Goal: Book appointment/travel/reservation

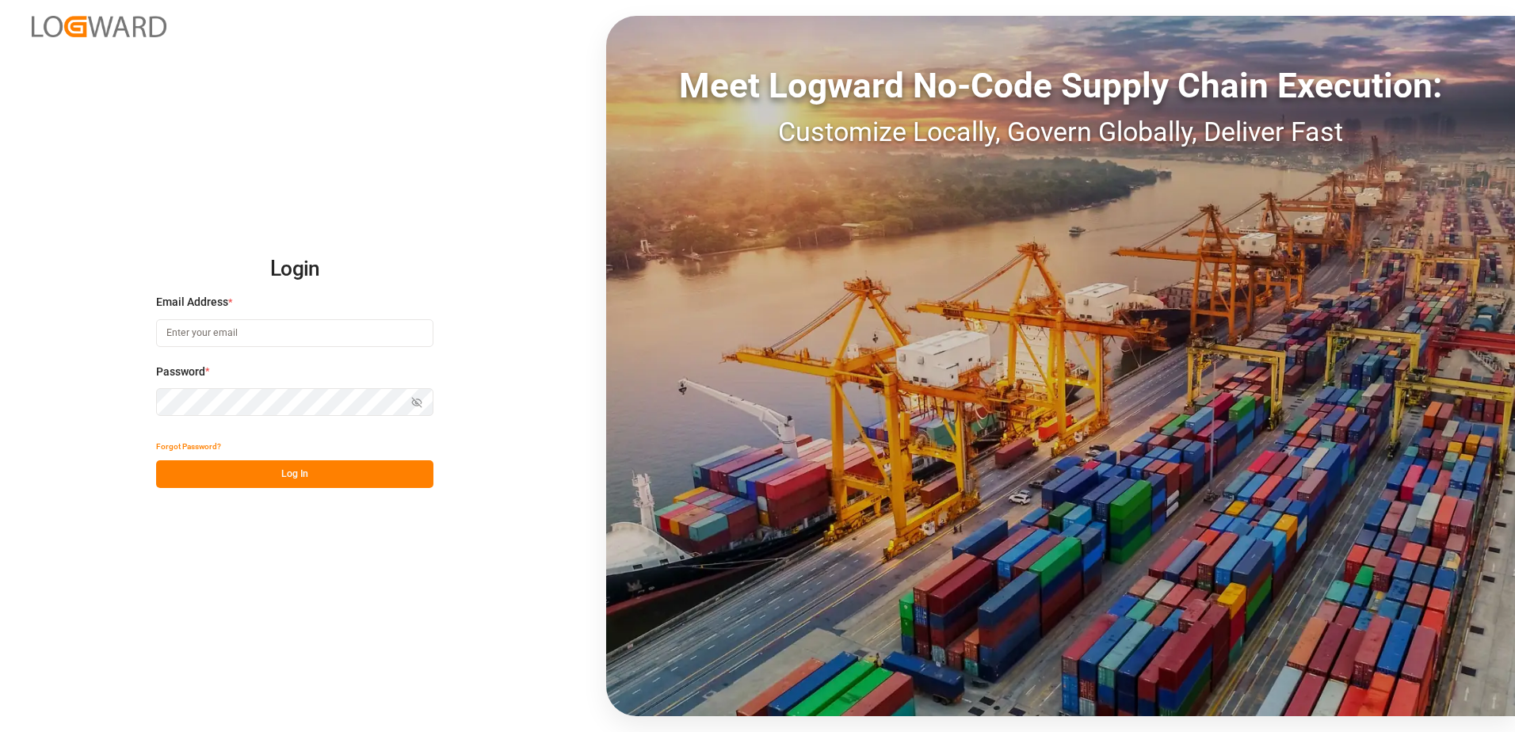
click at [216, 332] on input at bounding box center [294, 333] width 277 height 28
type input "[PERSON_NAME][EMAIL_ADDRESS][DOMAIN_NAME]"
click at [136, 399] on div "Login Email Address * [EMAIL_ADDRESS][DOMAIN_NAME] Password * Show password For…" at bounding box center [757, 366] width 1515 height 732
click at [178, 475] on button "Log In" at bounding box center [294, 474] width 277 height 28
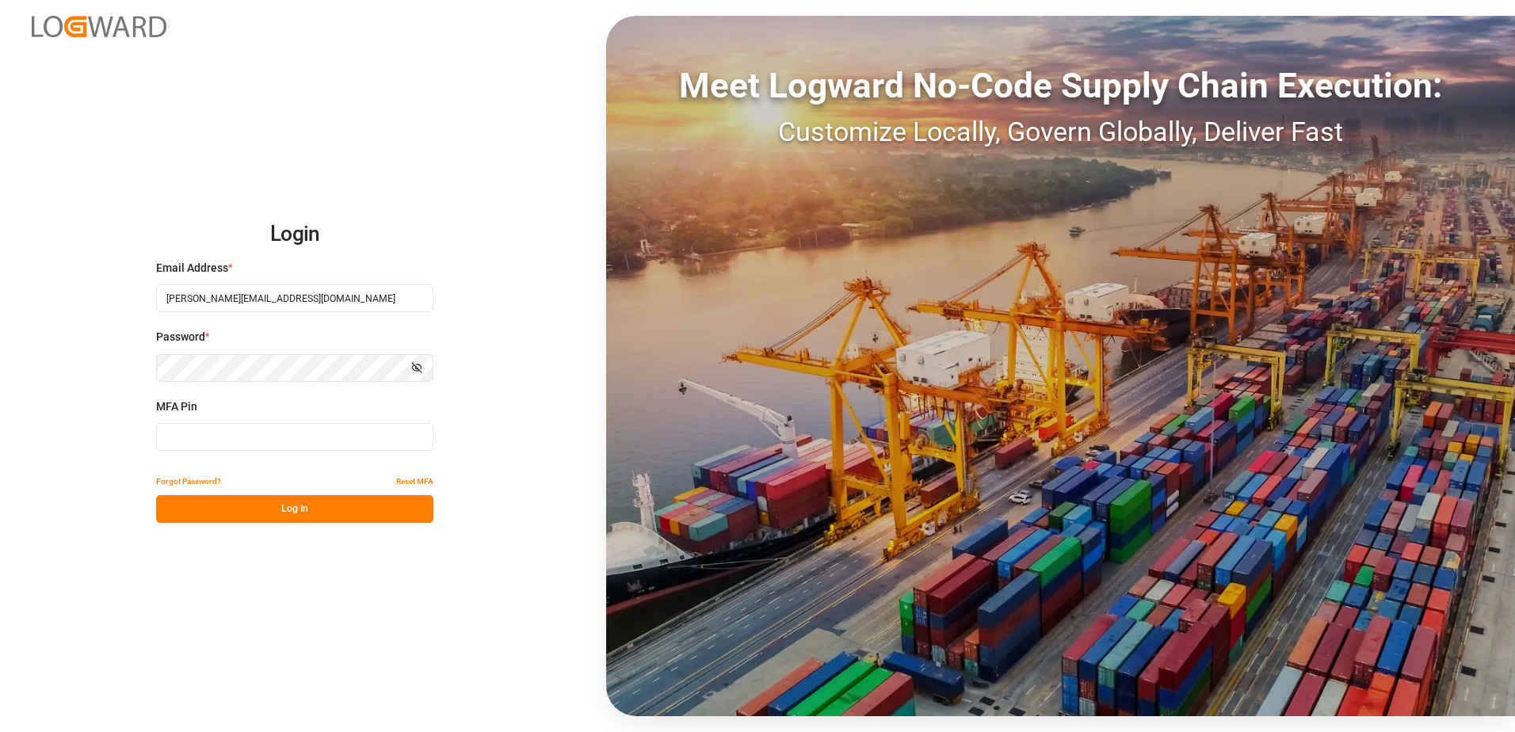
click at [189, 436] on input at bounding box center [294, 437] width 277 height 28
type input "486843"
click at [289, 513] on button "Log In" at bounding box center [294, 509] width 277 height 28
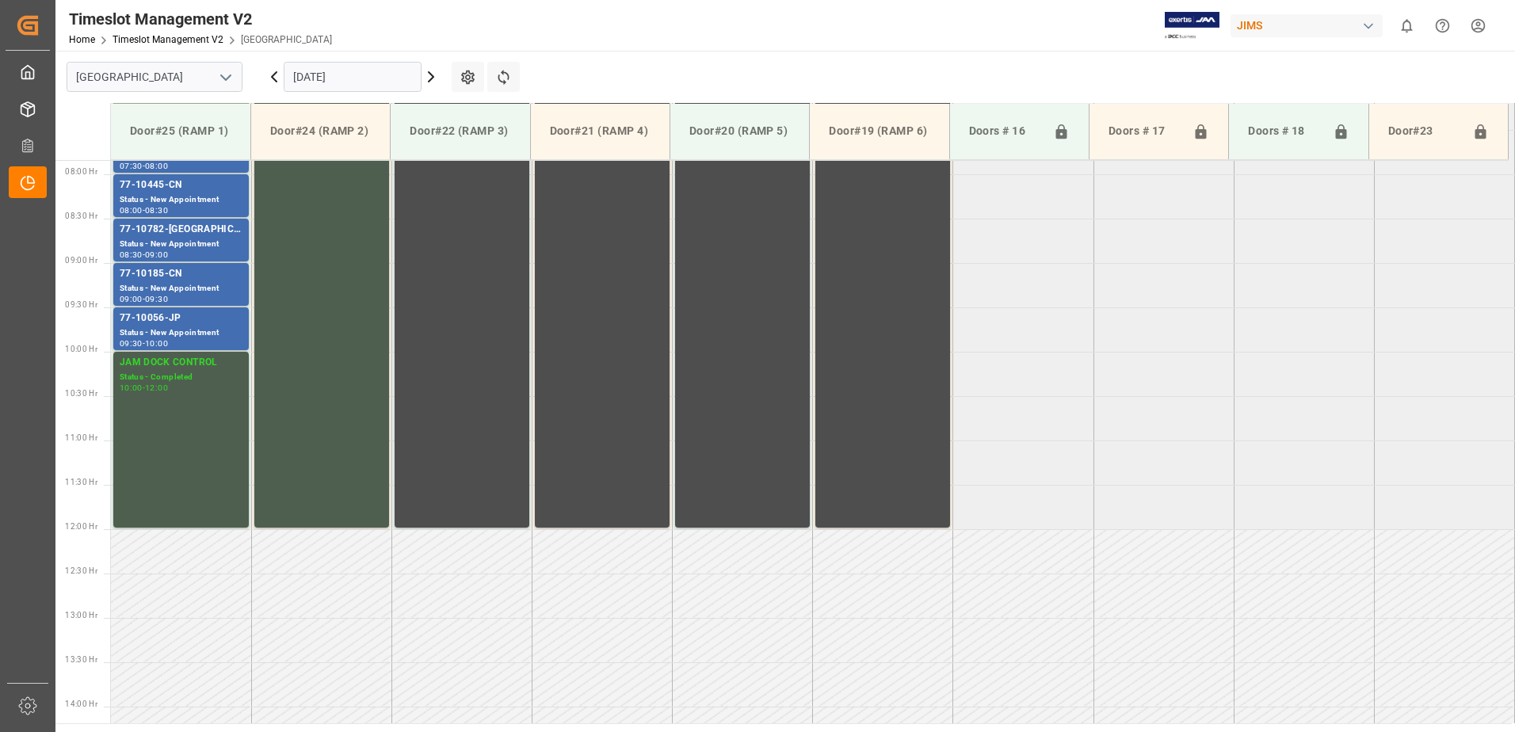
scroll to position [701, 0]
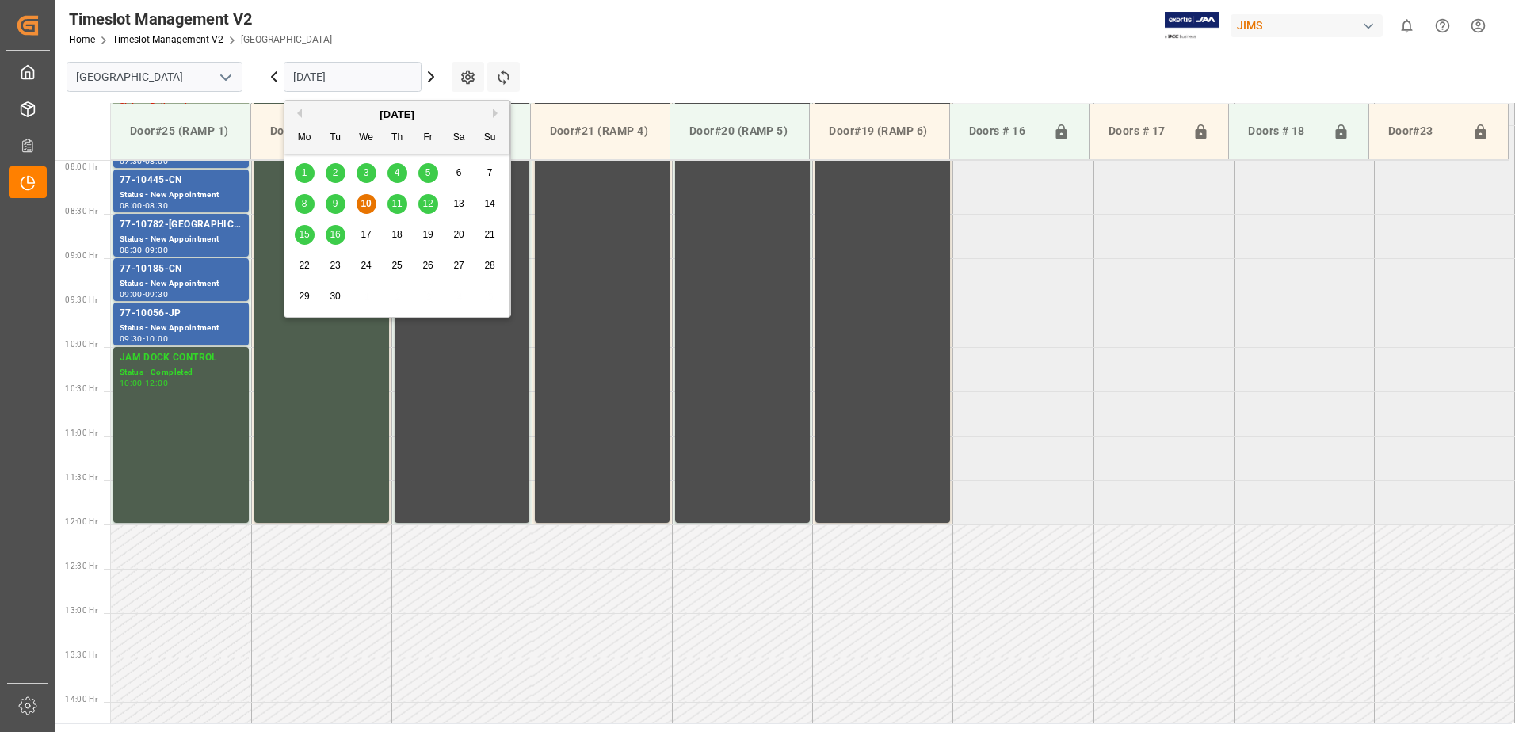
click at [378, 78] on input "[DATE]" at bounding box center [353, 77] width 138 height 30
click at [304, 236] on span "15" at bounding box center [304, 234] width 10 height 11
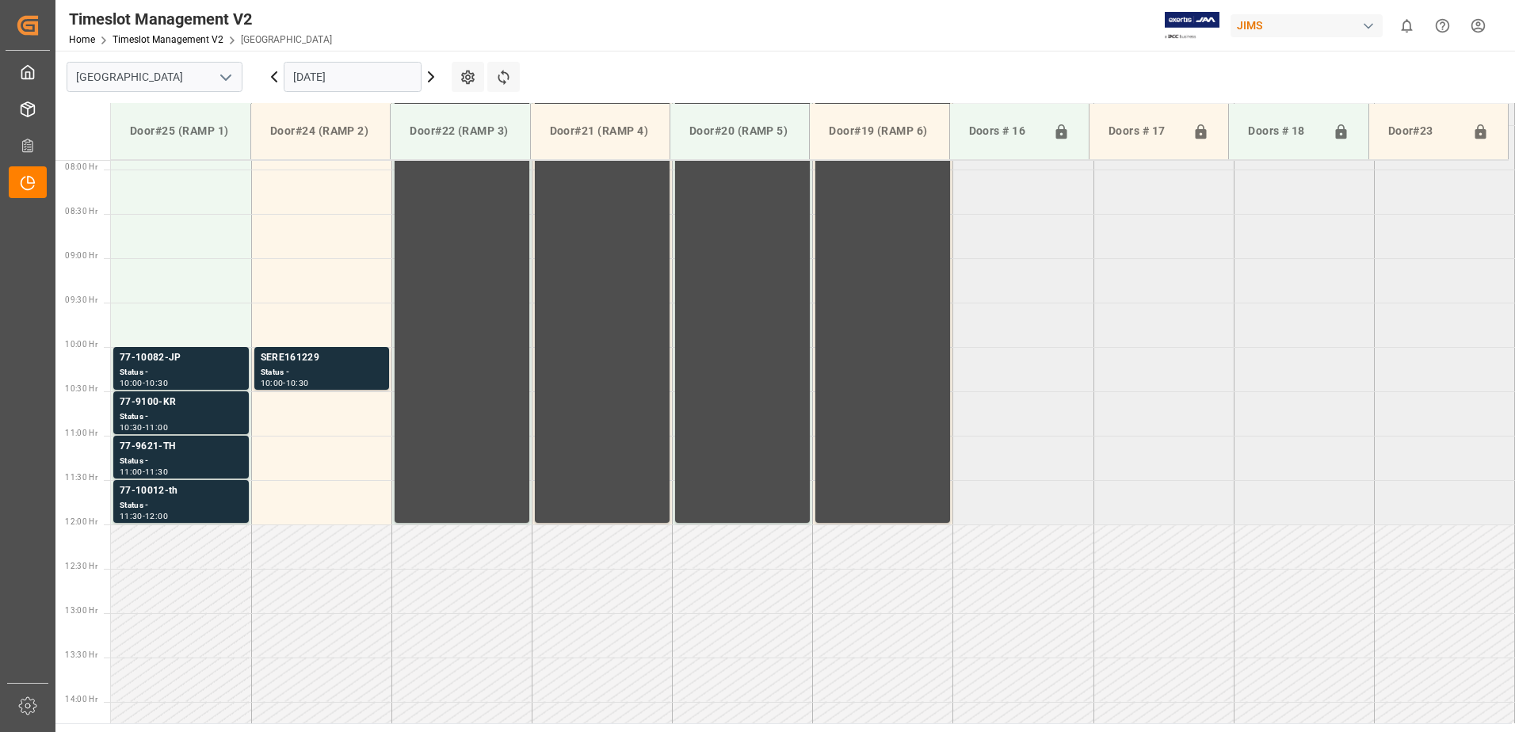
click at [361, 78] on input "[DATE]" at bounding box center [353, 77] width 138 height 30
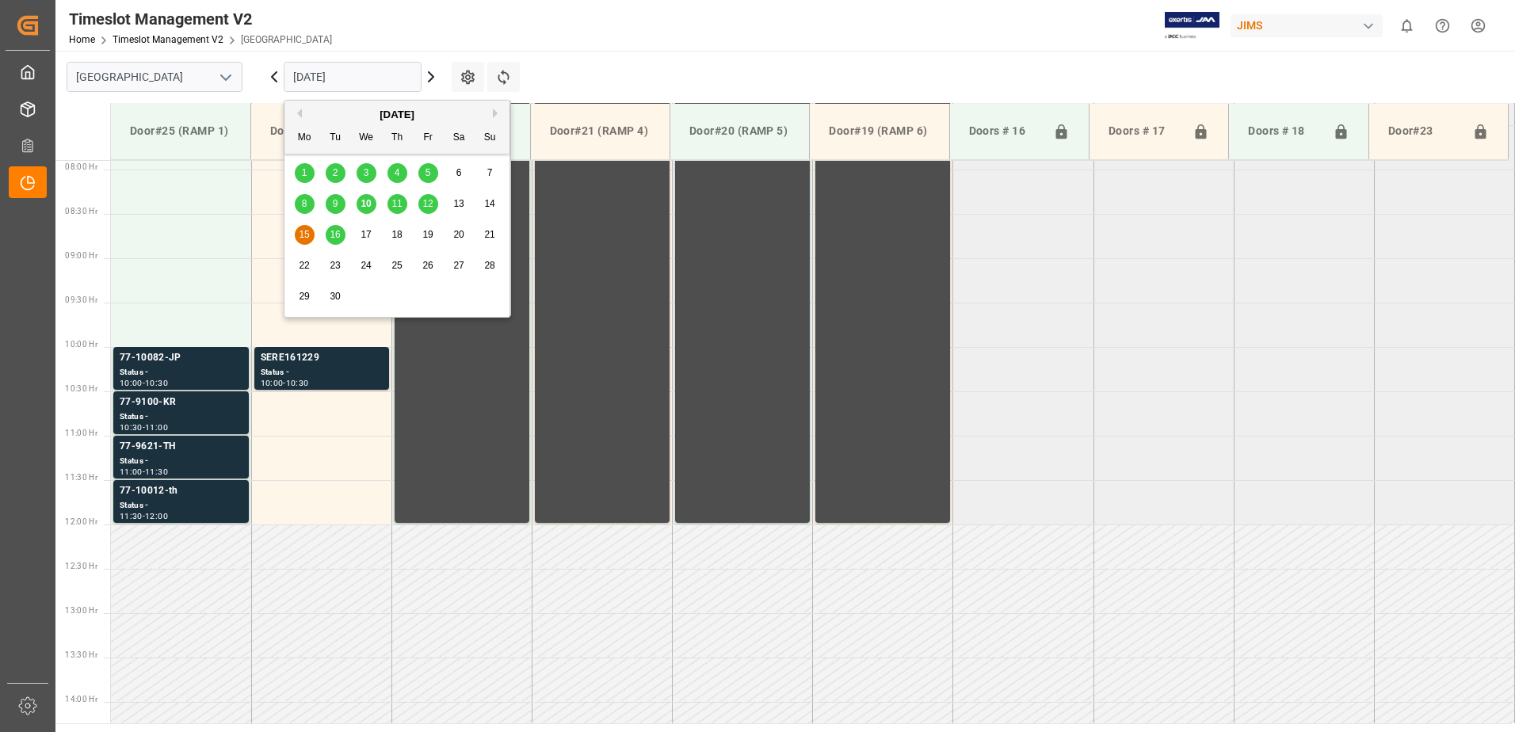
click at [336, 236] on span "16" at bounding box center [335, 234] width 10 height 11
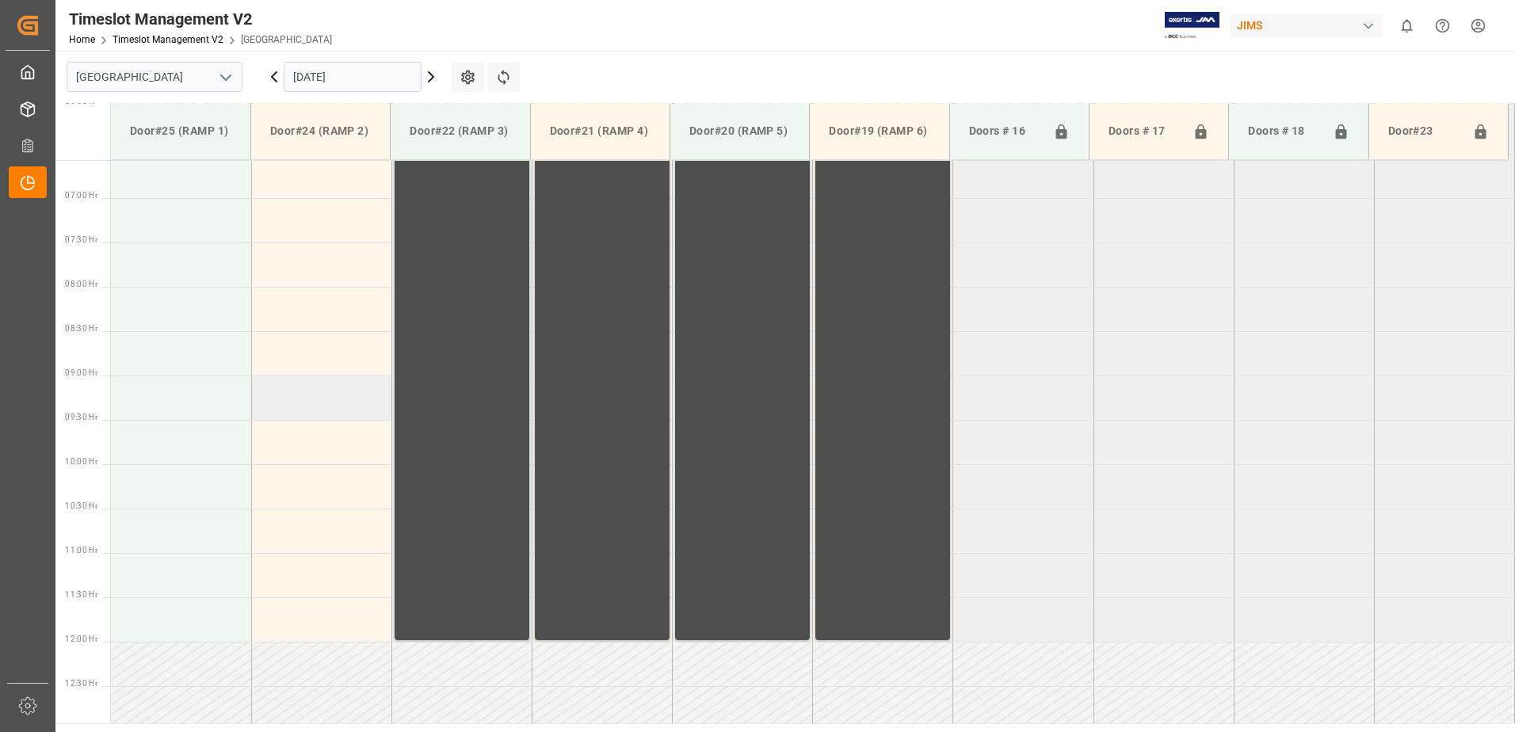
scroll to position [384, 0]
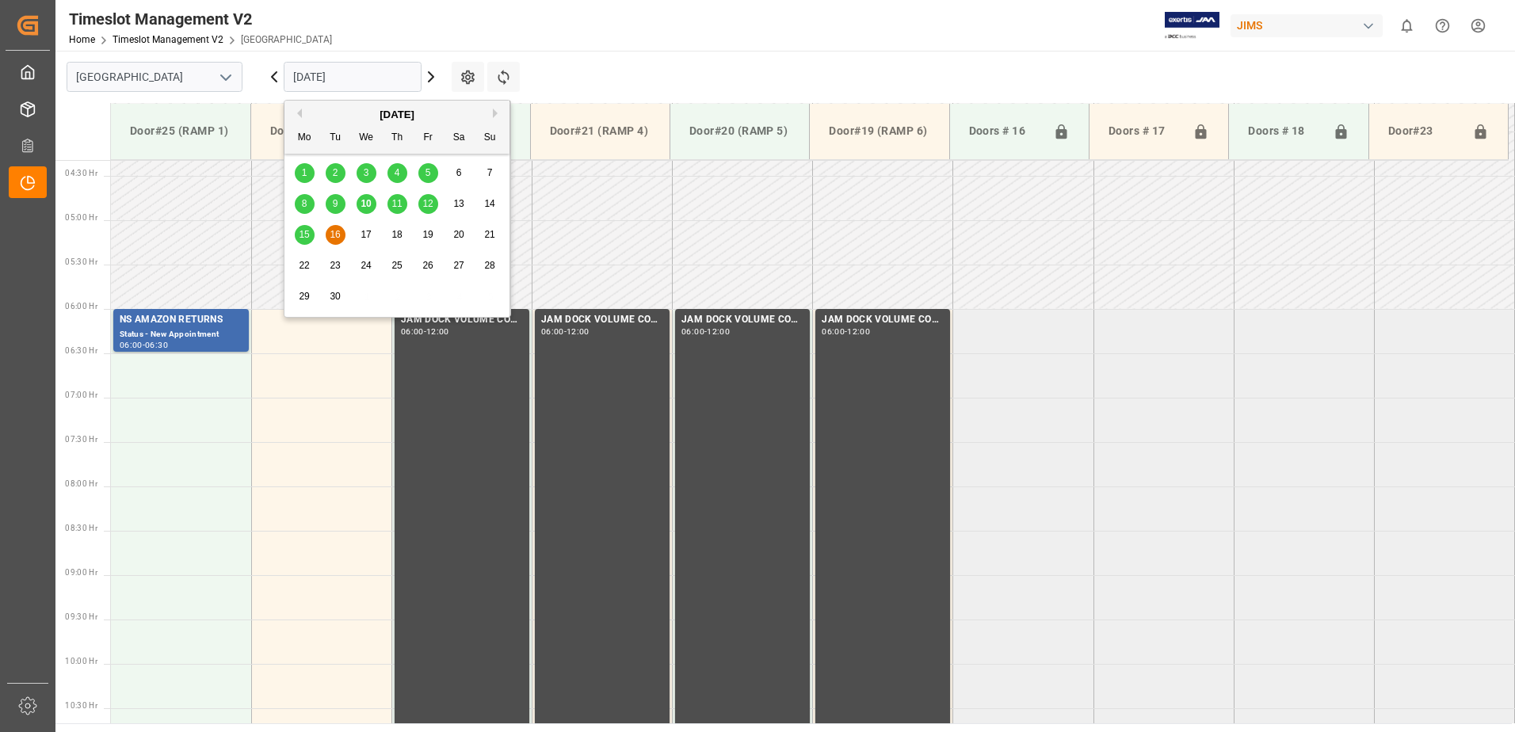
click at [372, 79] on input "[DATE]" at bounding box center [353, 77] width 138 height 30
click at [425, 204] on span "12" at bounding box center [427, 203] width 10 height 11
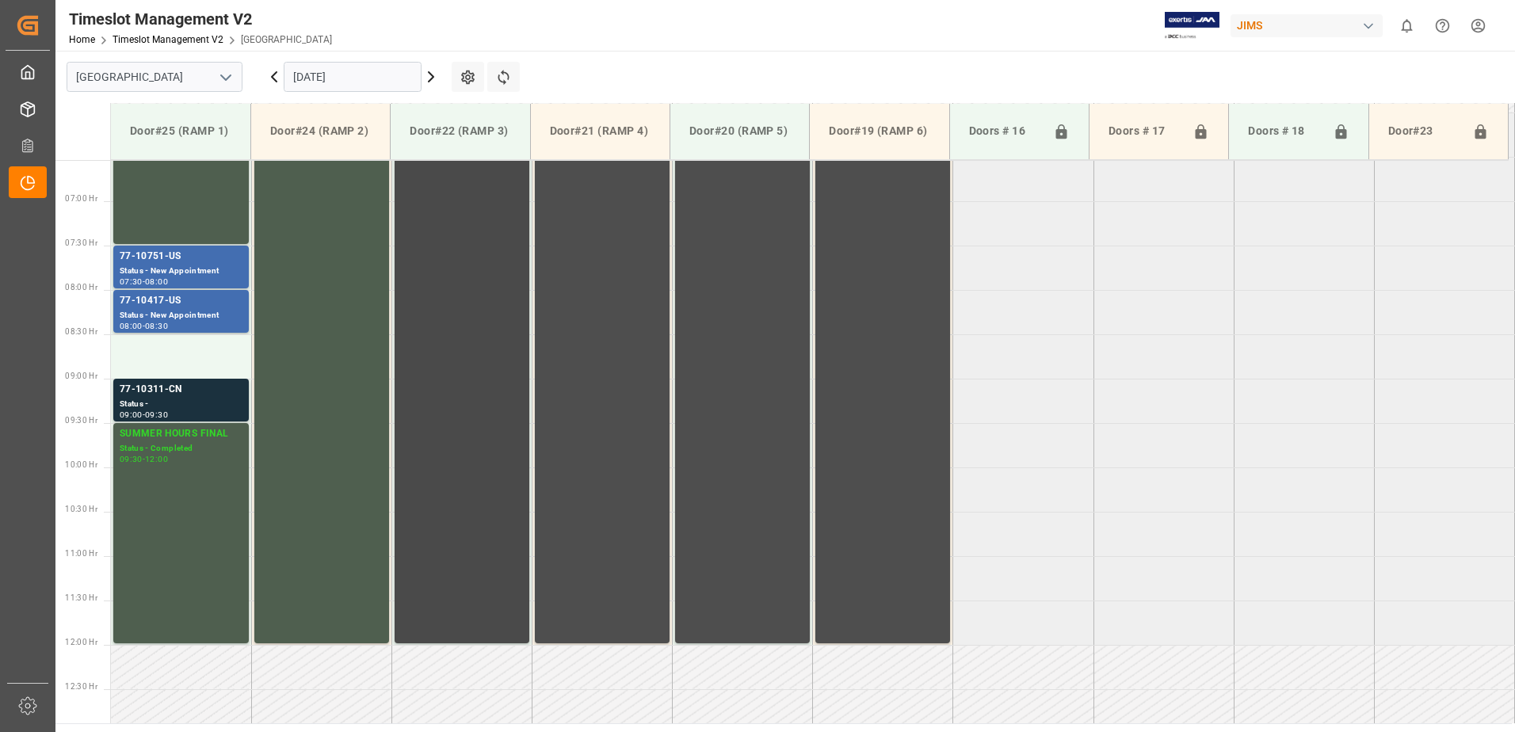
scroll to position [621, 0]
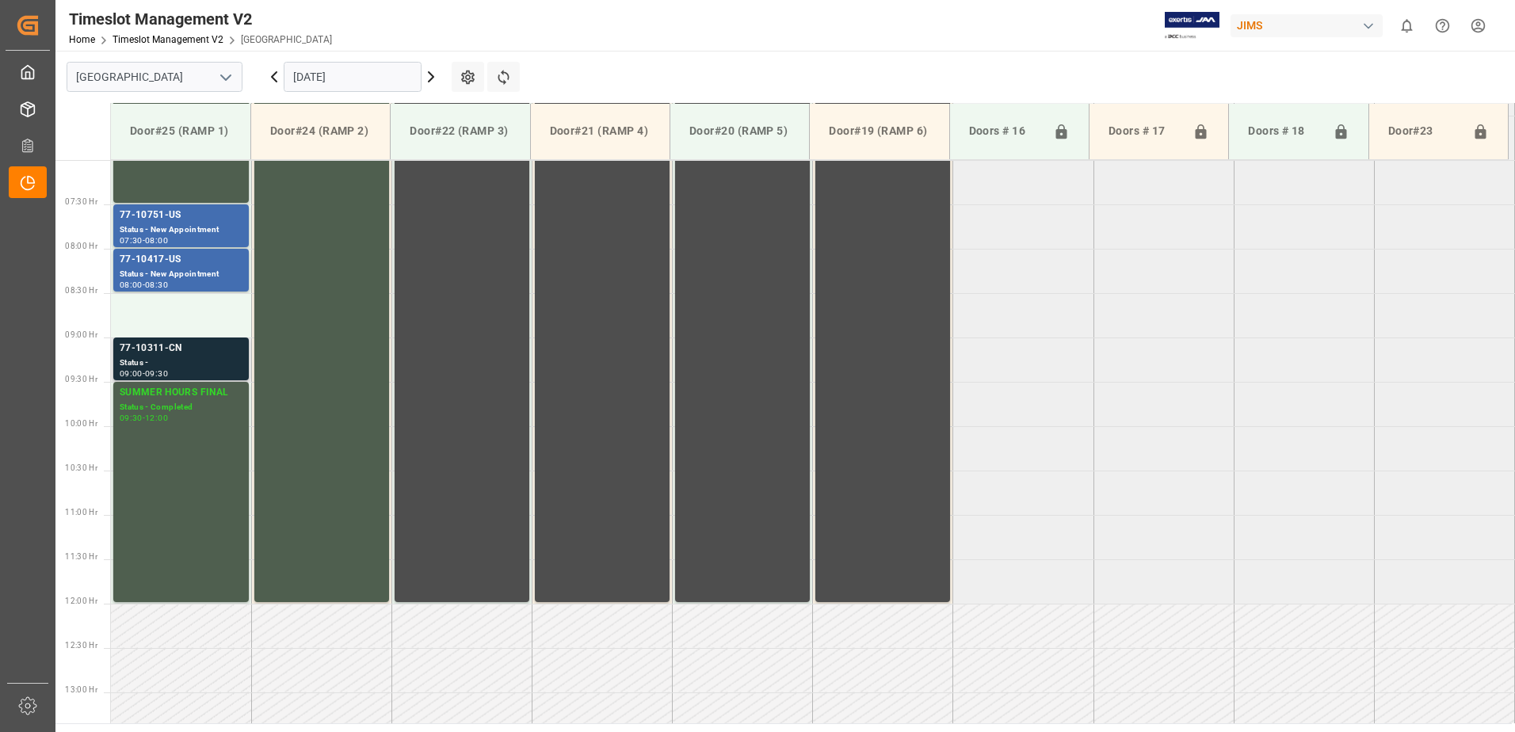
click at [158, 354] on div "77-10311-CN" at bounding box center [181, 349] width 123 height 16
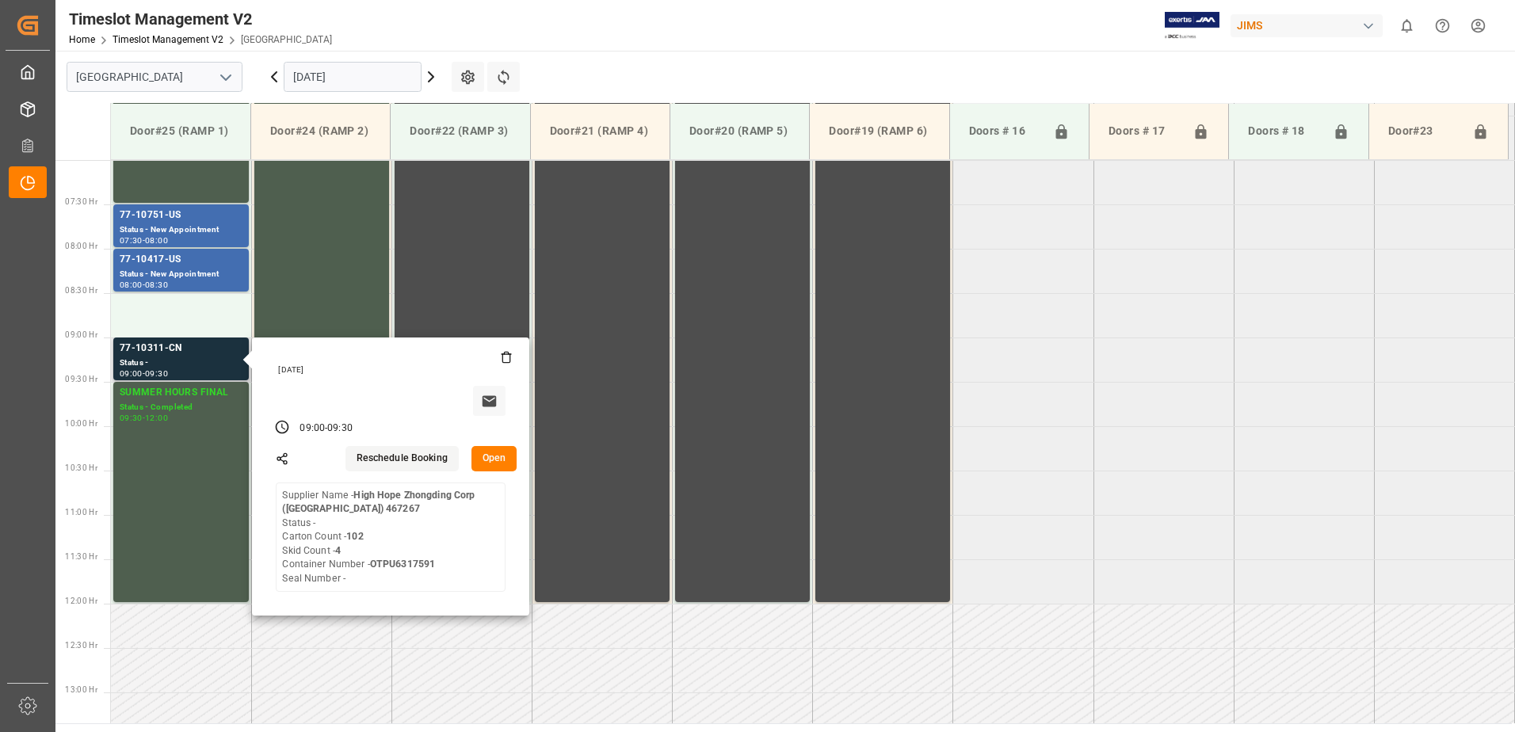
click at [497, 456] on button "Open" at bounding box center [495, 458] width 46 height 25
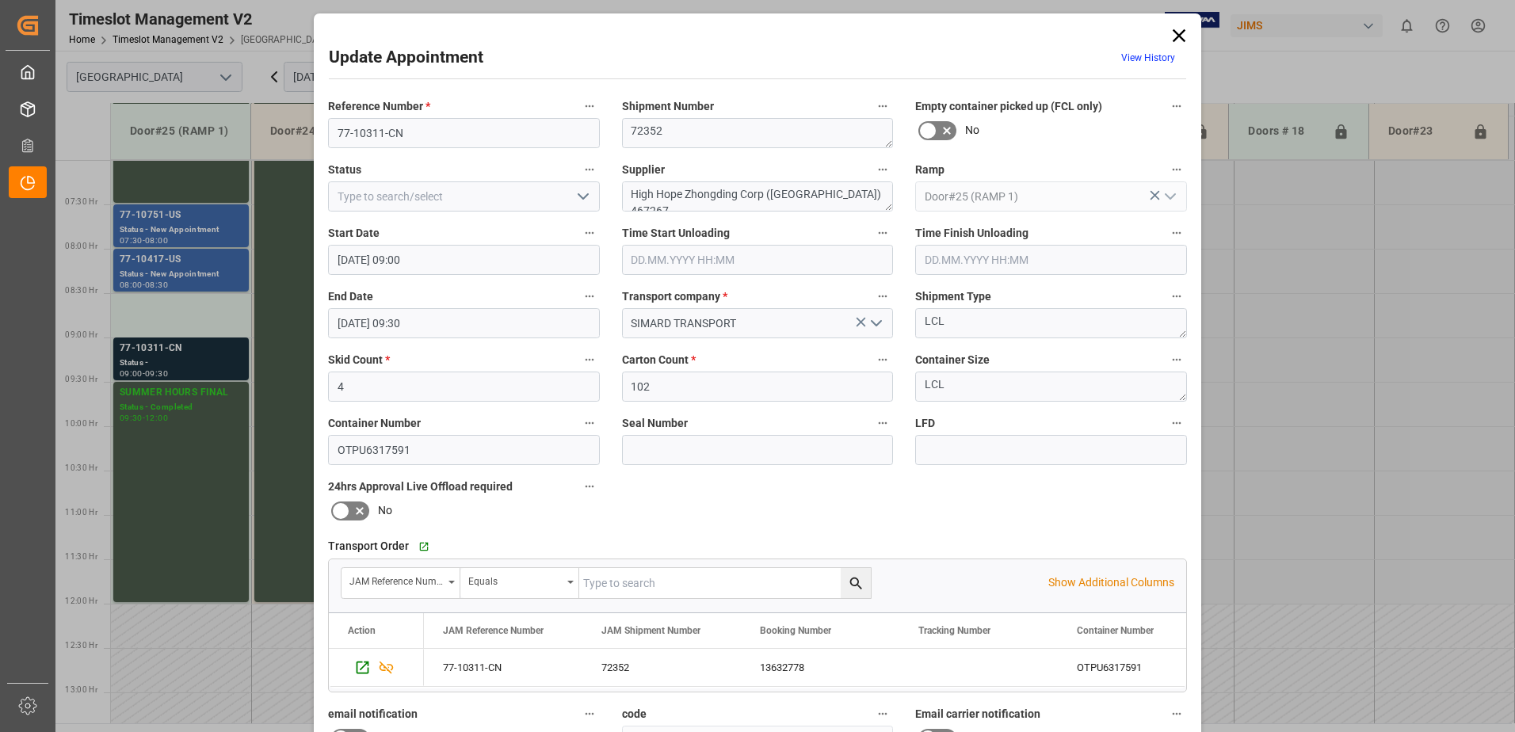
click at [663, 584] on input "text" at bounding box center [725, 583] width 292 height 30
click at [643, 582] on input "text" at bounding box center [725, 583] width 292 height 30
type input "77-10311-cn"
click at [851, 585] on icon "search button" at bounding box center [856, 583] width 12 height 12
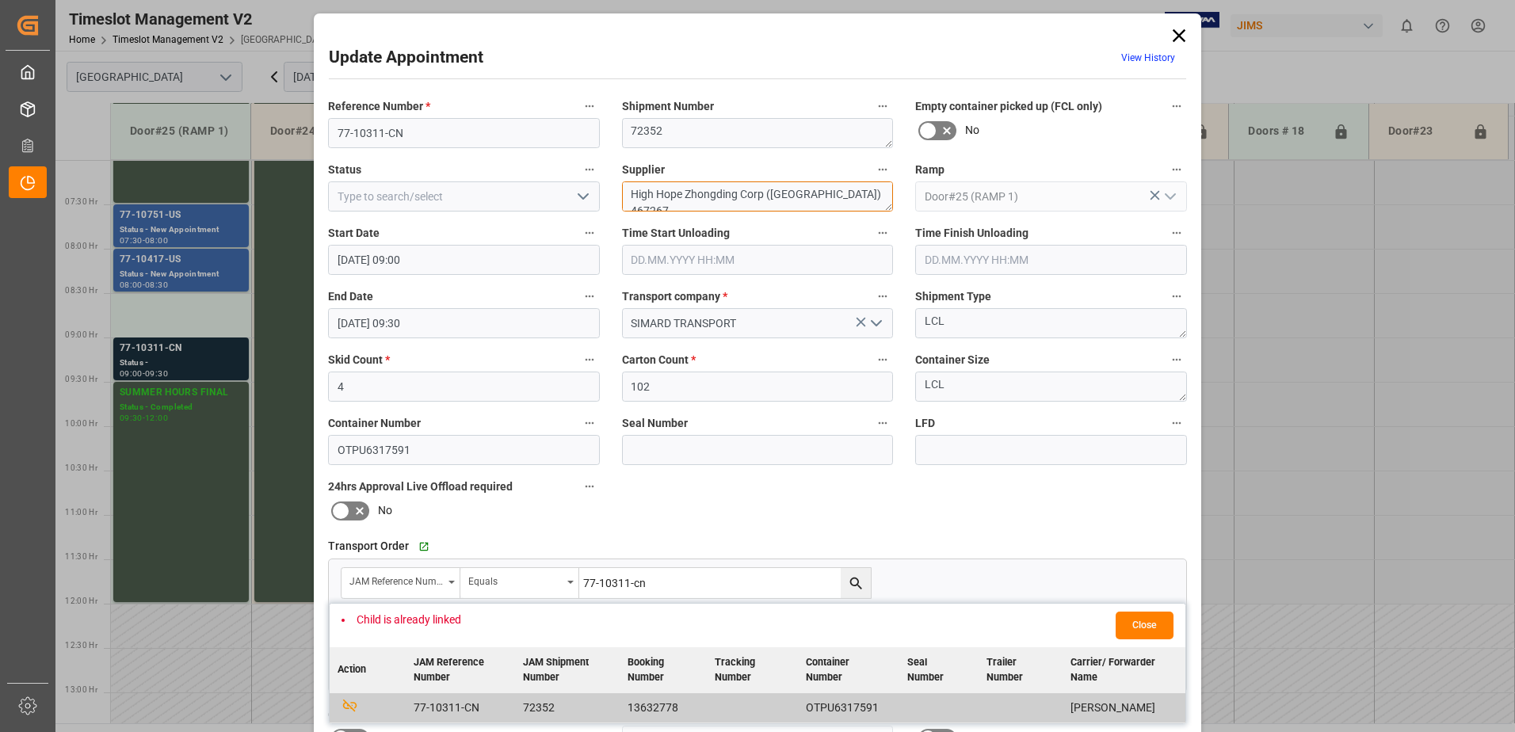
drag, startPoint x: 853, startPoint y: 194, endPoint x: 686, endPoint y: 192, distance: 167.2
click at [686, 192] on textarea "High Hope Zhongding Corp ([GEOGRAPHIC_DATA]) 467267" at bounding box center [758, 196] width 272 height 30
type textarea "High Hope IN02(2)"
click at [580, 196] on icon "open menu" at bounding box center [583, 196] width 19 height 19
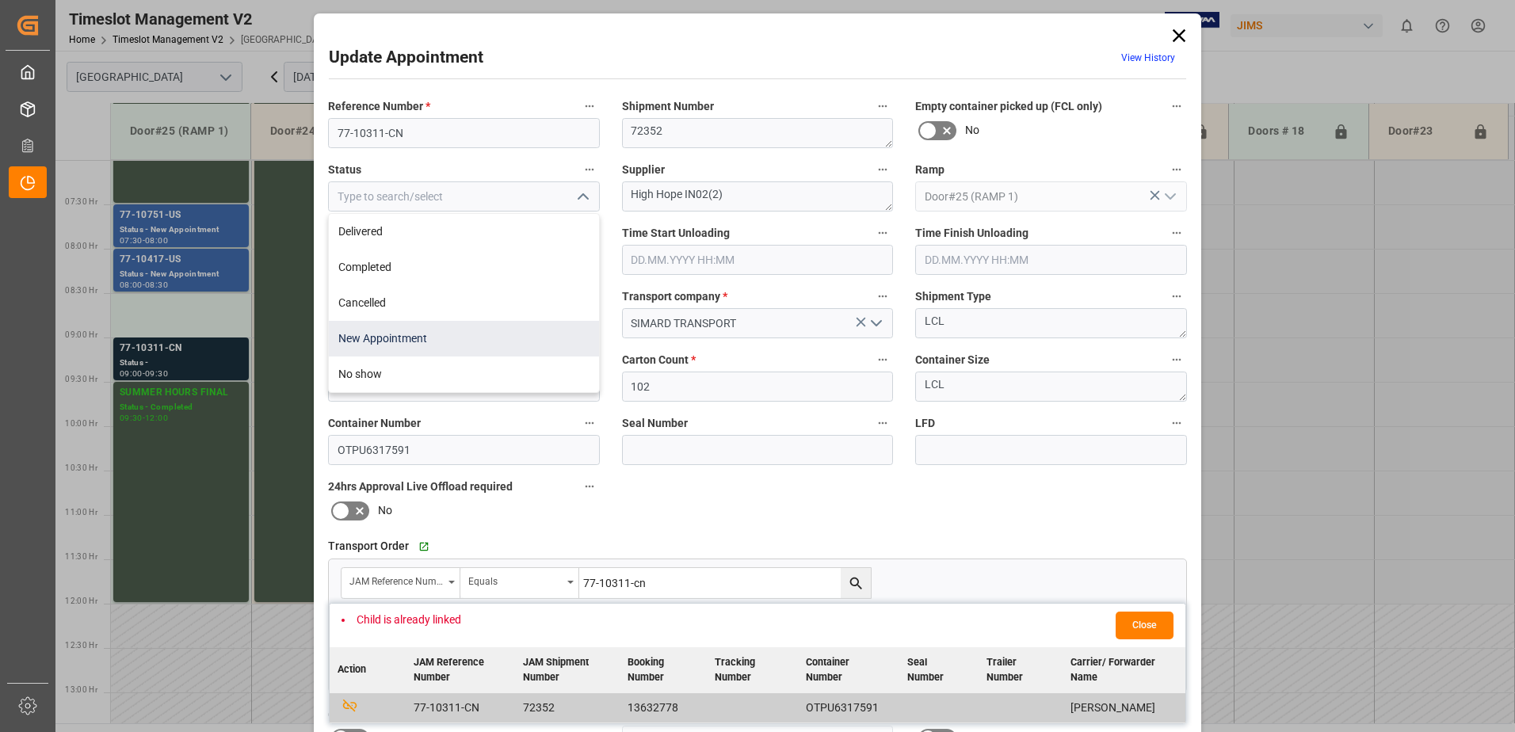
click at [500, 338] on div "New Appointment" at bounding box center [464, 339] width 270 height 36
type input "New Appointment"
click at [476, 258] on input "[DATE] 09:00" at bounding box center [464, 260] width 272 height 30
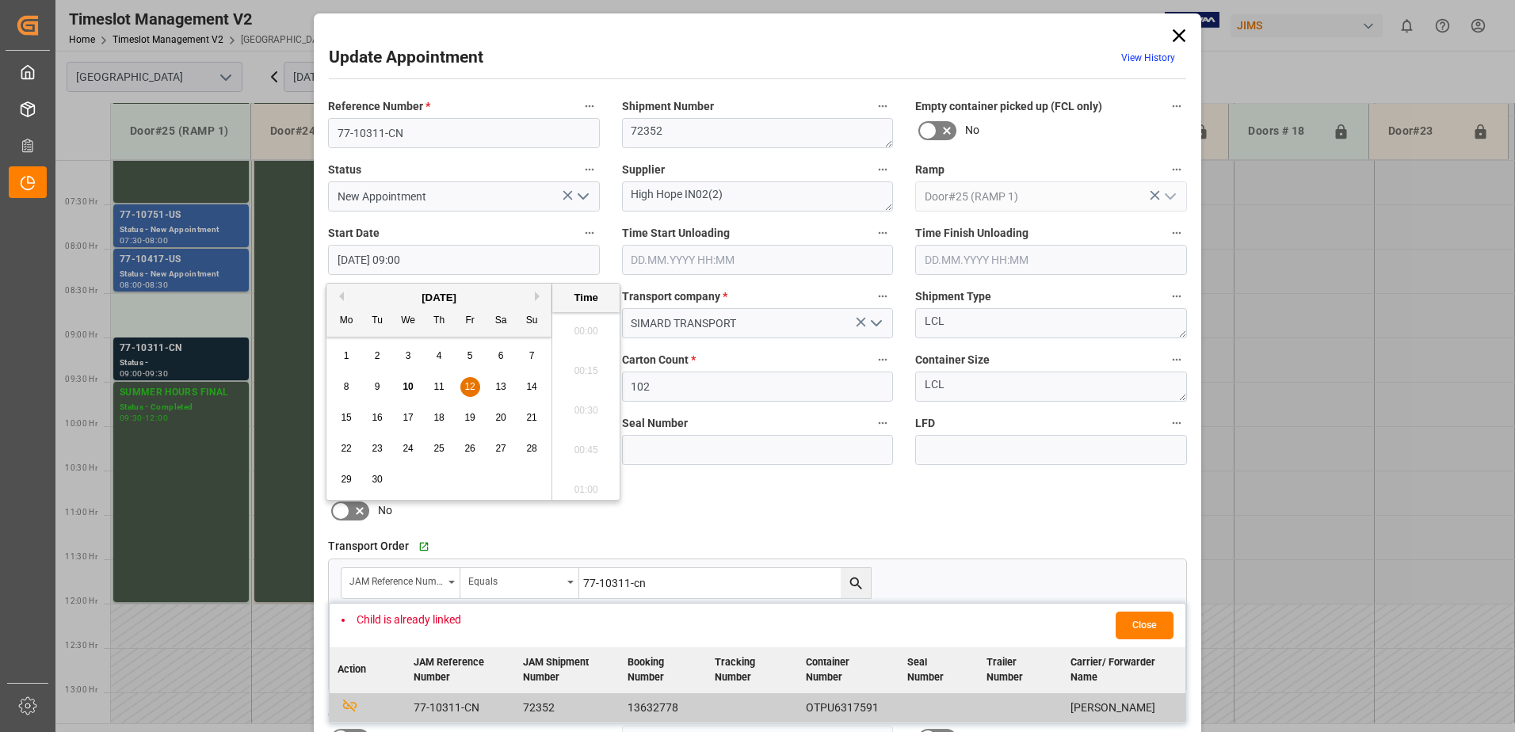
scroll to position [1353, 0]
click at [469, 384] on span "12" at bounding box center [469, 386] width 10 height 11
click at [585, 322] on li "08:30" at bounding box center [585, 327] width 67 height 40
type input "[DATE] 08:30"
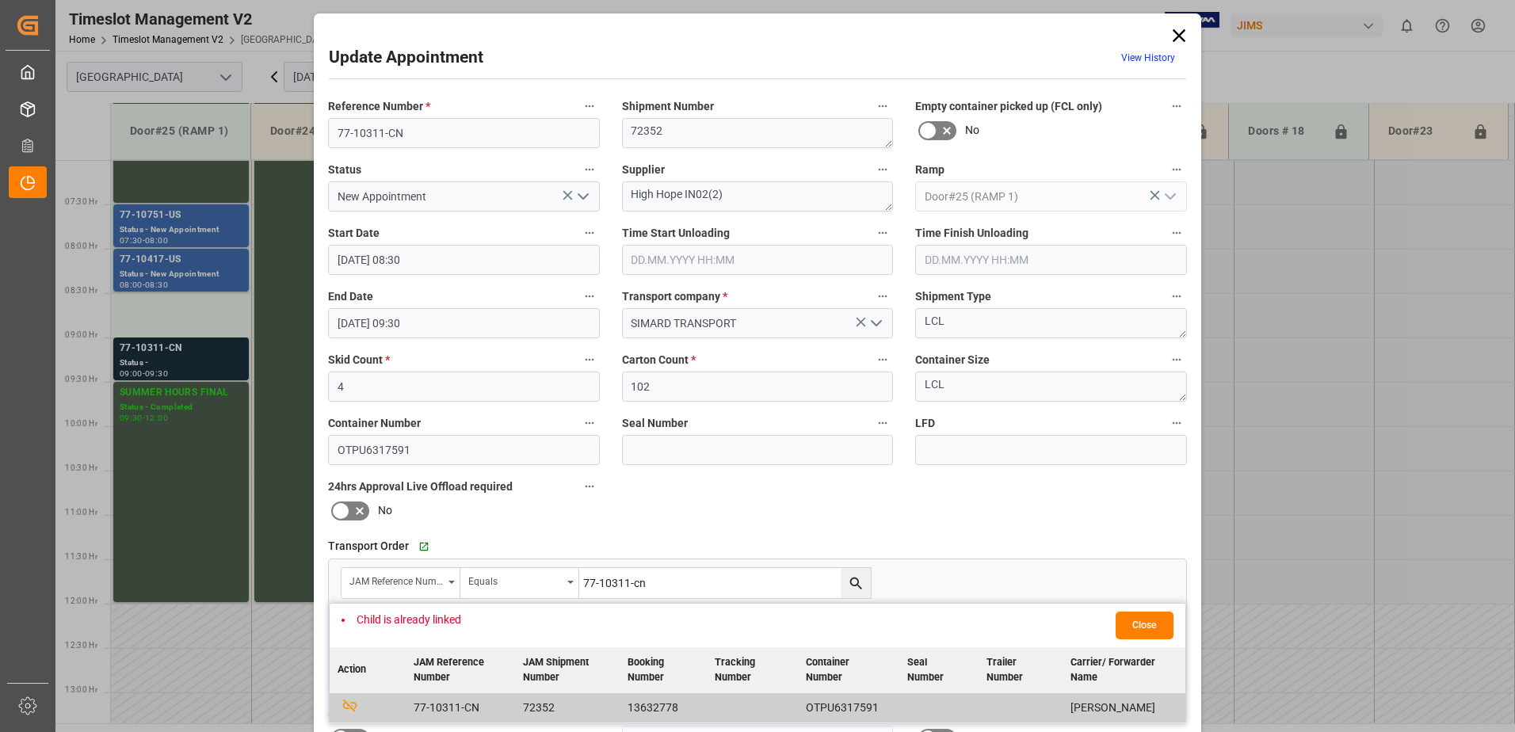
click at [433, 323] on input "[DATE] 09:30" at bounding box center [464, 323] width 272 height 30
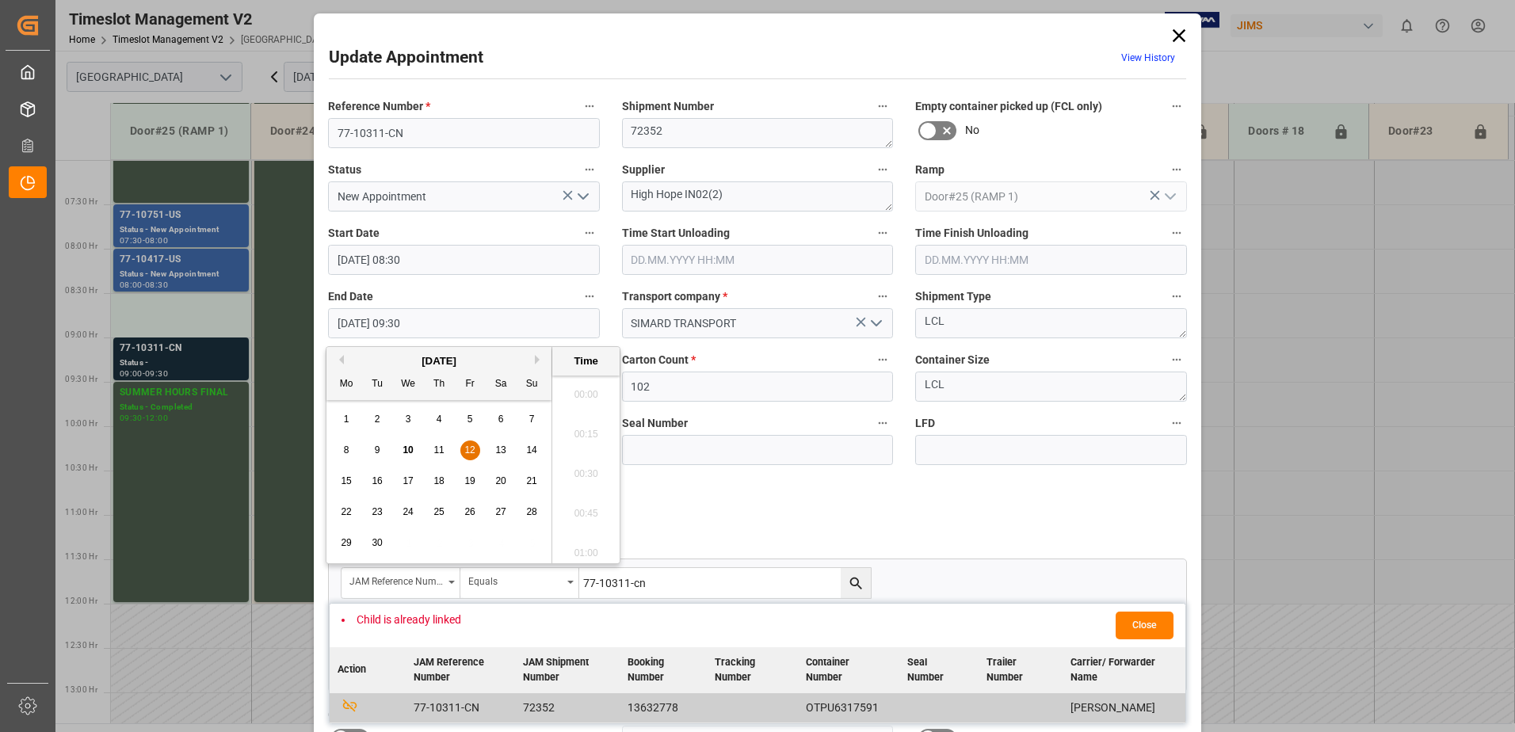
scroll to position [1432, 0]
click at [469, 449] on span "12" at bounding box center [469, 450] width 10 height 11
click at [587, 388] on li "09:00" at bounding box center [585, 390] width 67 height 40
type input "[DATE] 09:00"
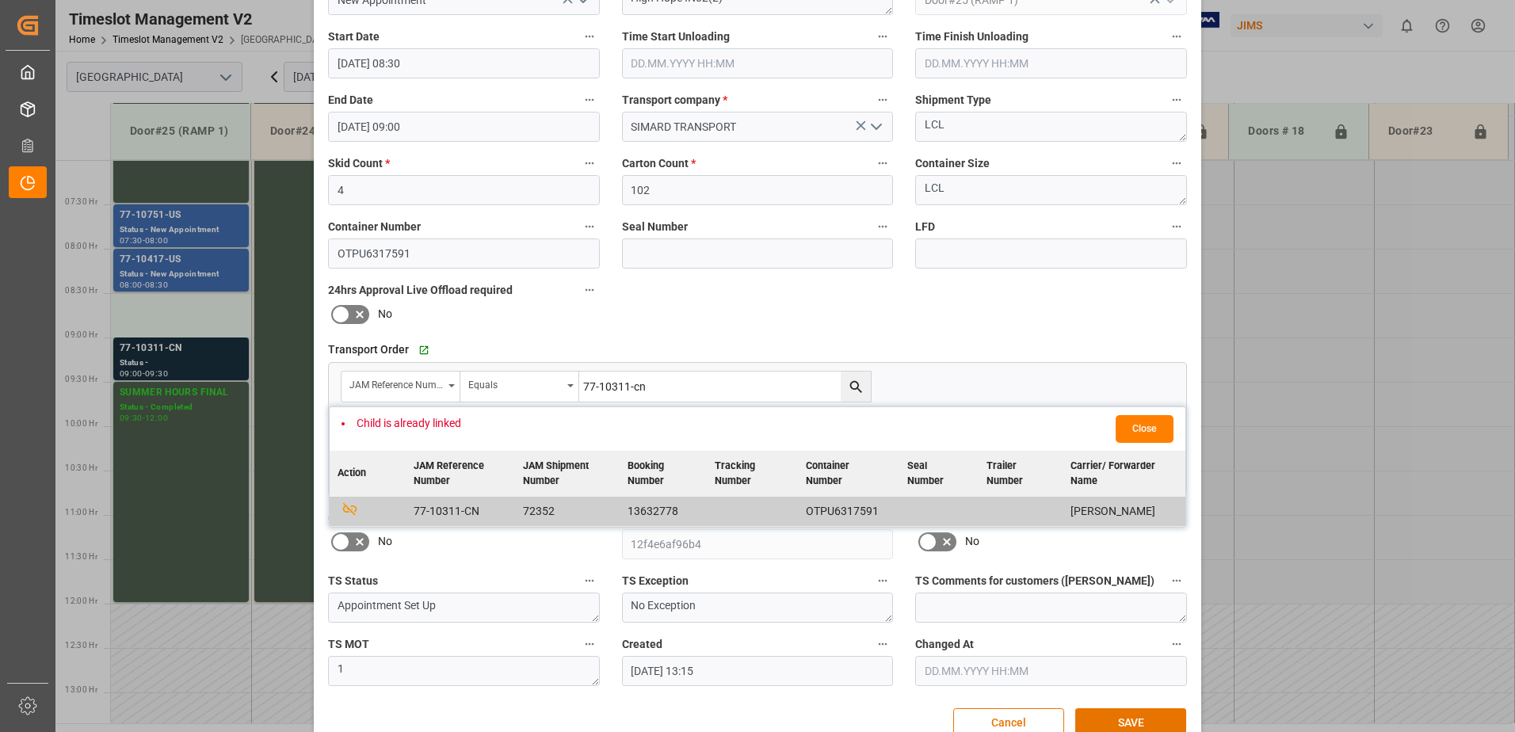
scroll to position [231, 0]
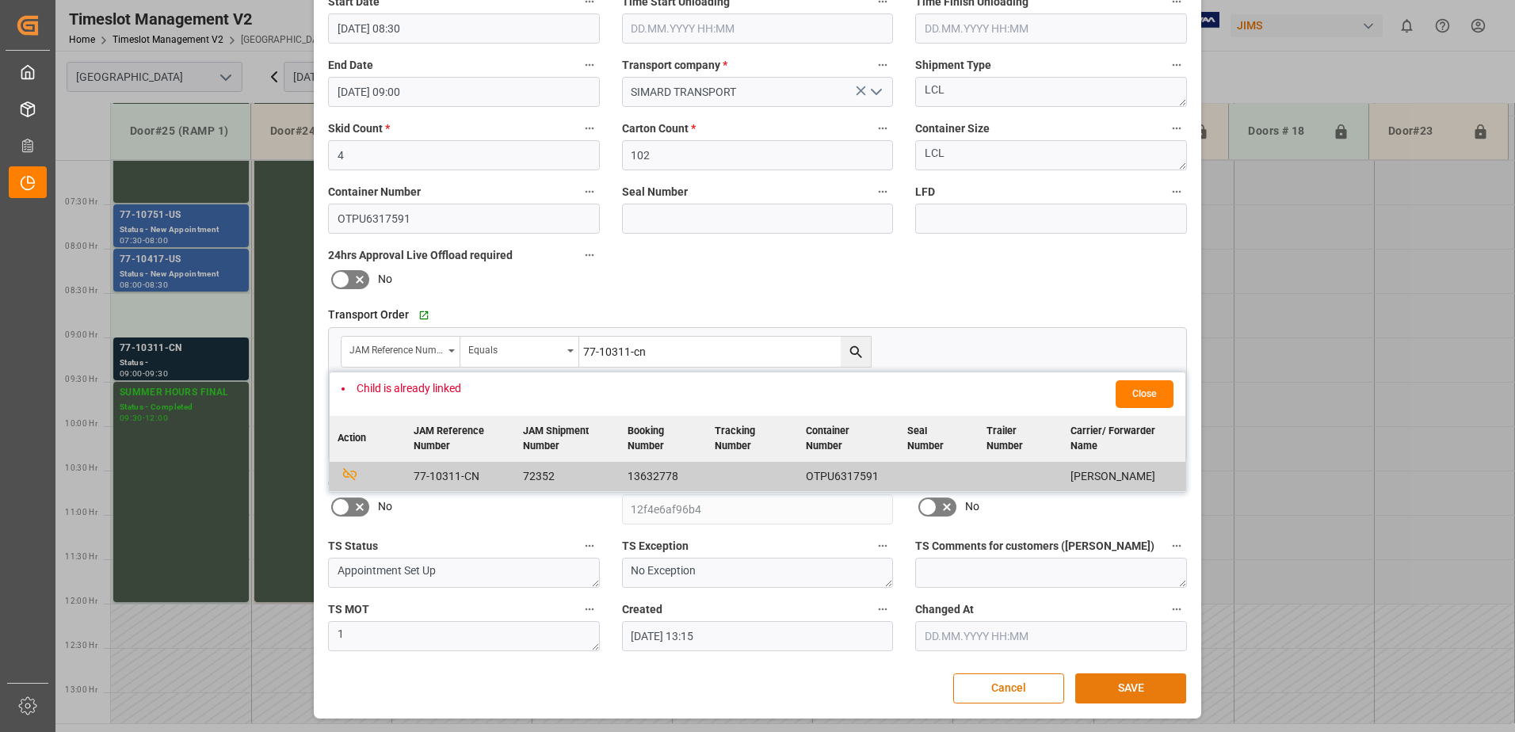
click at [1128, 685] on button "SAVE" at bounding box center [1130, 689] width 111 height 30
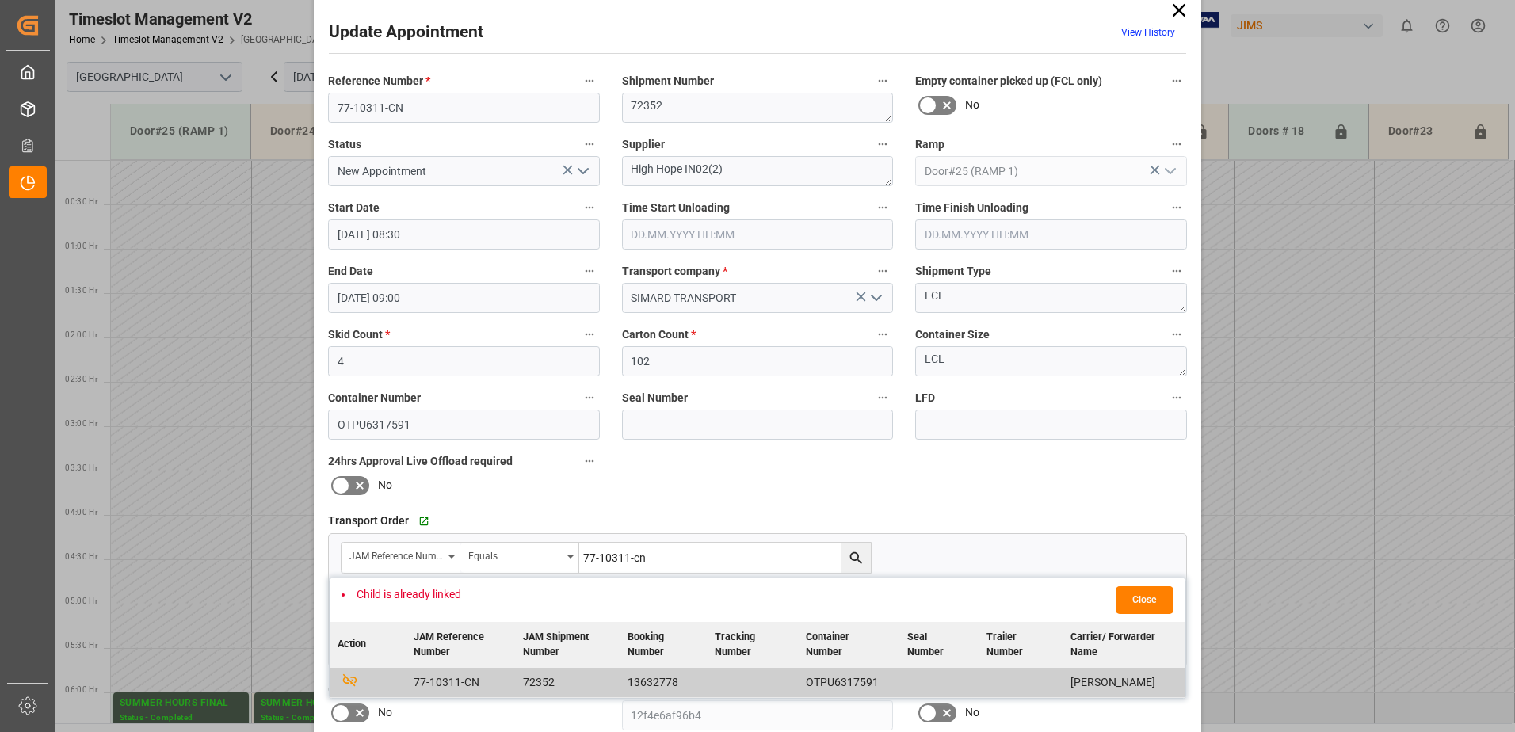
scroll to position [0, 0]
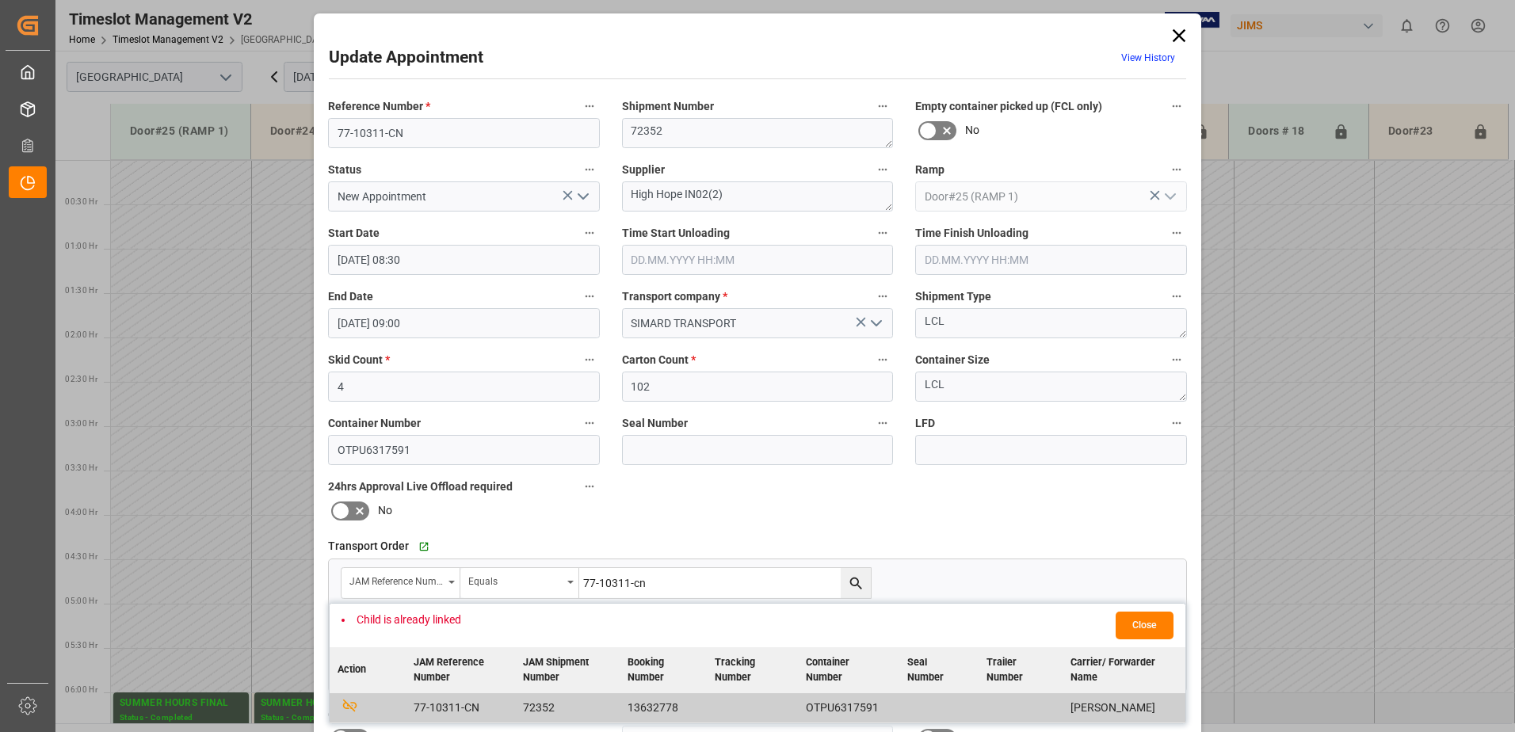
click at [1176, 39] on icon at bounding box center [1179, 36] width 22 height 22
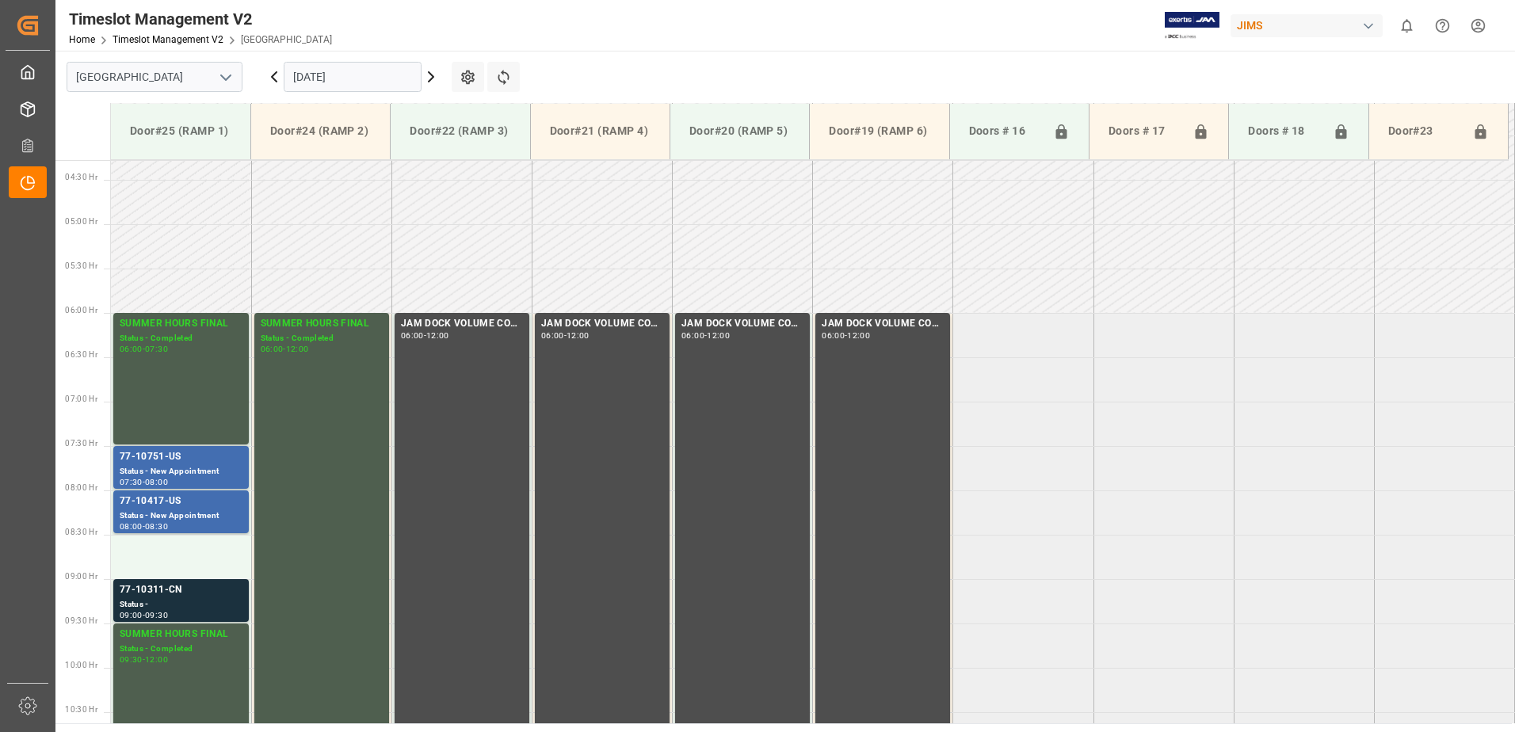
scroll to position [555, 0]
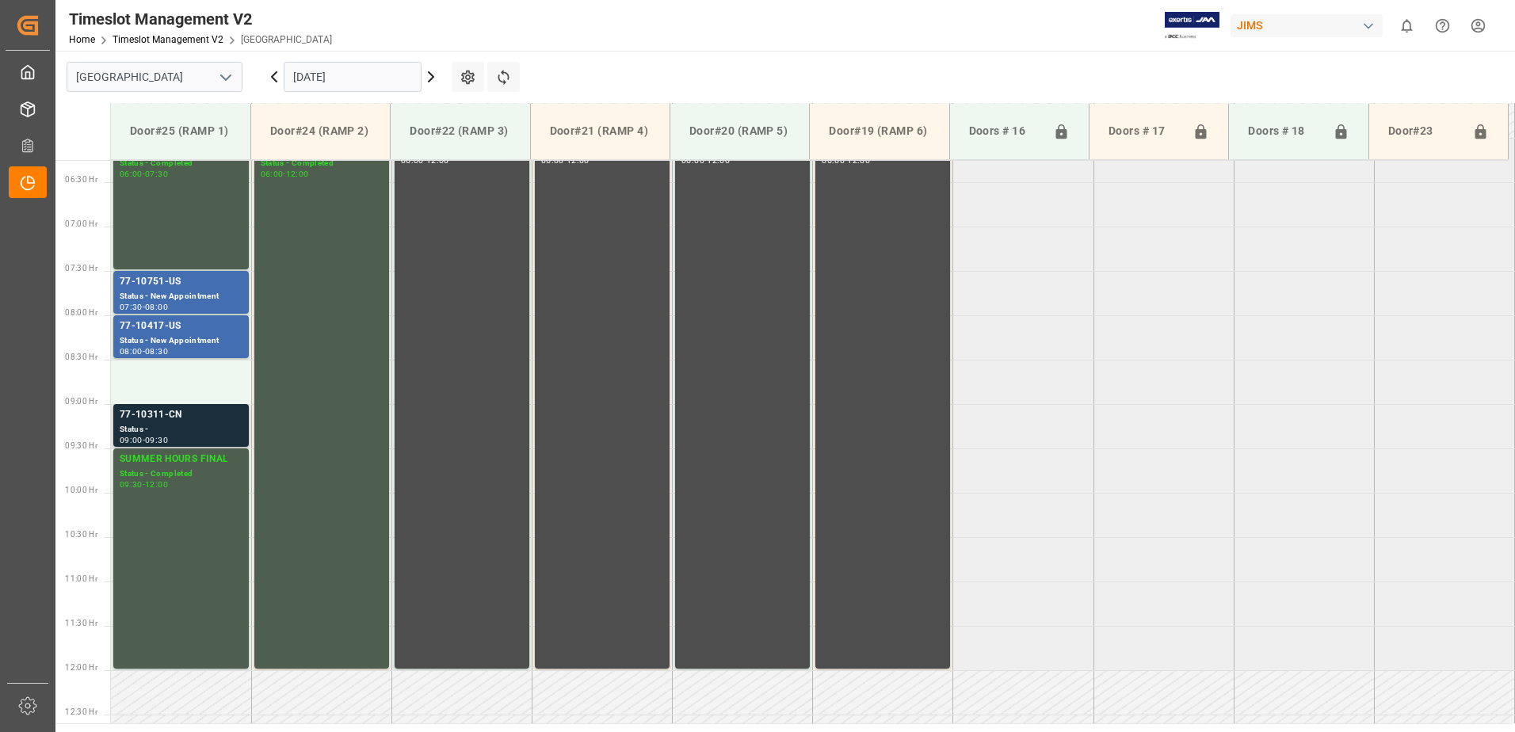
click at [172, 426] on div "Status -" at bounding box center [181, 429] width 123 height 13
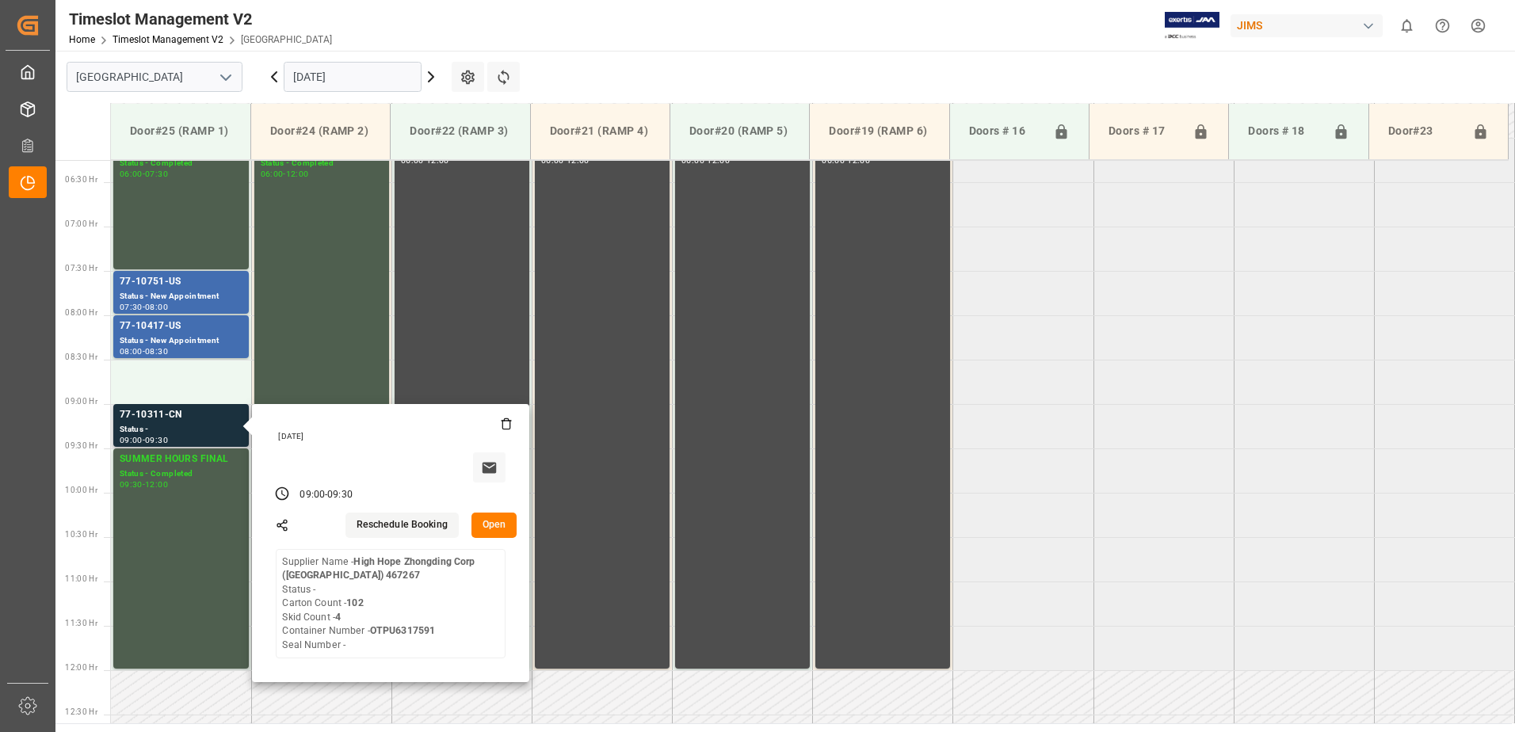
click at [499, 524] on button "Open" at bounding box center [495, 525] width 46 height 25
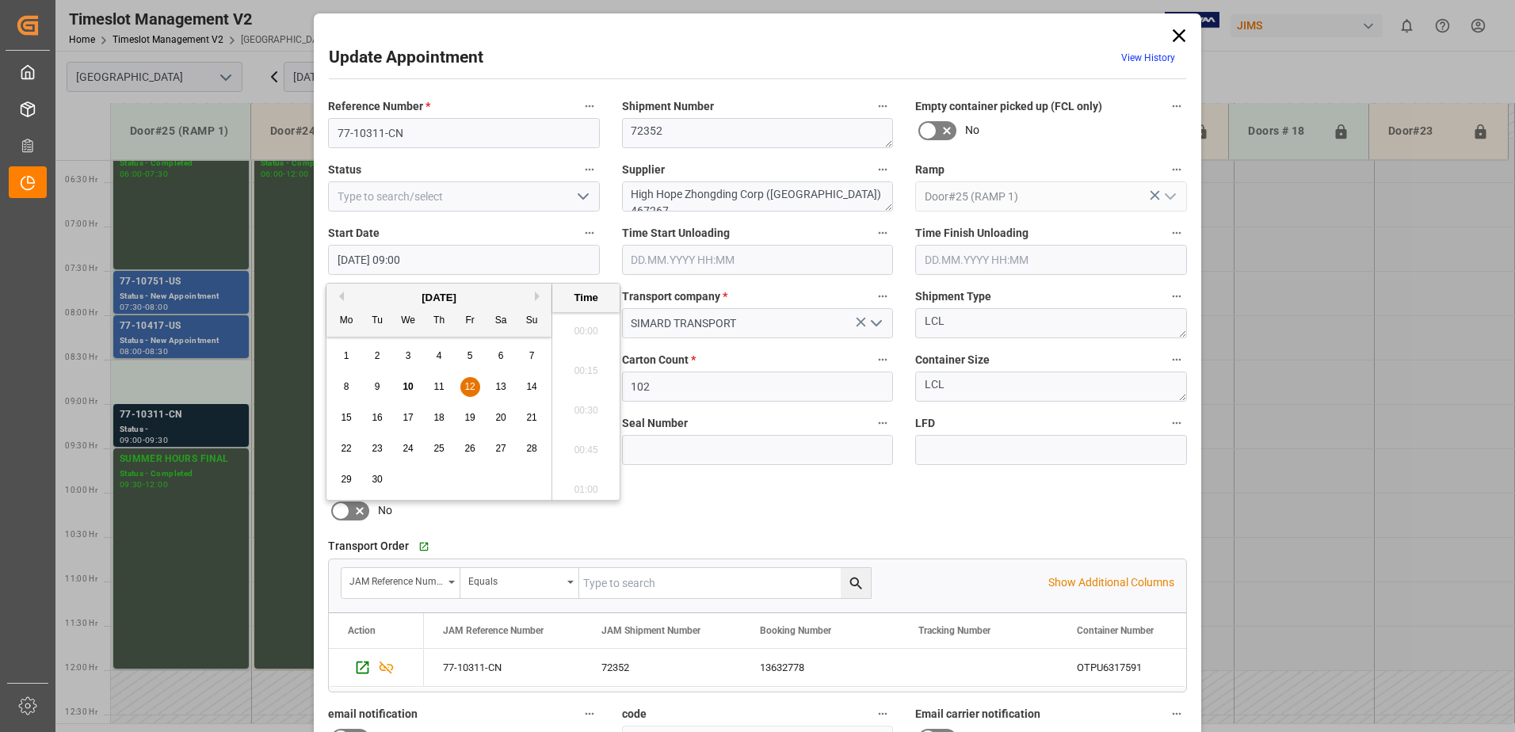
scroll to position [1353, 0]
click at [434, 260] on input "[DATE] 09:00" at bounding box center [464, 260] width 272 height 30
click at [464, 384] on div "12" at bounding box center [470, 387] width 20 height 19
click at [584, 324] on li "08:30" at bounding box center [585, 327] width 67 height 40
type input "[DATE] 08:30"
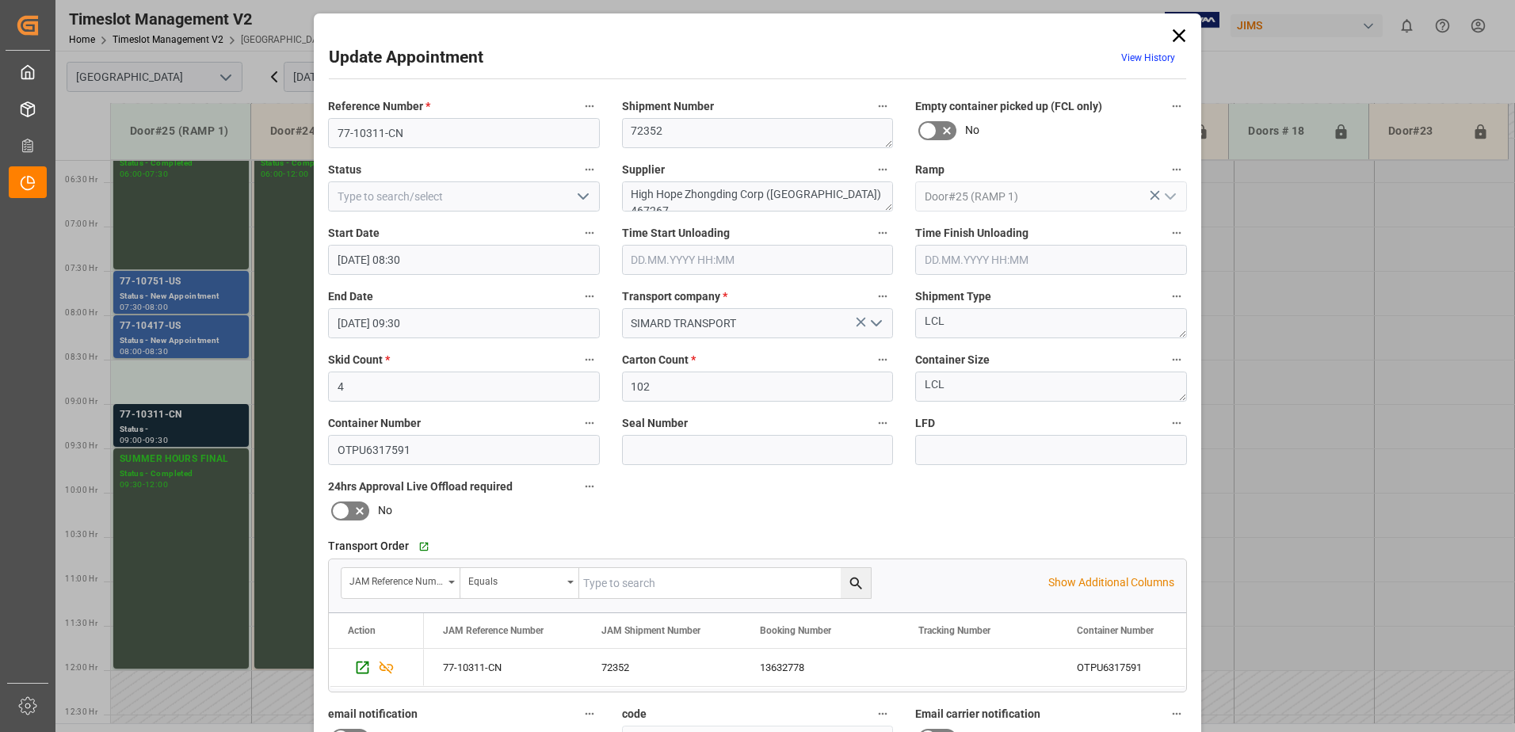
click at [459, 325] on input "[DATE] 09:30" at bounding box center [464, 323] width 272 height 30
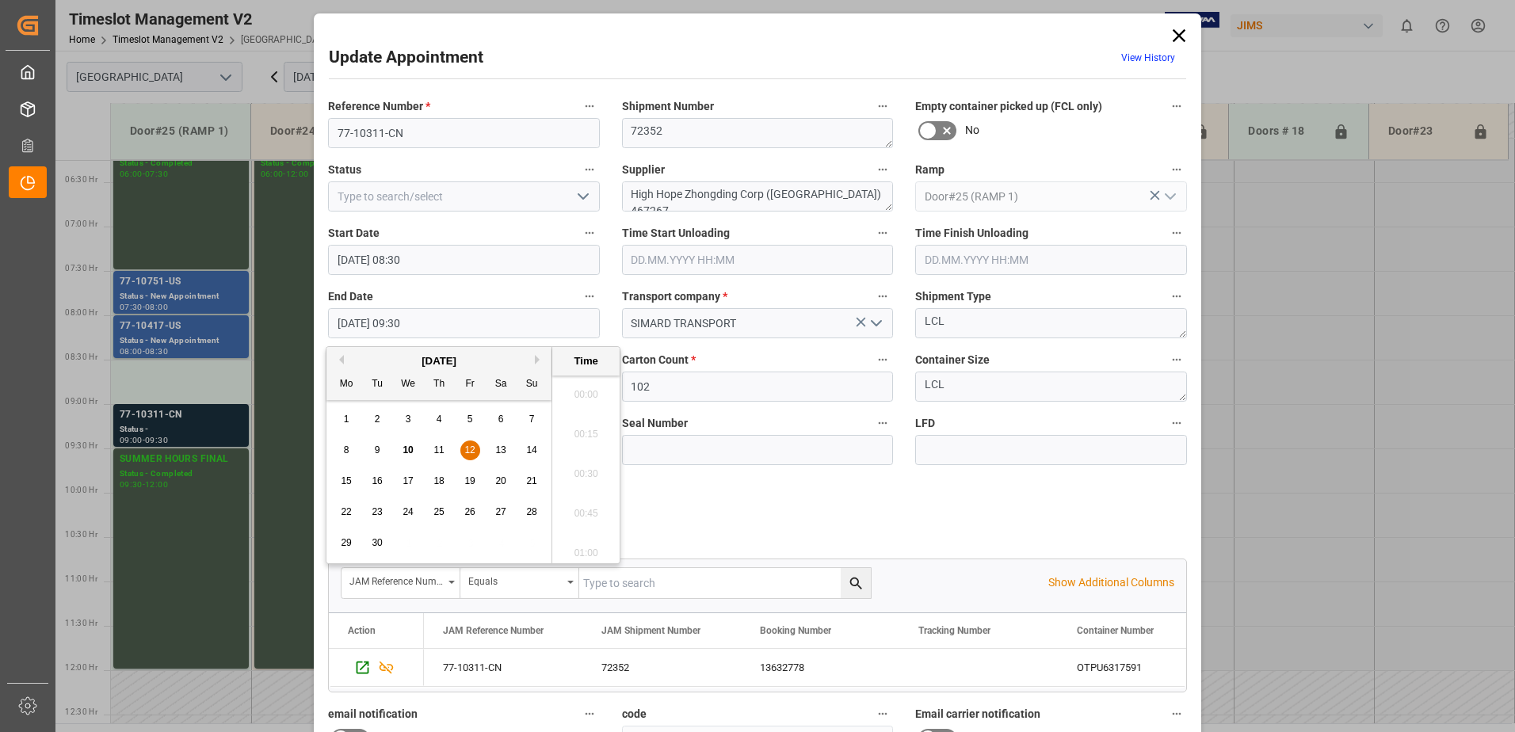
scroll to position [1432, 0]
click at [469, 449] on span "12" at bounding box center [469, 450] width 10 height 11
click at [581, 384] on li "09:00" at bounding box center [585, 390] width 67 height 40
type input "[DATE] 09:00"
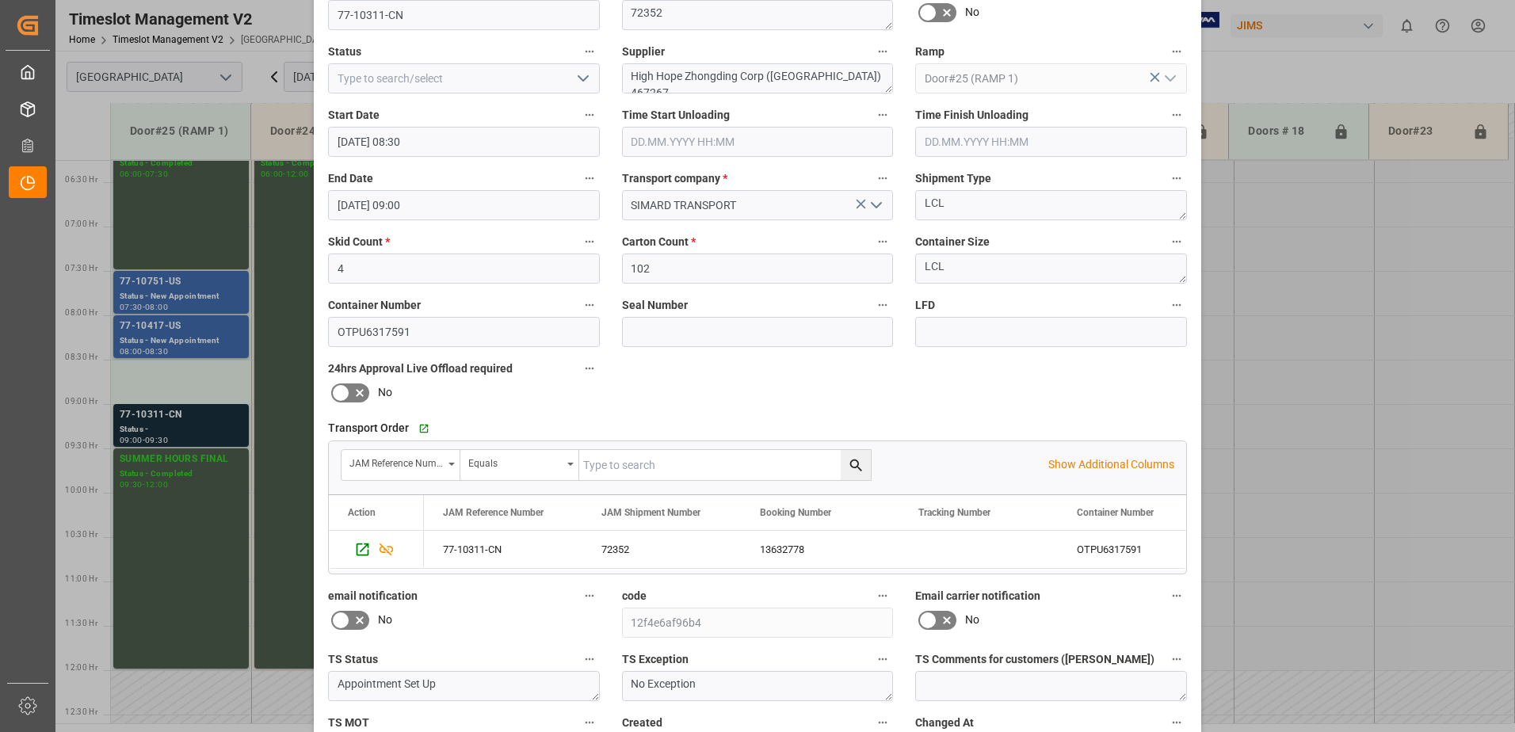
scroll to position [231, 0]
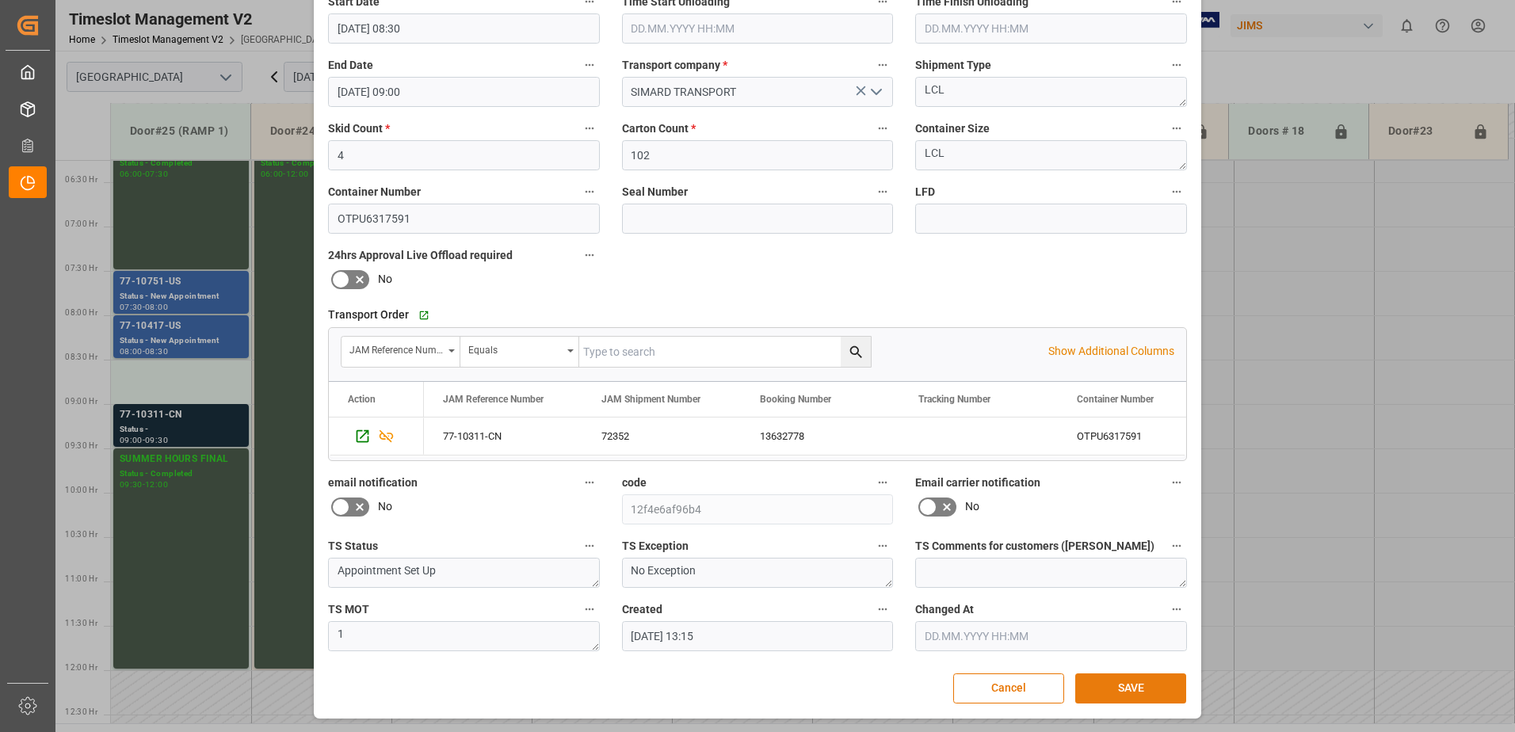
click at [1148, 691] on button "SAVE" at bounding box center [1130, 689] width 111 height 30
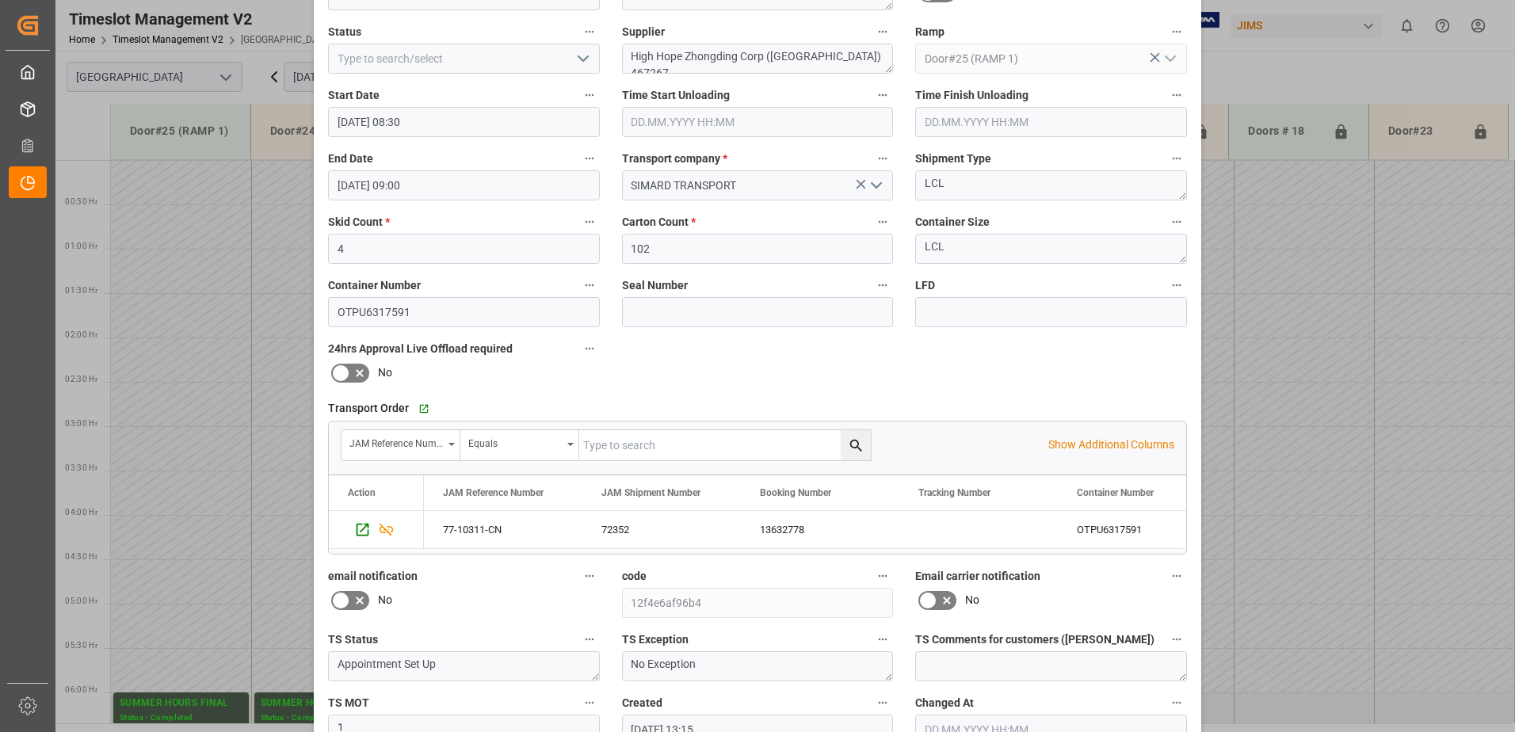
scroll to position [0, 0]
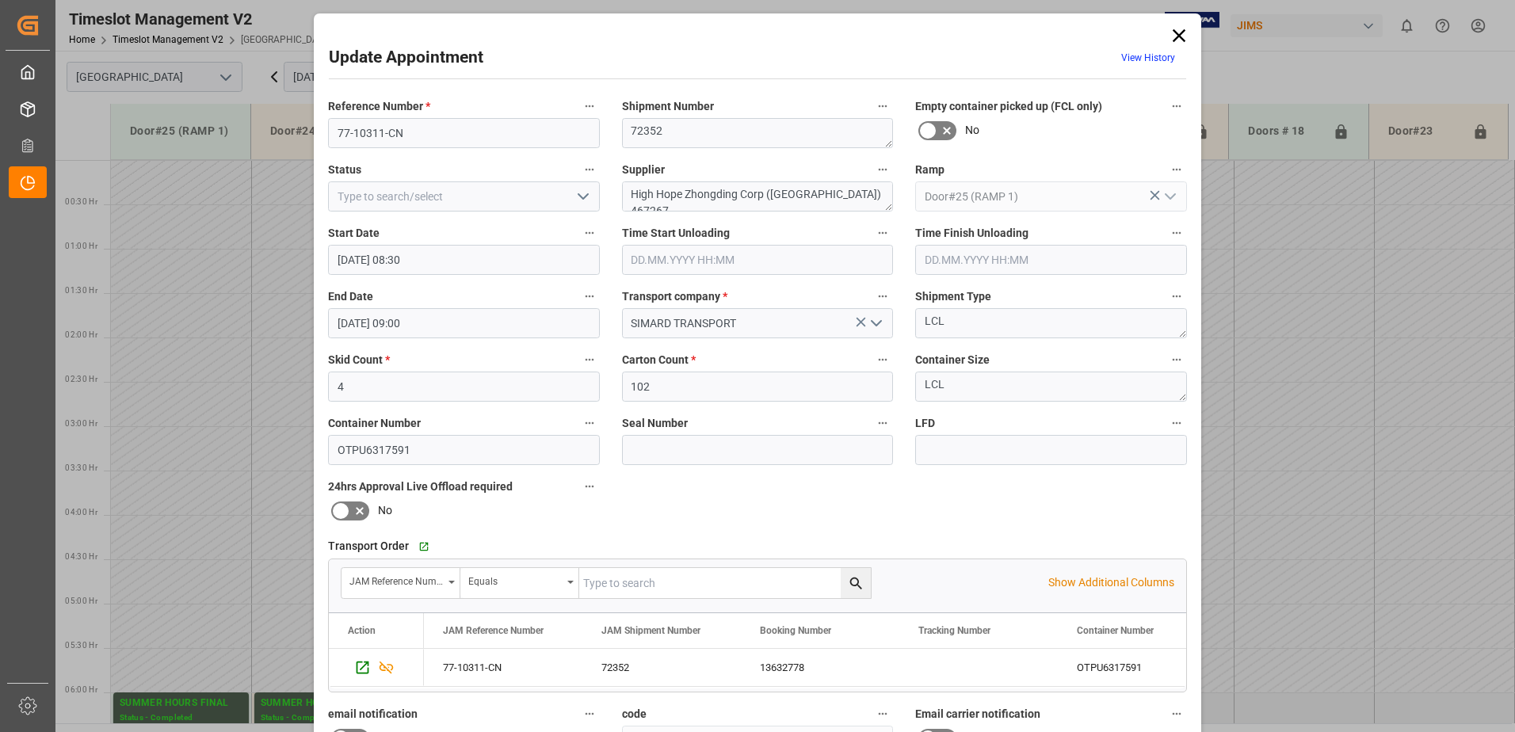
click at [1174, 39] on icon at bounding box center [1179, 36] width 22 height 22
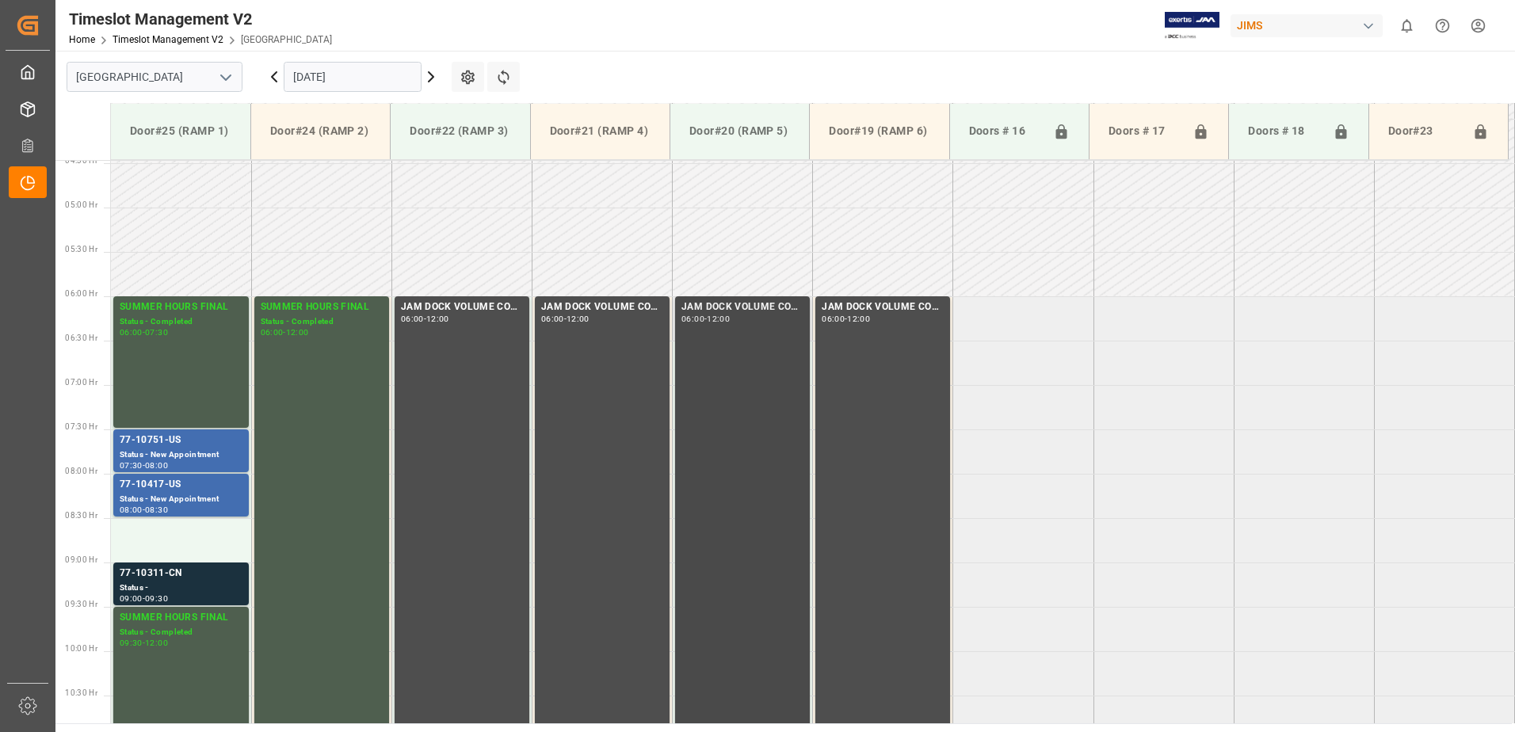
scroll to position [475, 0]
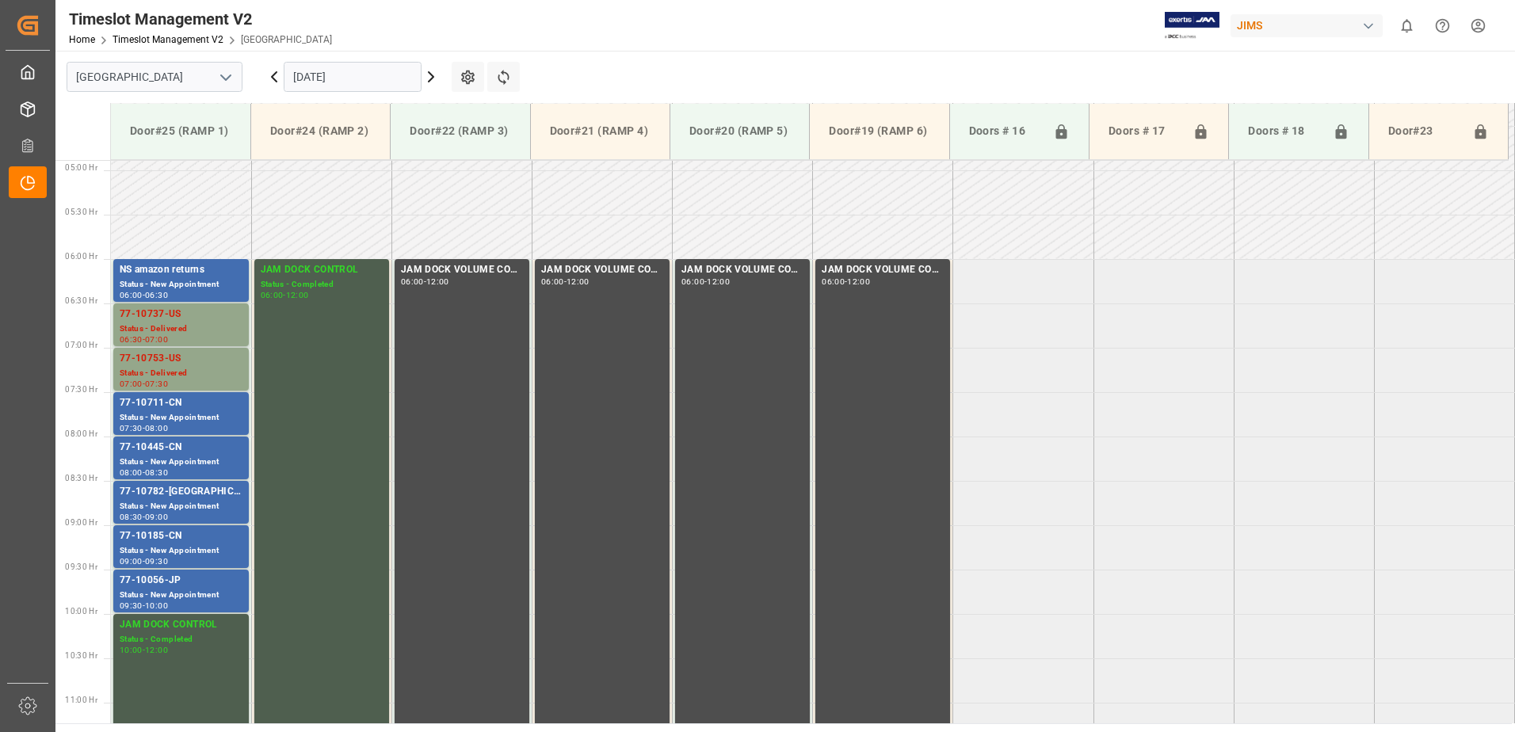
scroll to position [384, 0]
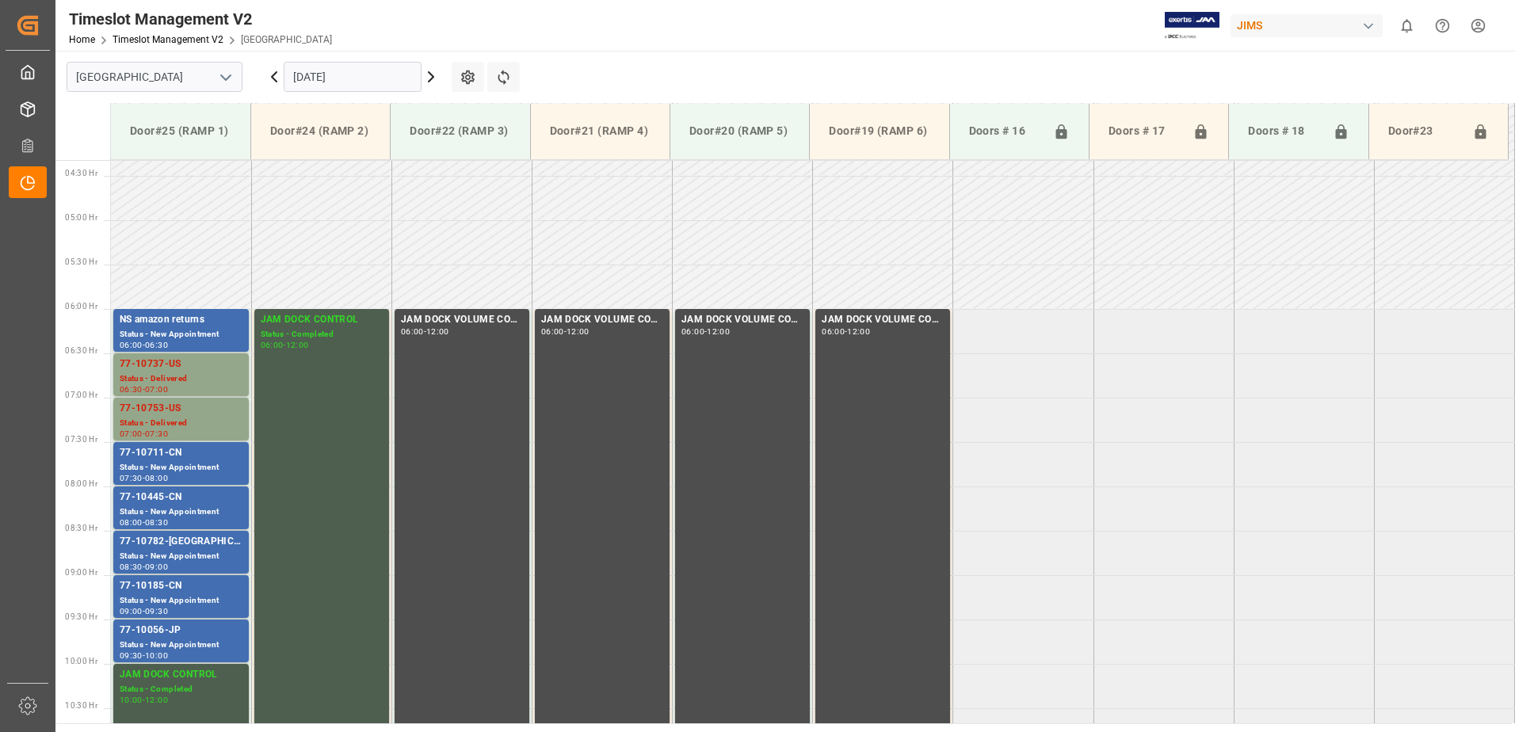
click at [382, 74] on input "[DATE]" at bounding box center [353, 77] width 138 height 30
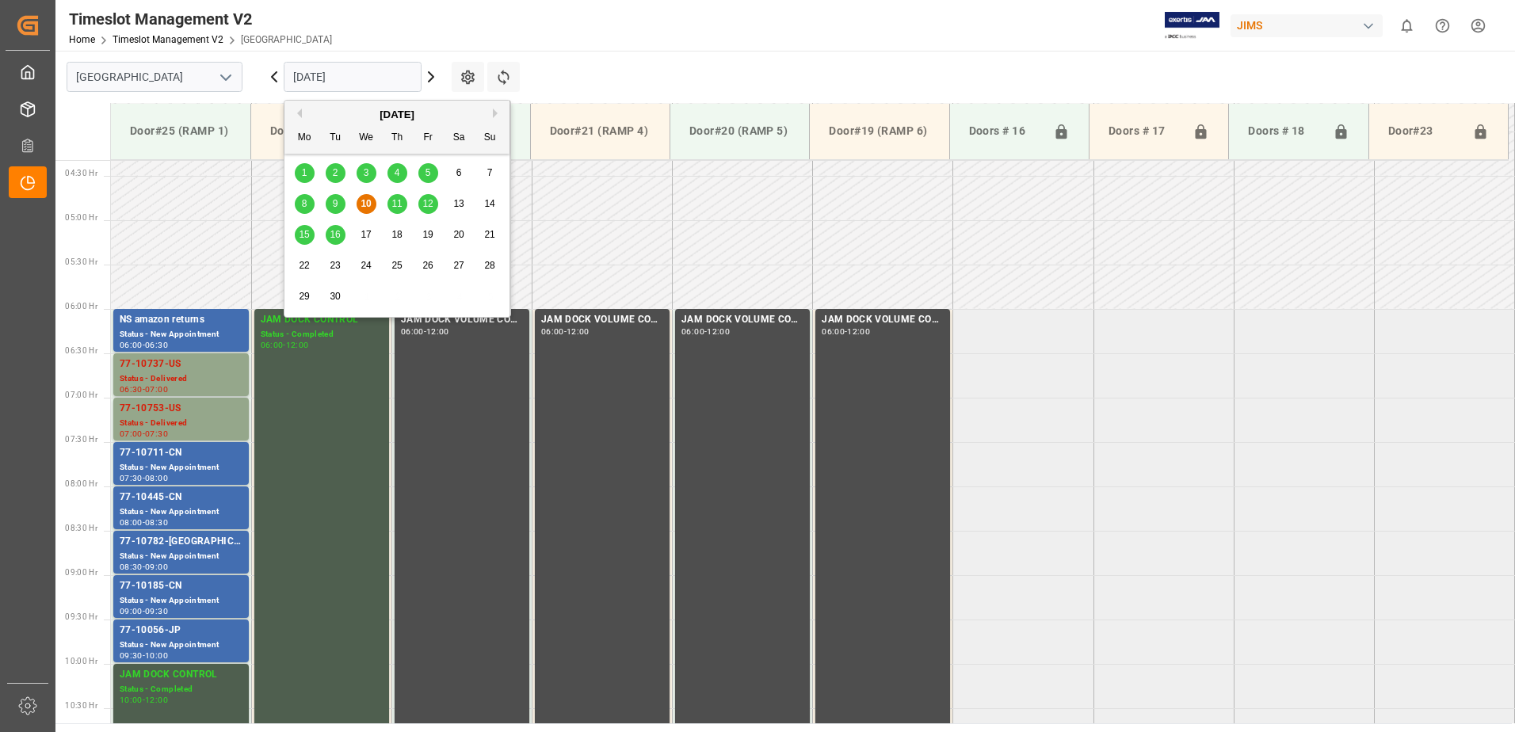
click at [426, 196] on div "12" at bounding box center [428, 204] width 20 height 19
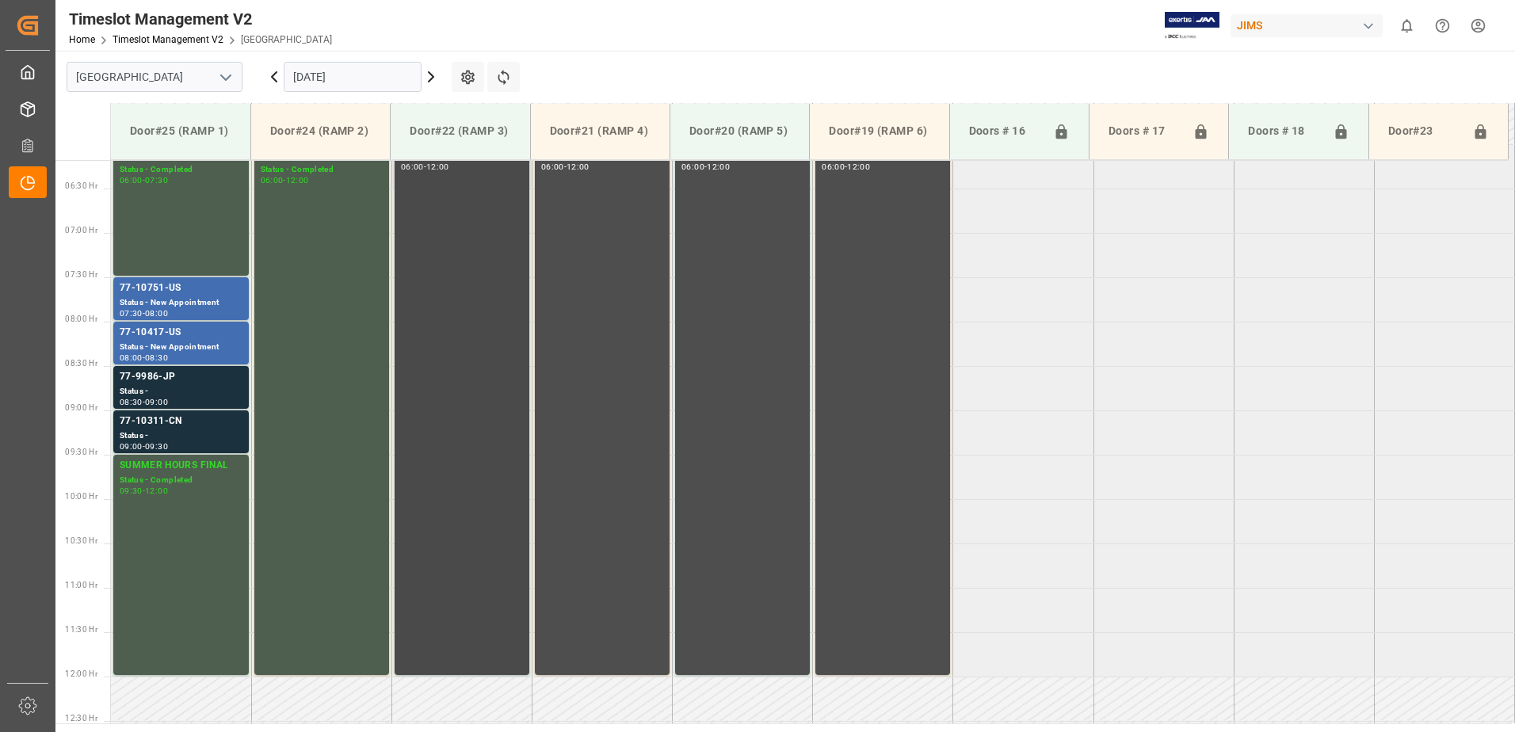
scroll to position [542, 0]
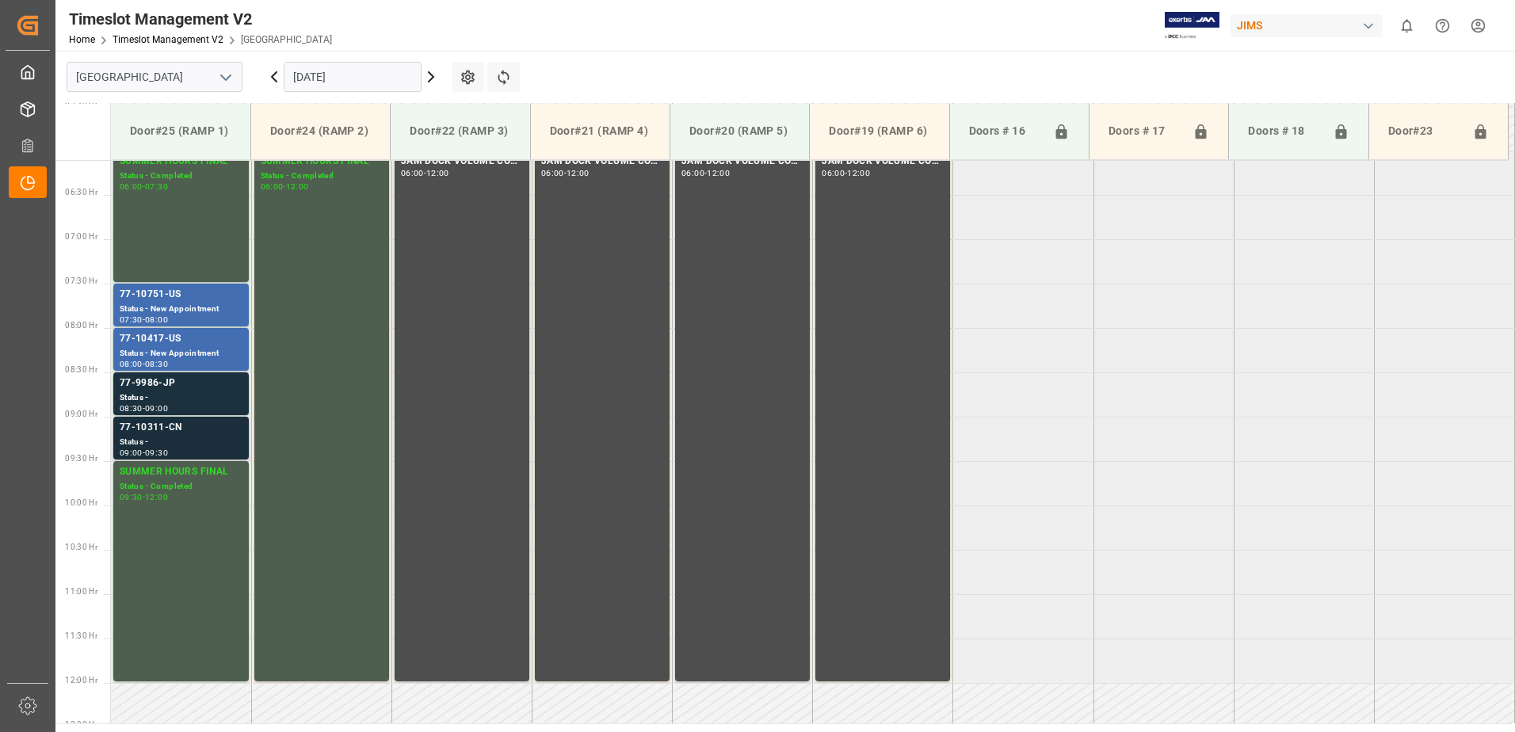
click at [181, 431] on div "77-10311-CN" at bounding box center [181, 428] width 123 height 16
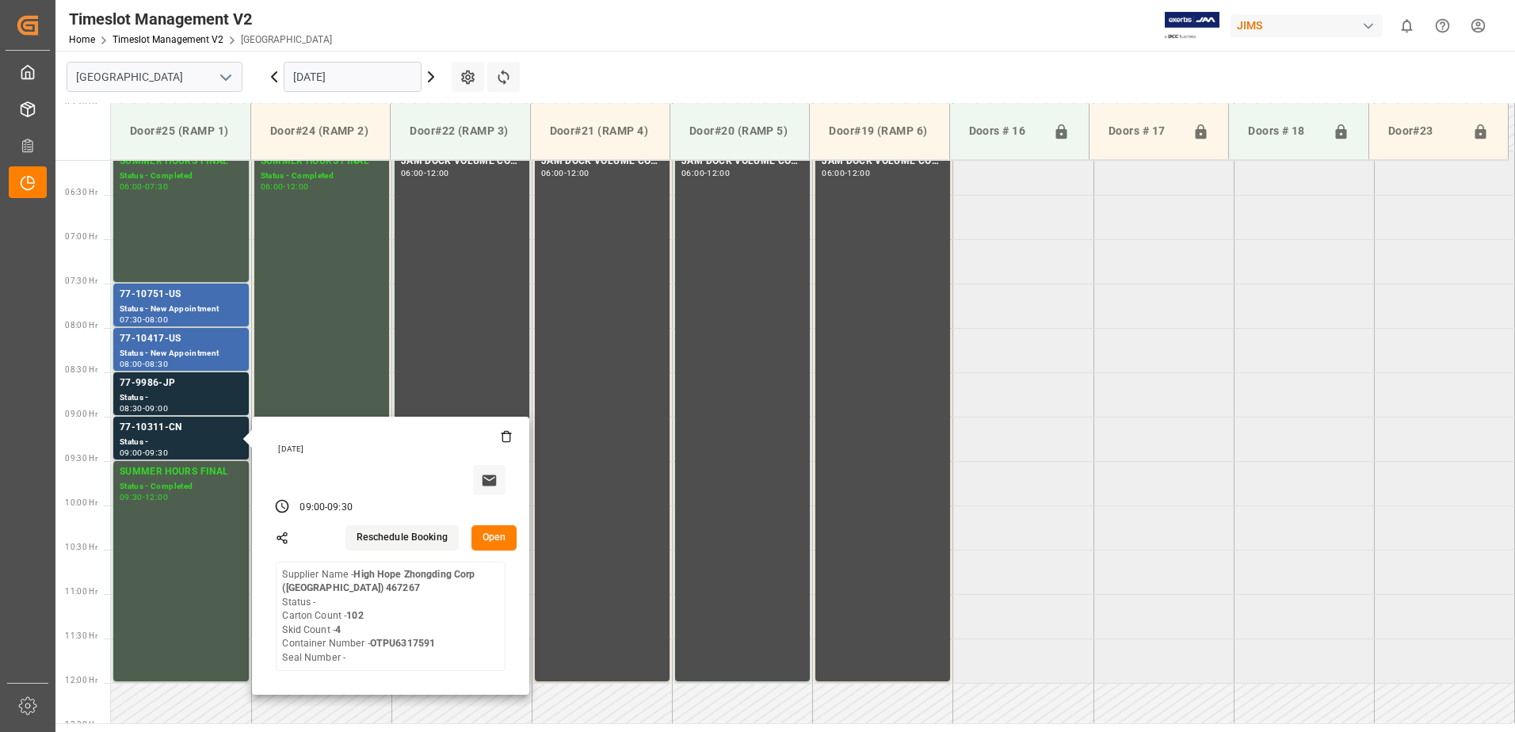
click at [502, 537] on button "Open" at bounding box center [495, 537] width 46 height 25
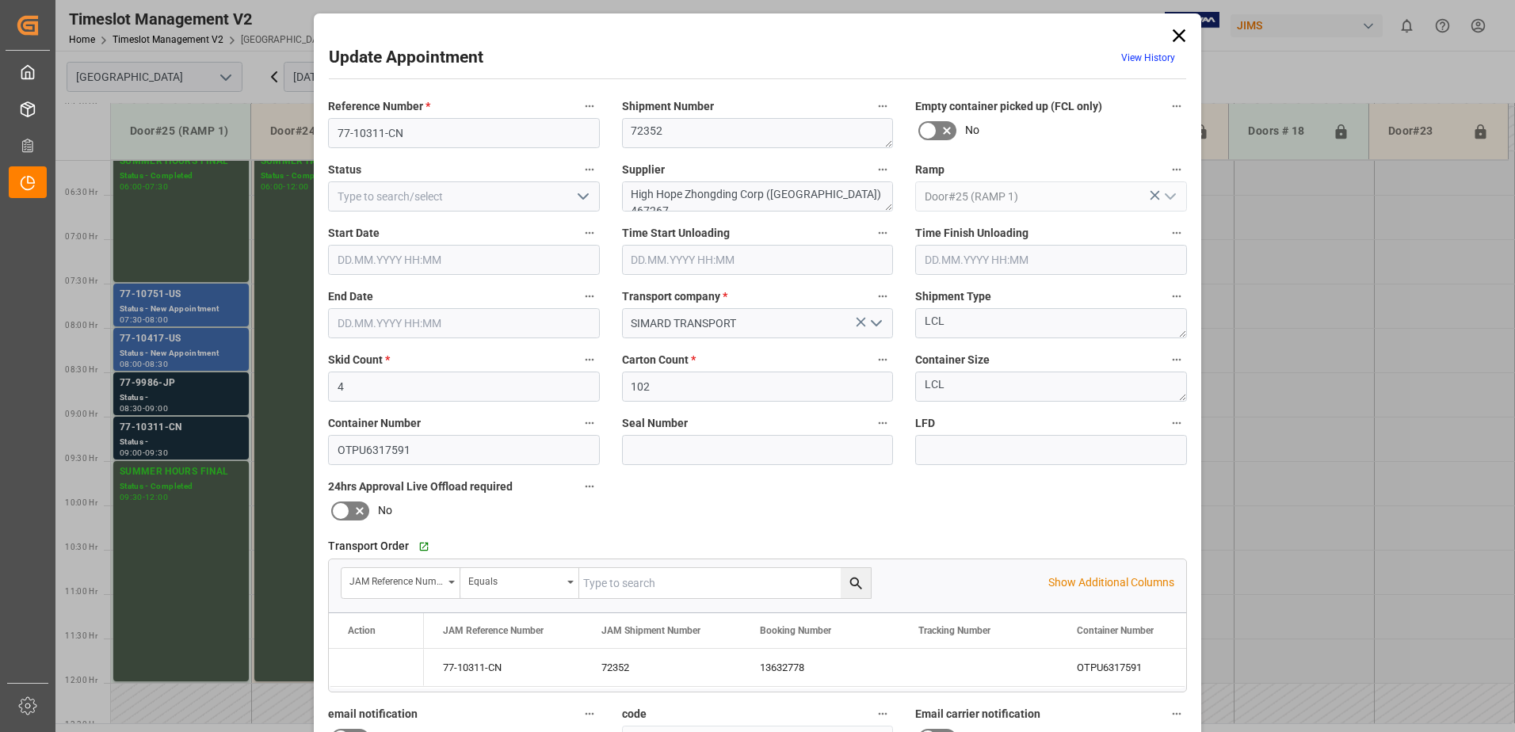
type input "[DATE] 09:00"
type input "[DATE] 09:30"
type input "[DATE] 13:15"
click at [579, 197] on icon "open menu" at bounding box center [583, 196] width 19 height 19
click at [473, 336] on div "New Appointment" at bounding box center [464, 339] width 270 height 36
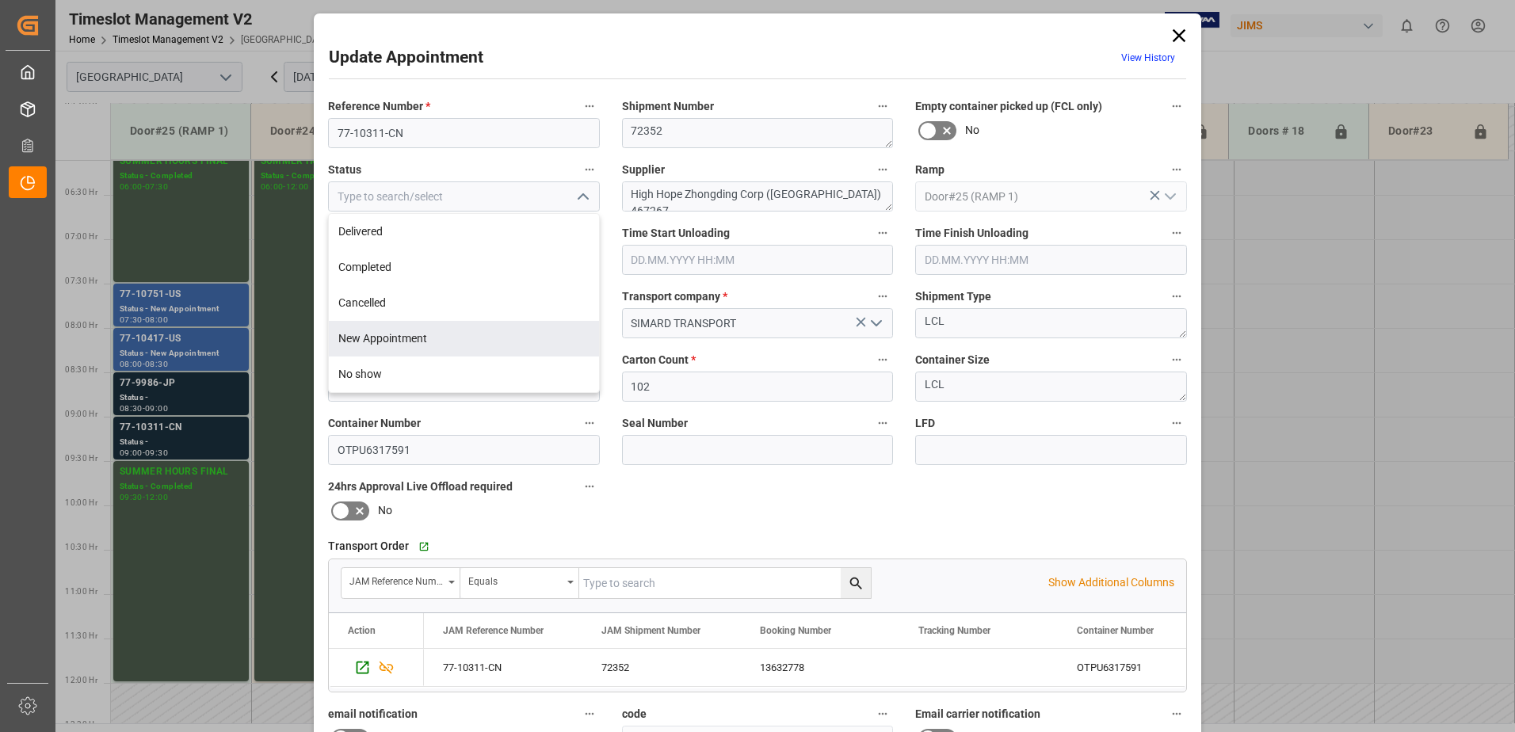
type input "New Appointment"
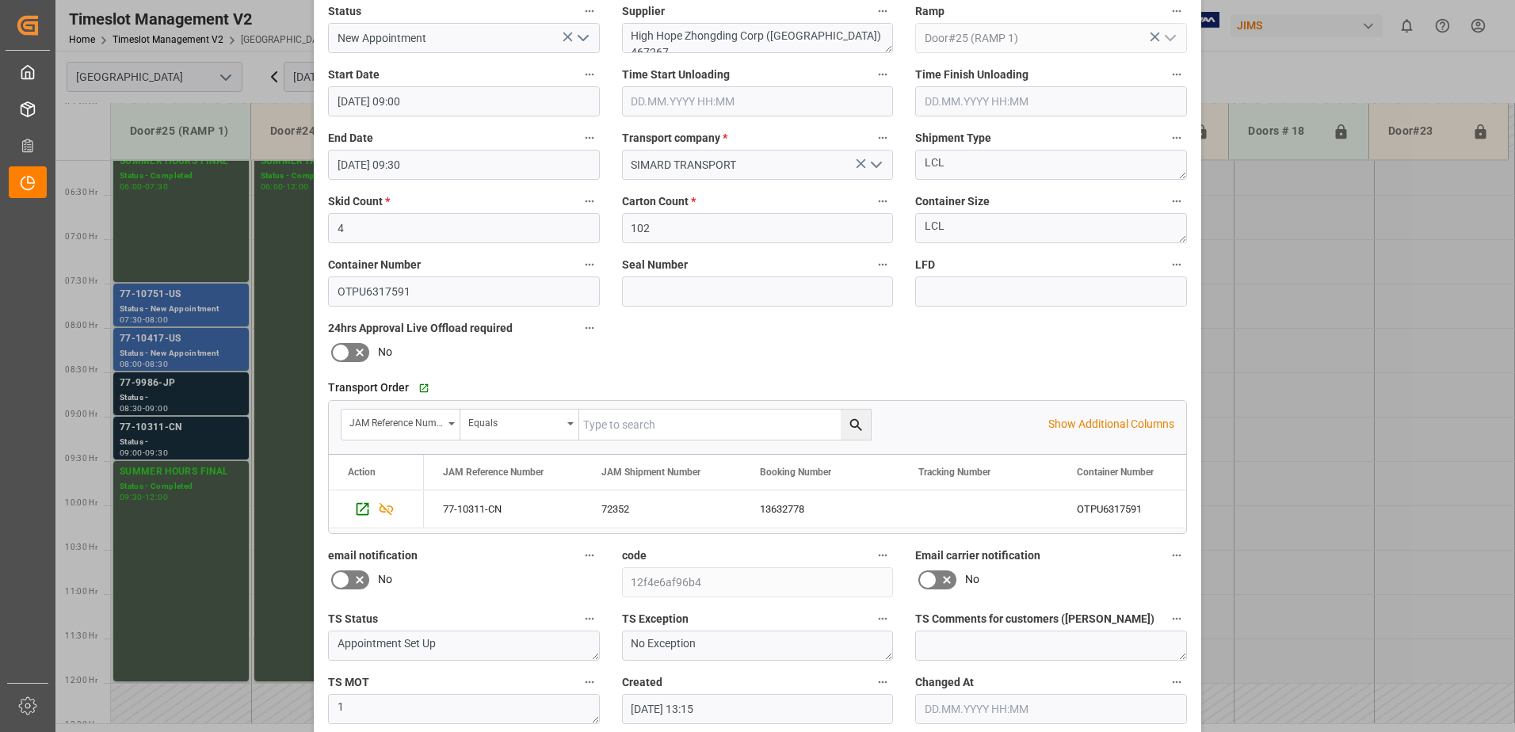
scroll to position [231, 0]
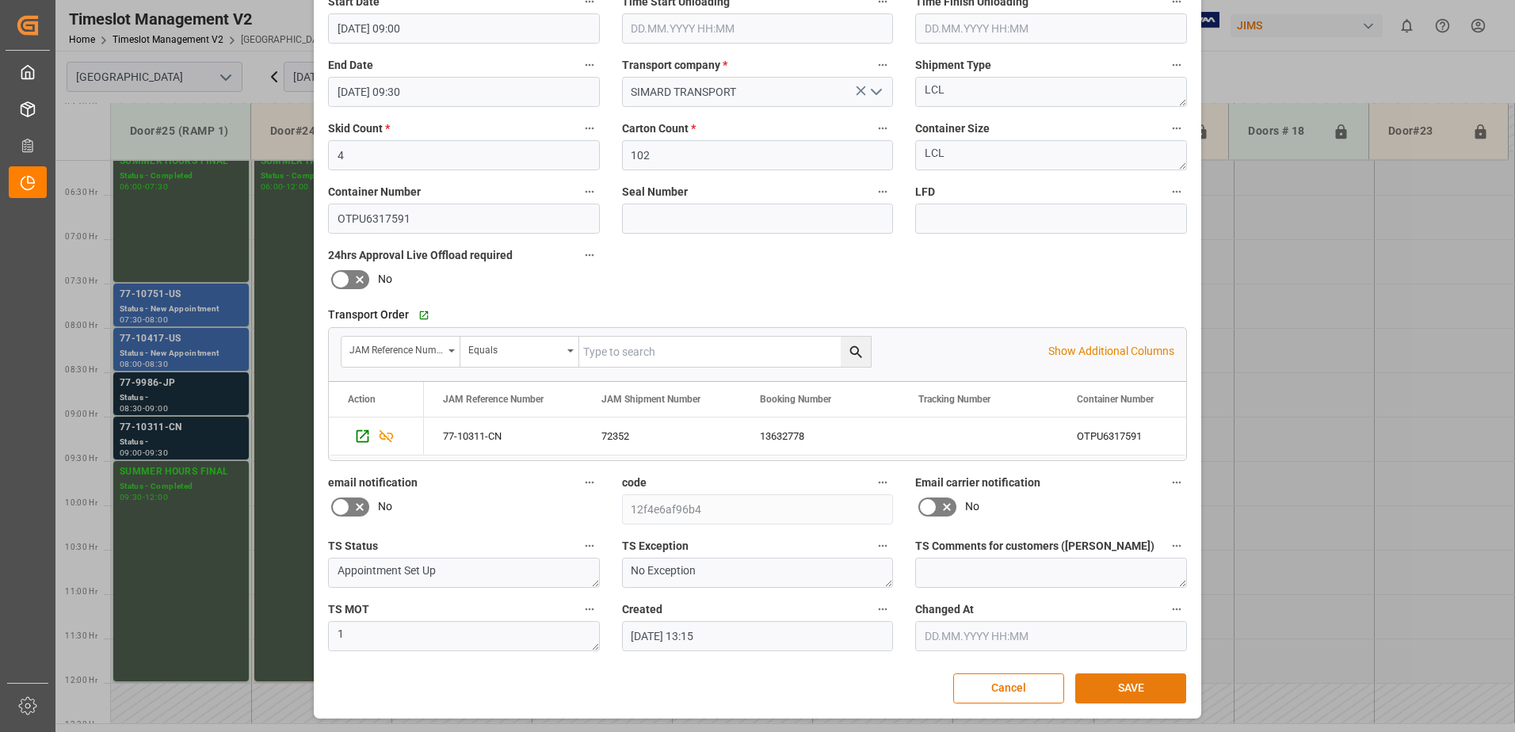
click at [1121, 690] on button "SAVE" at bounding box center [1130, 689] width 111 height 30
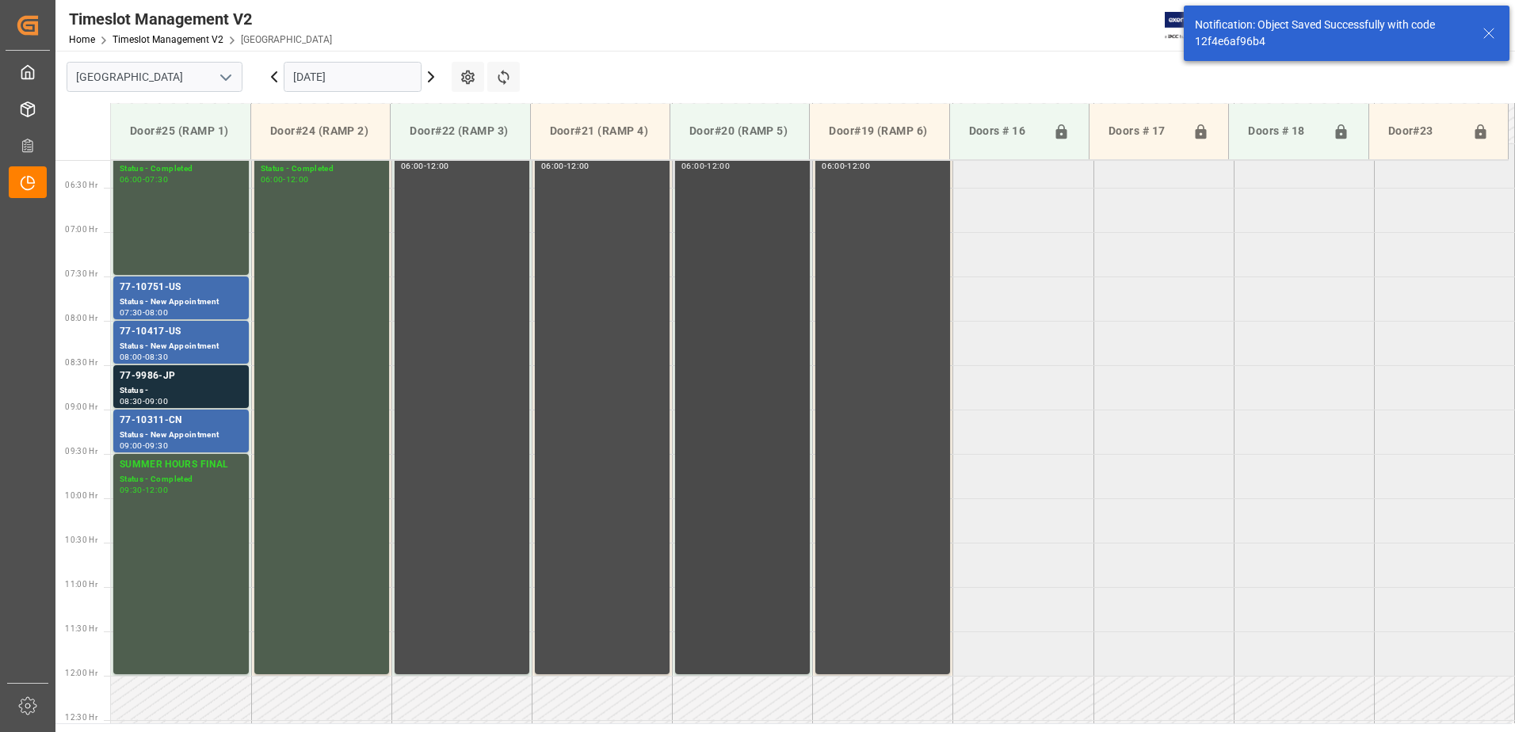
scroll to position [542, 0]
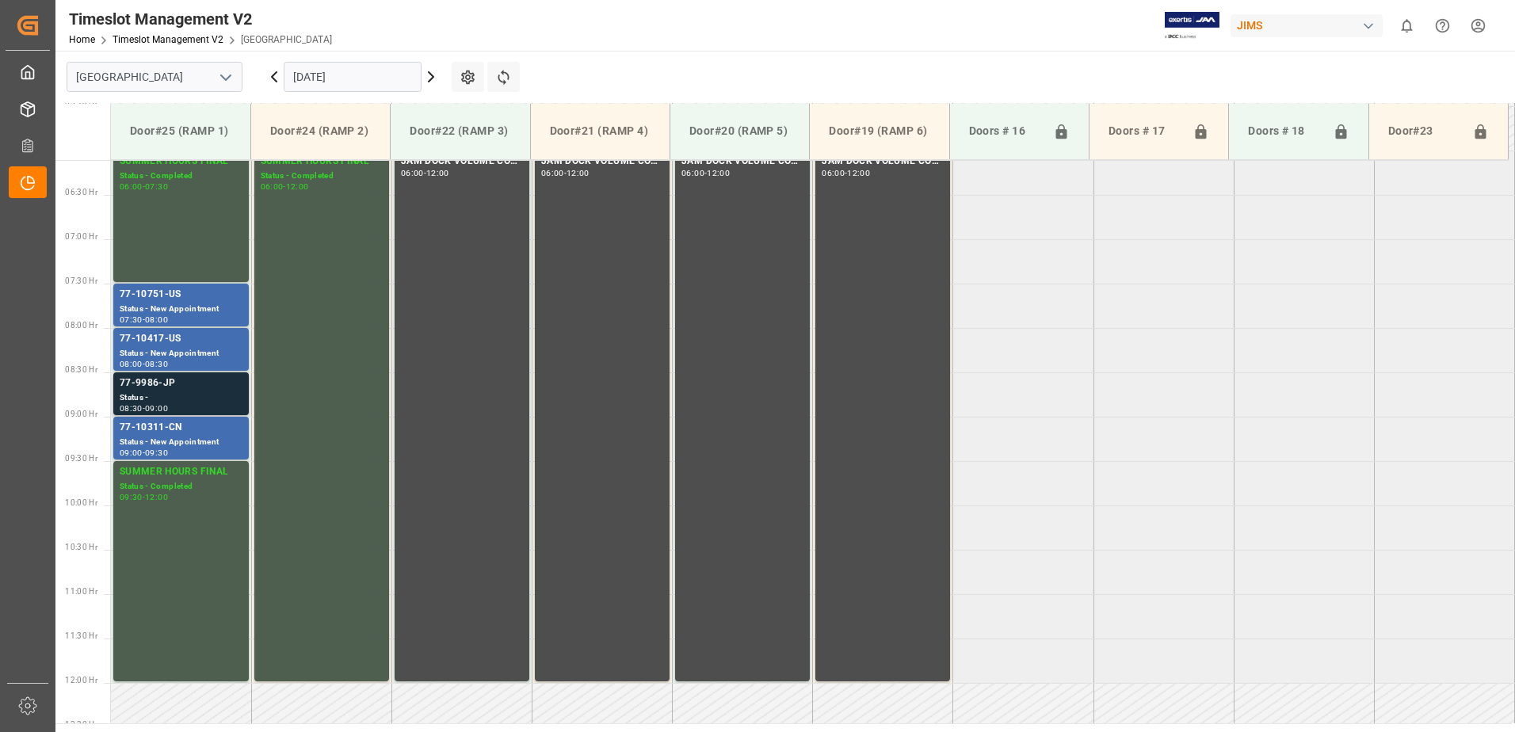
click at [158, 387] on div "77-9986-JP" at bounding box center [181, 384] width 123 height 16
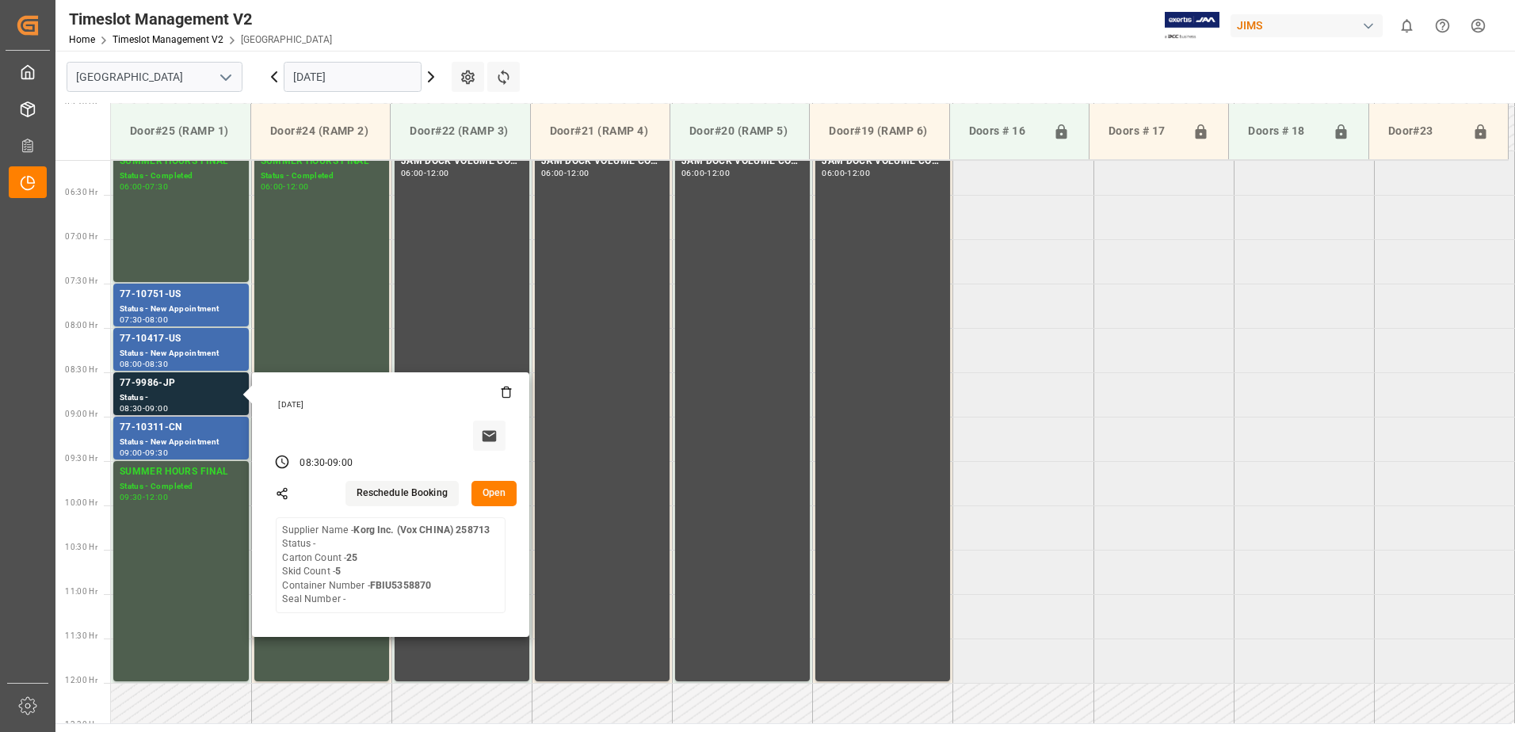
click at [506, 488] on button "Open" at bounding box center [495, 493] width 46 height 25
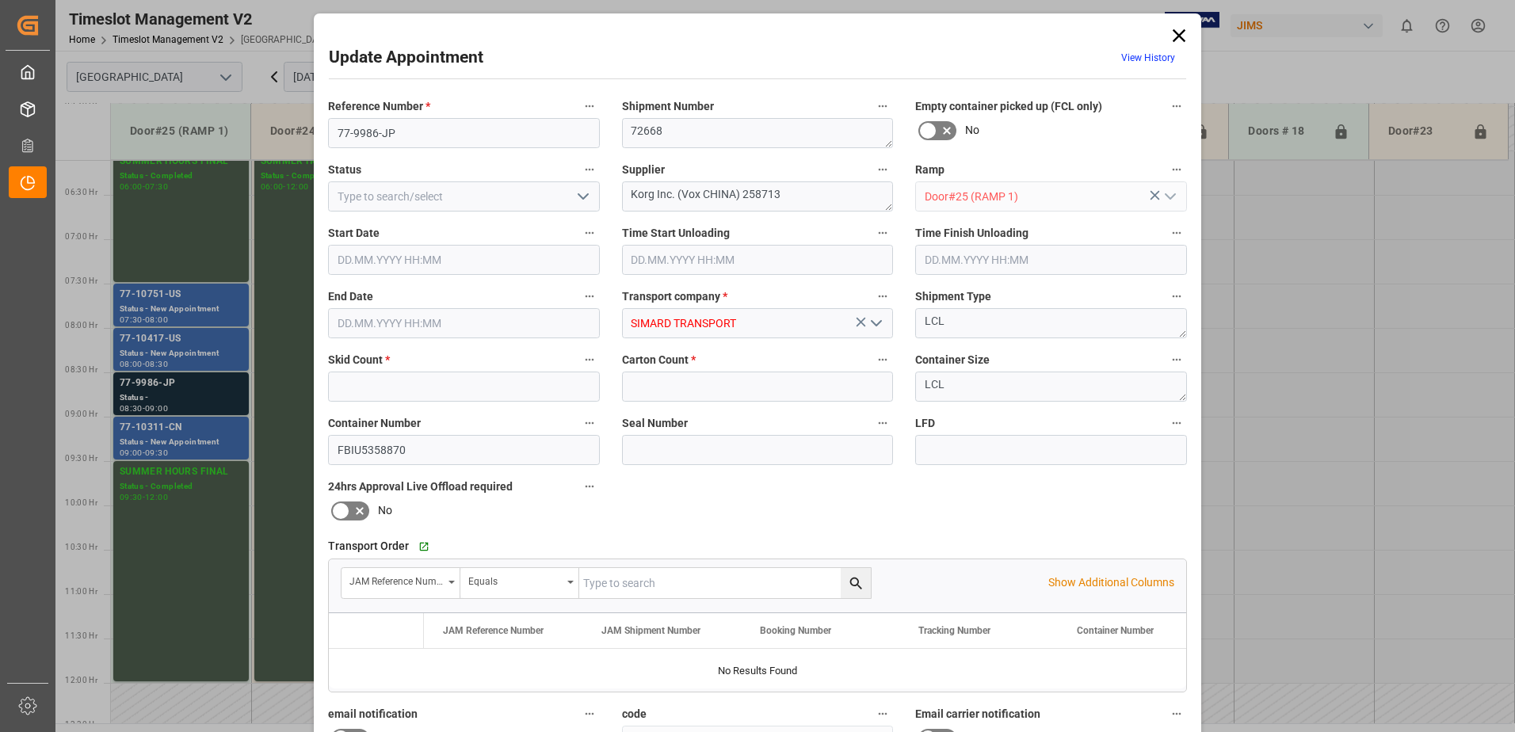
type input "5"
type input "25"
type input "[DATE] 08:30"
type input "[DATE] 09:00"
type input "10.09.2025 13:18"
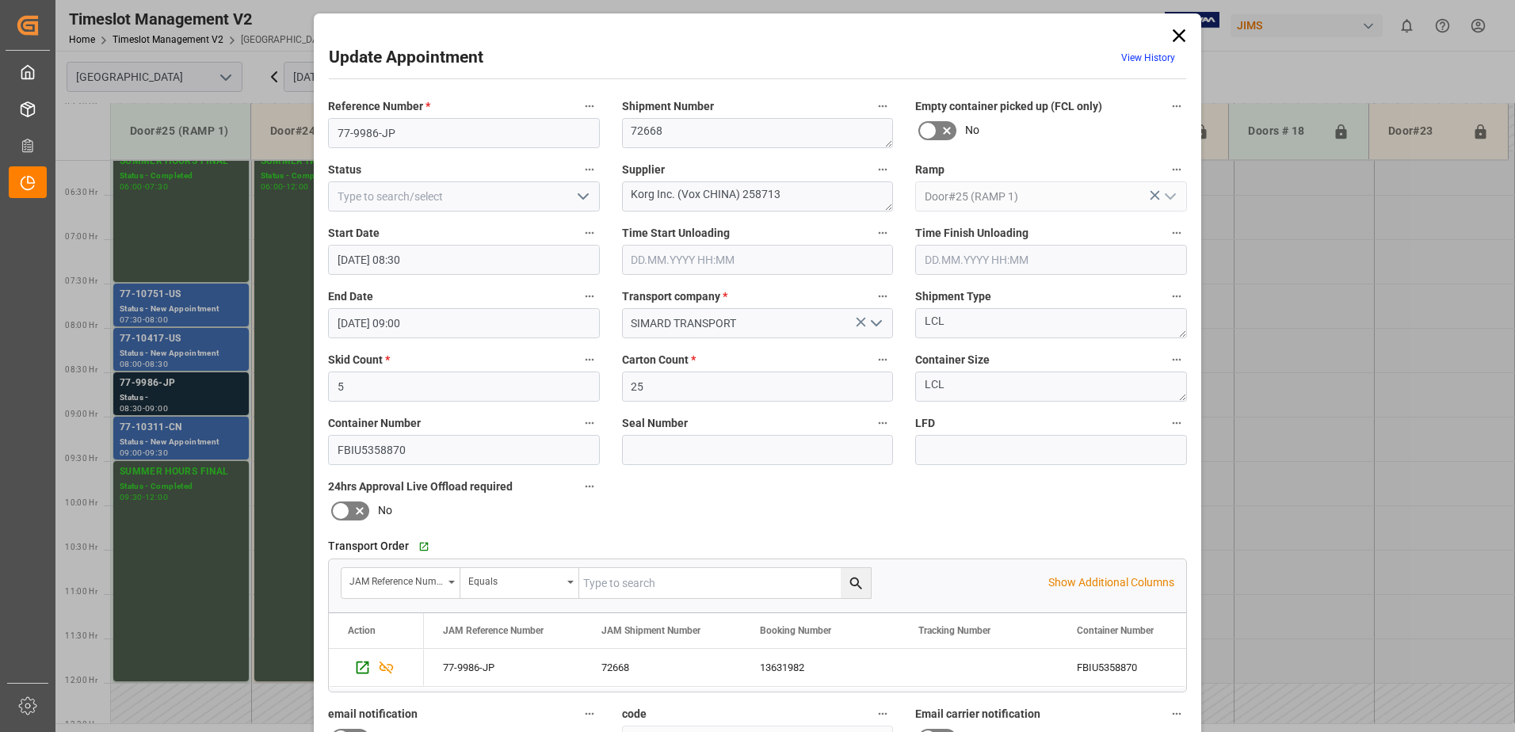
click at [662, 583] on input "text" at bounding box center [725, 583] width 292 height 30
type input "77-9986-JP"
click at [855, 582] on icon "search button" at bounding box center [856, 583] width 12 height 12
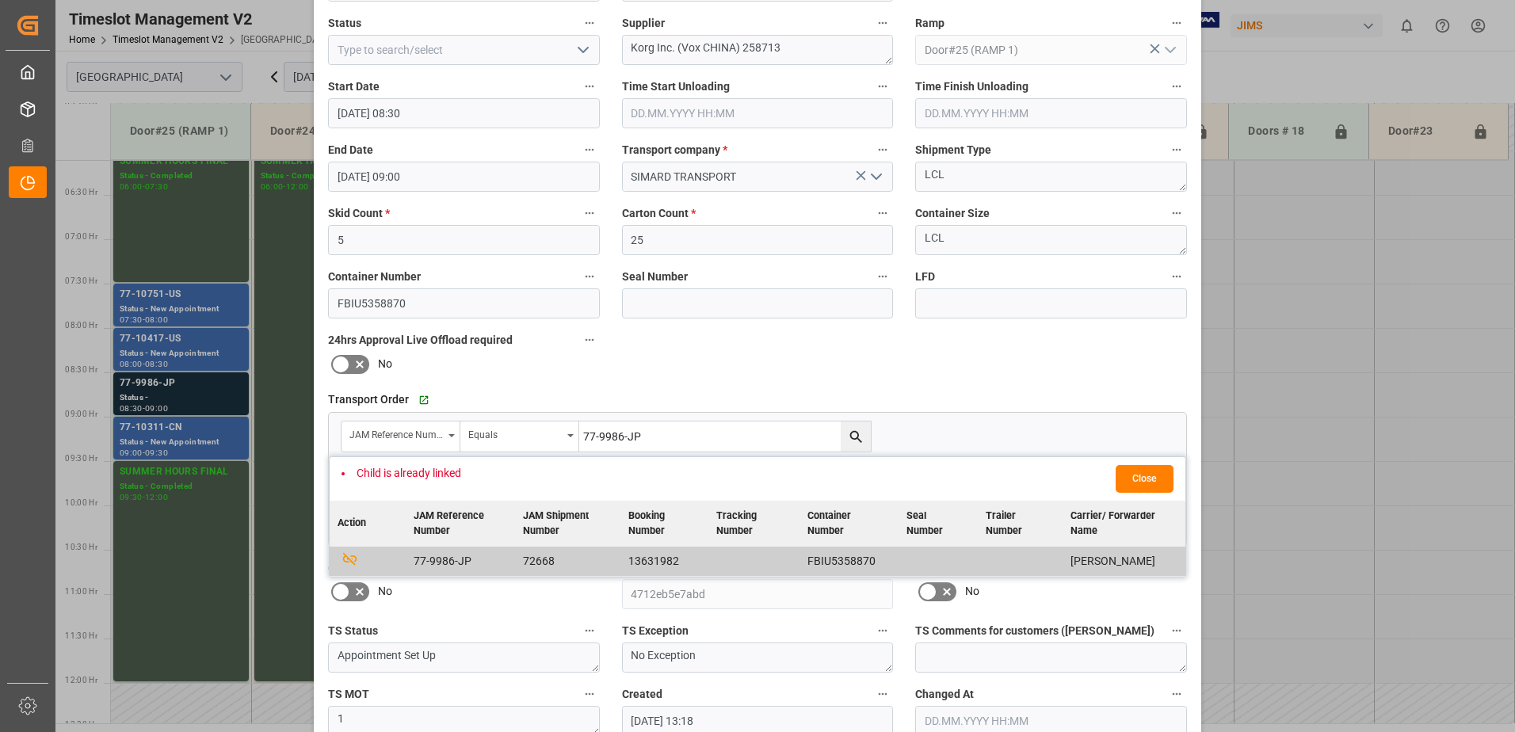
scroll to position [0, 0]
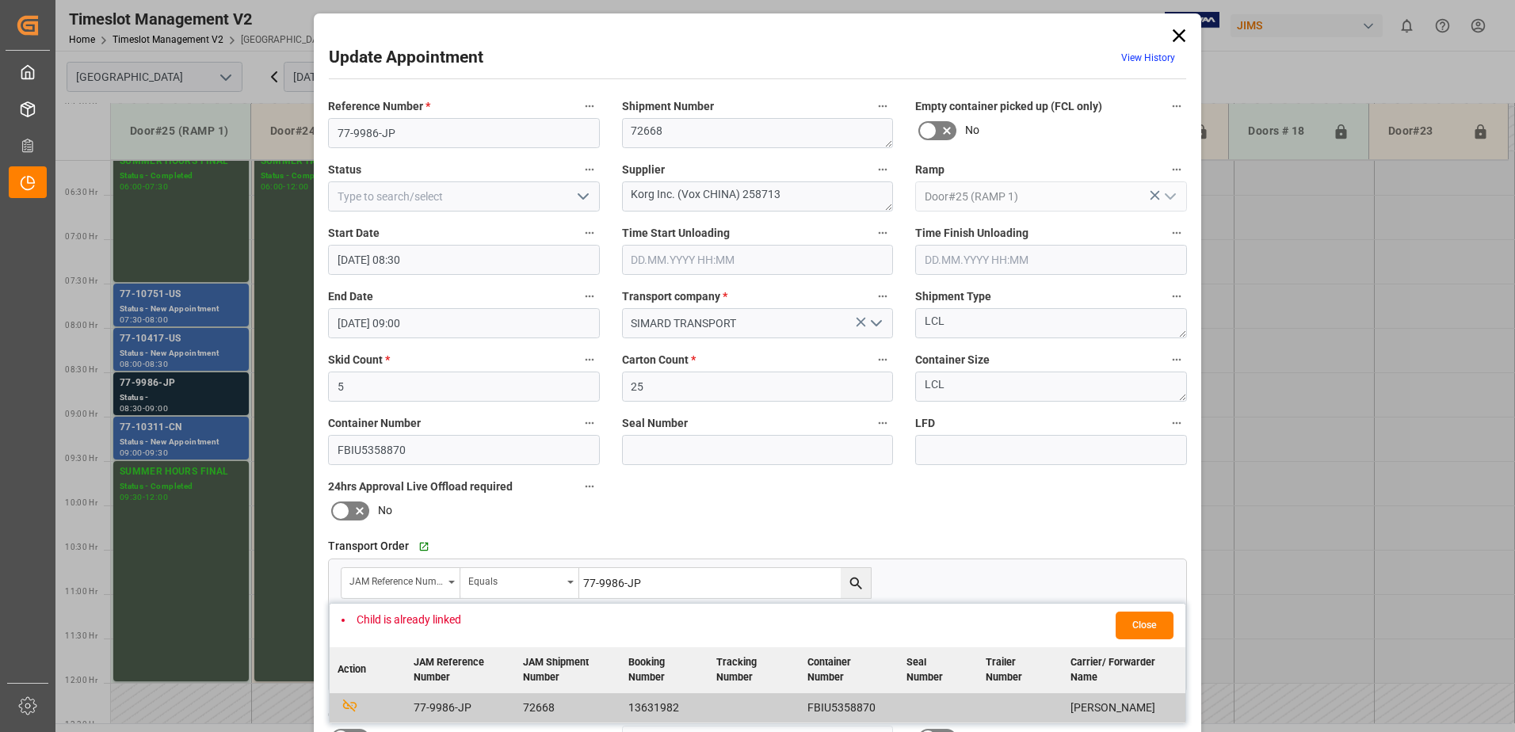
click at [1177, 36] on icon at bounding box center [1179, 35] width 13 height 13
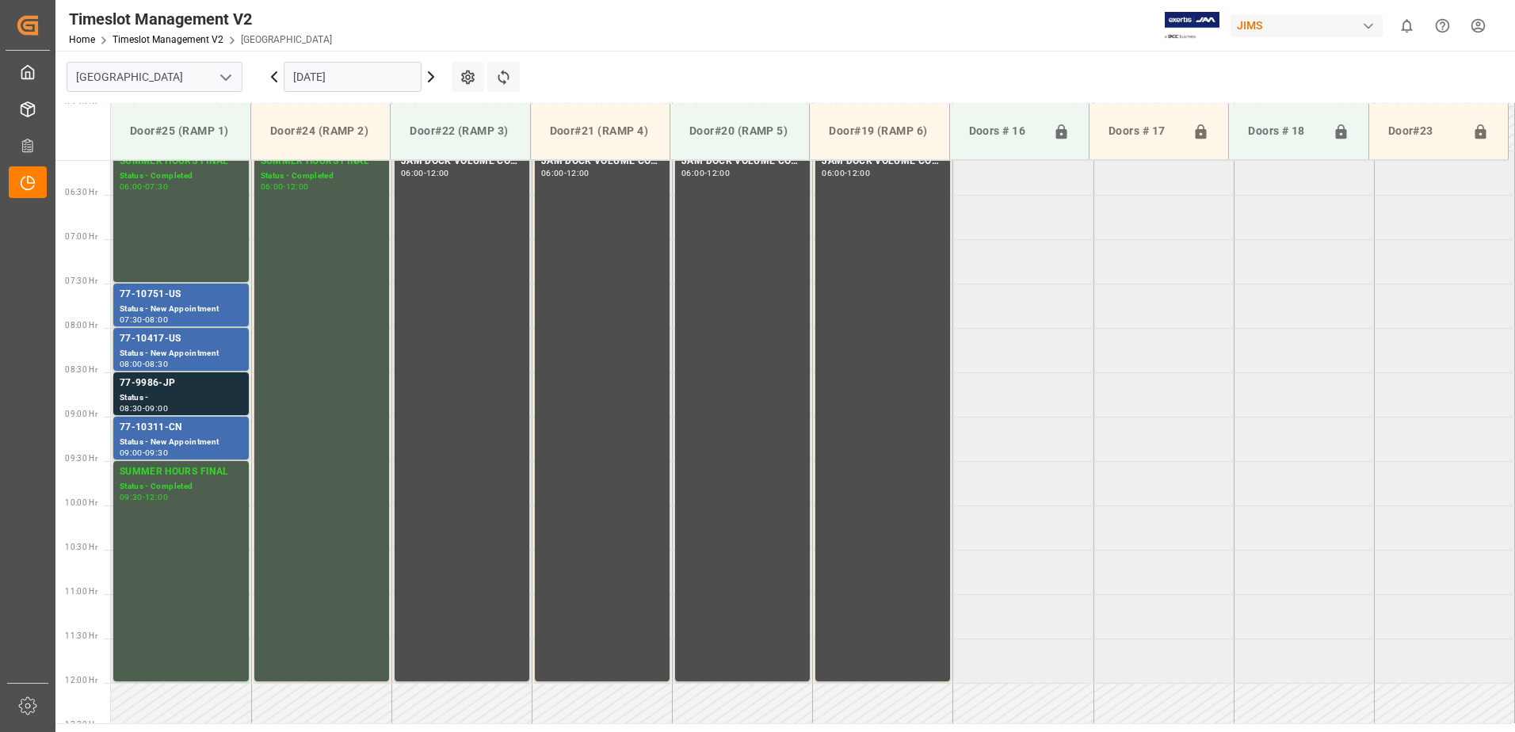
click at [391, 78] on input "[DATE]" at bounding box center [353, 77] width 138 height 30
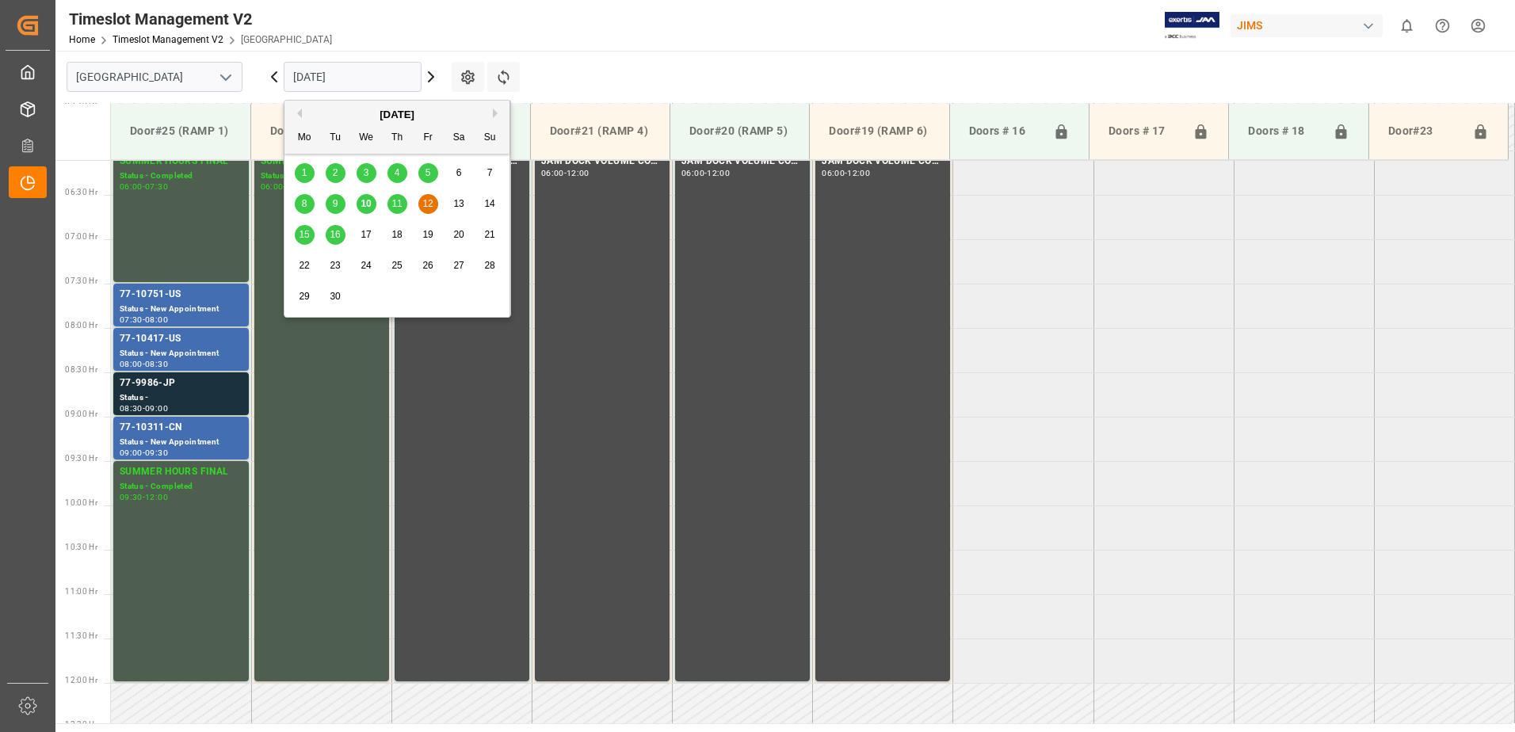
click at [307, 237] on span "15" at bounding box center [304, 234] width 10 height 11
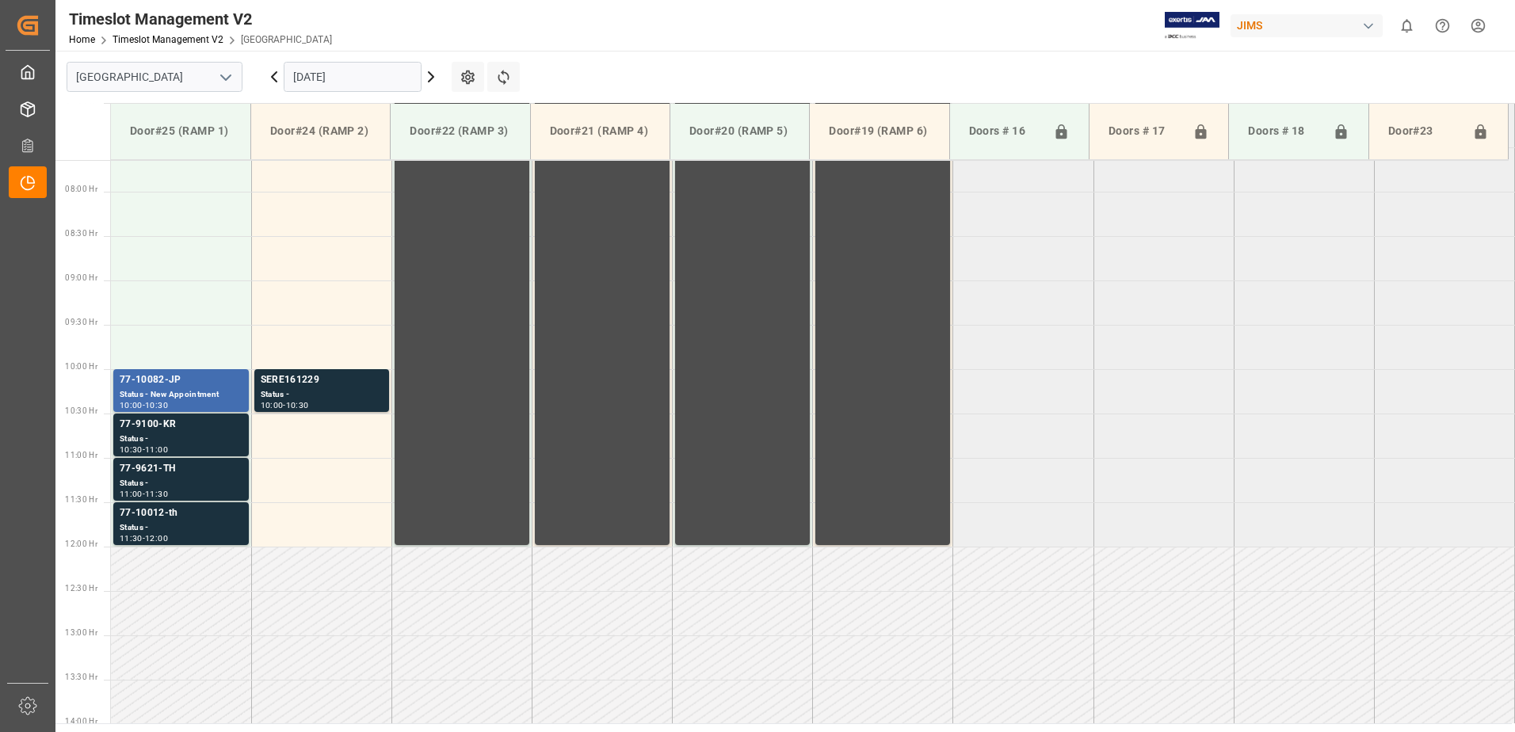
scroll to position [701, 0]
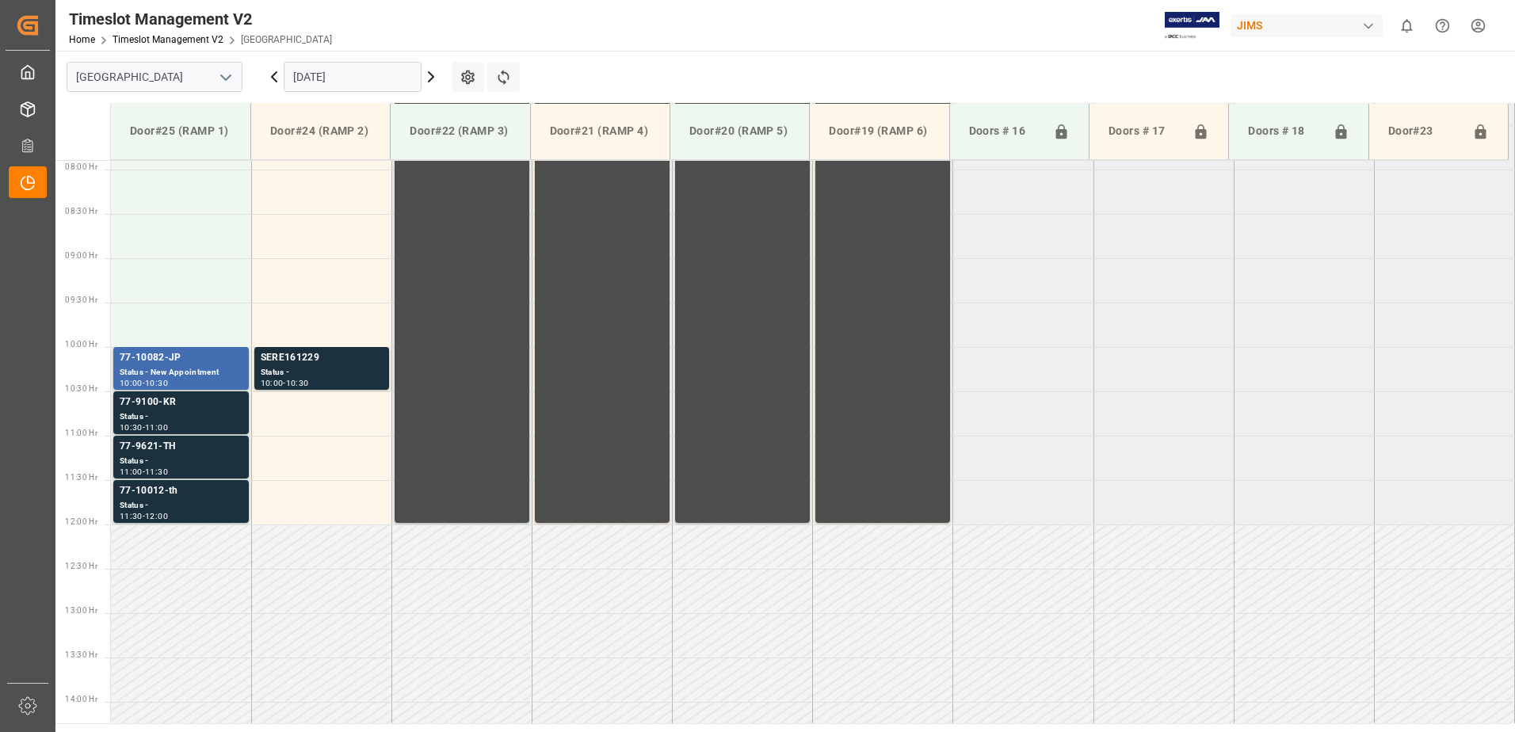
click at [377, 67] on input "[DATE]" at bounding box center [353, 77] width 138 height 30
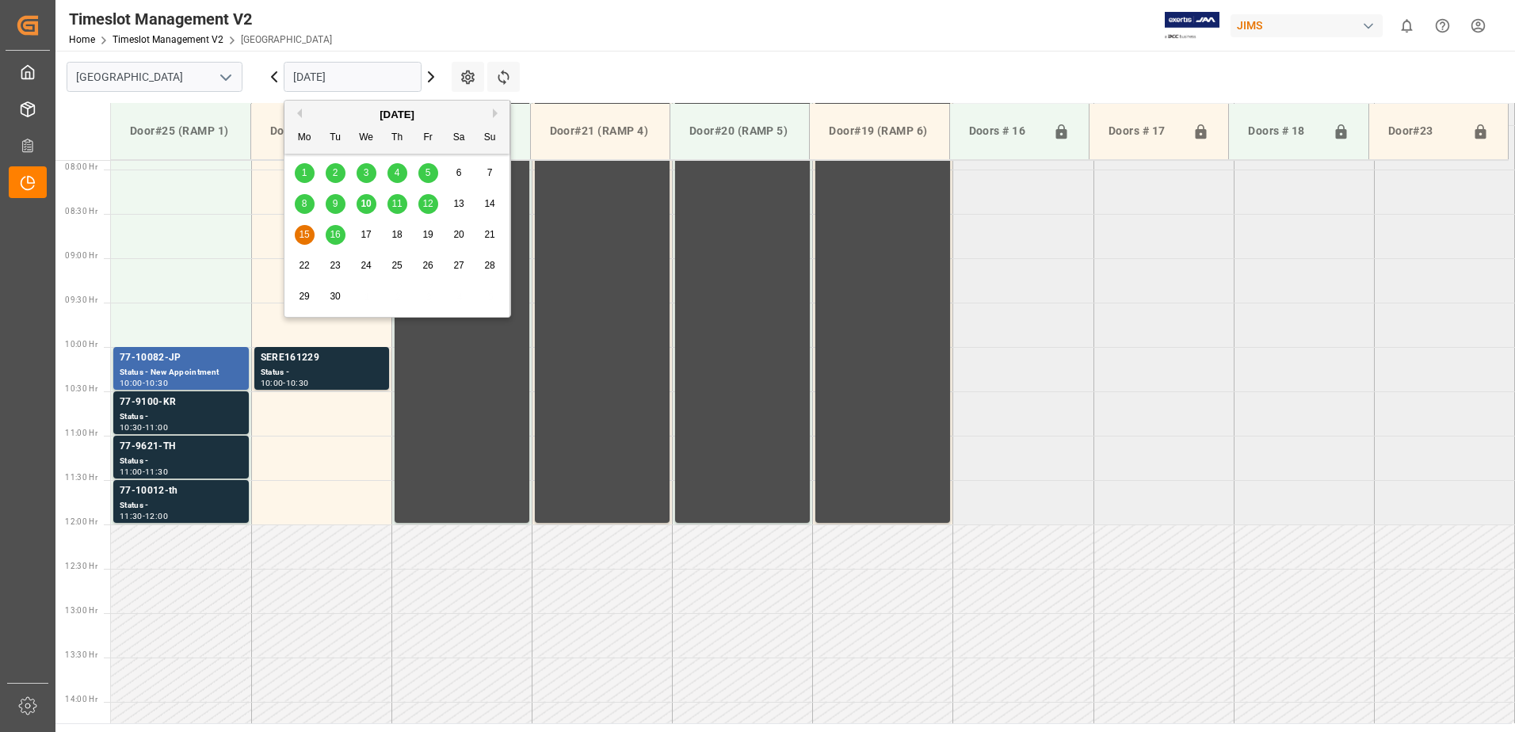
click at [340, 234] on span "16" at bounding box center [335, 234] width 10 height 11
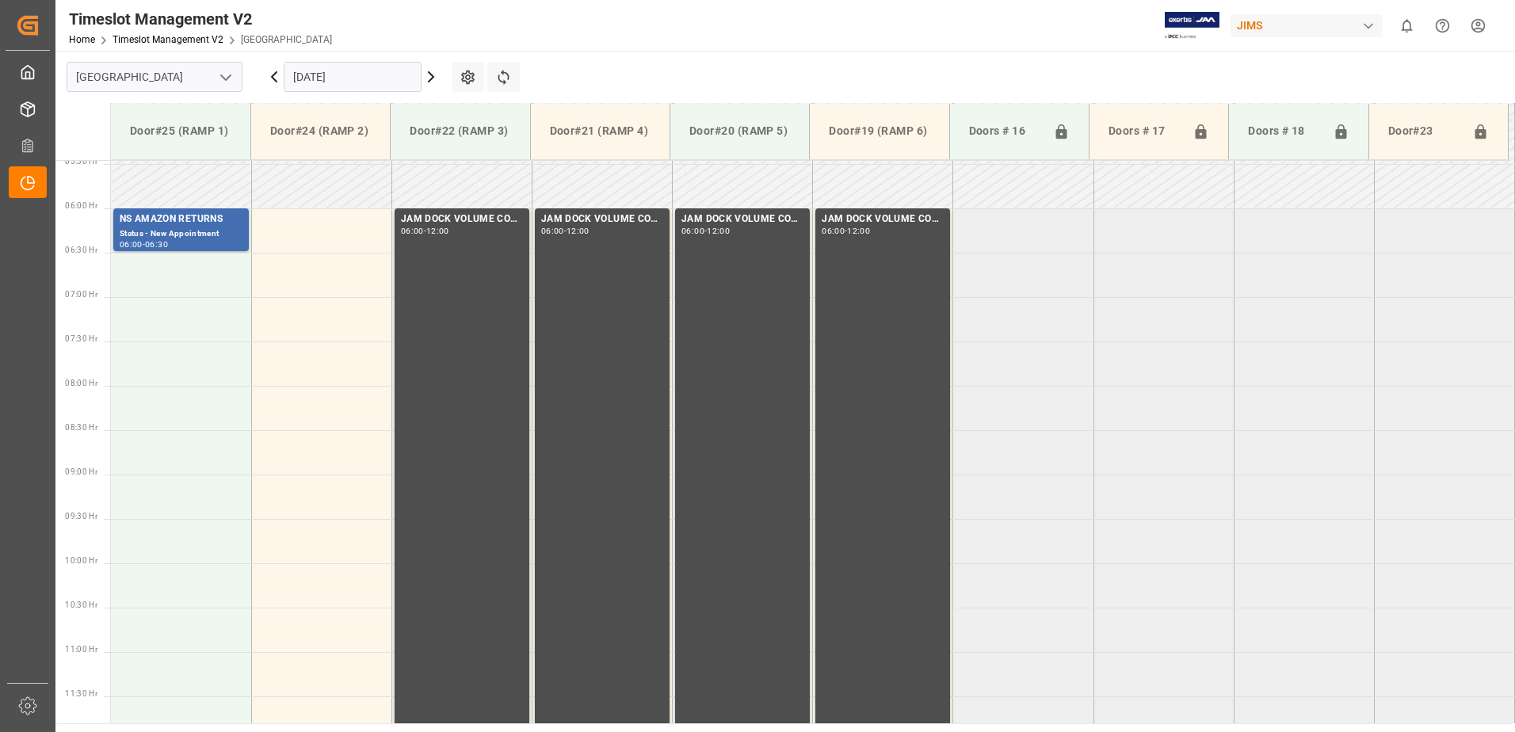
scroll to position [384, 0]
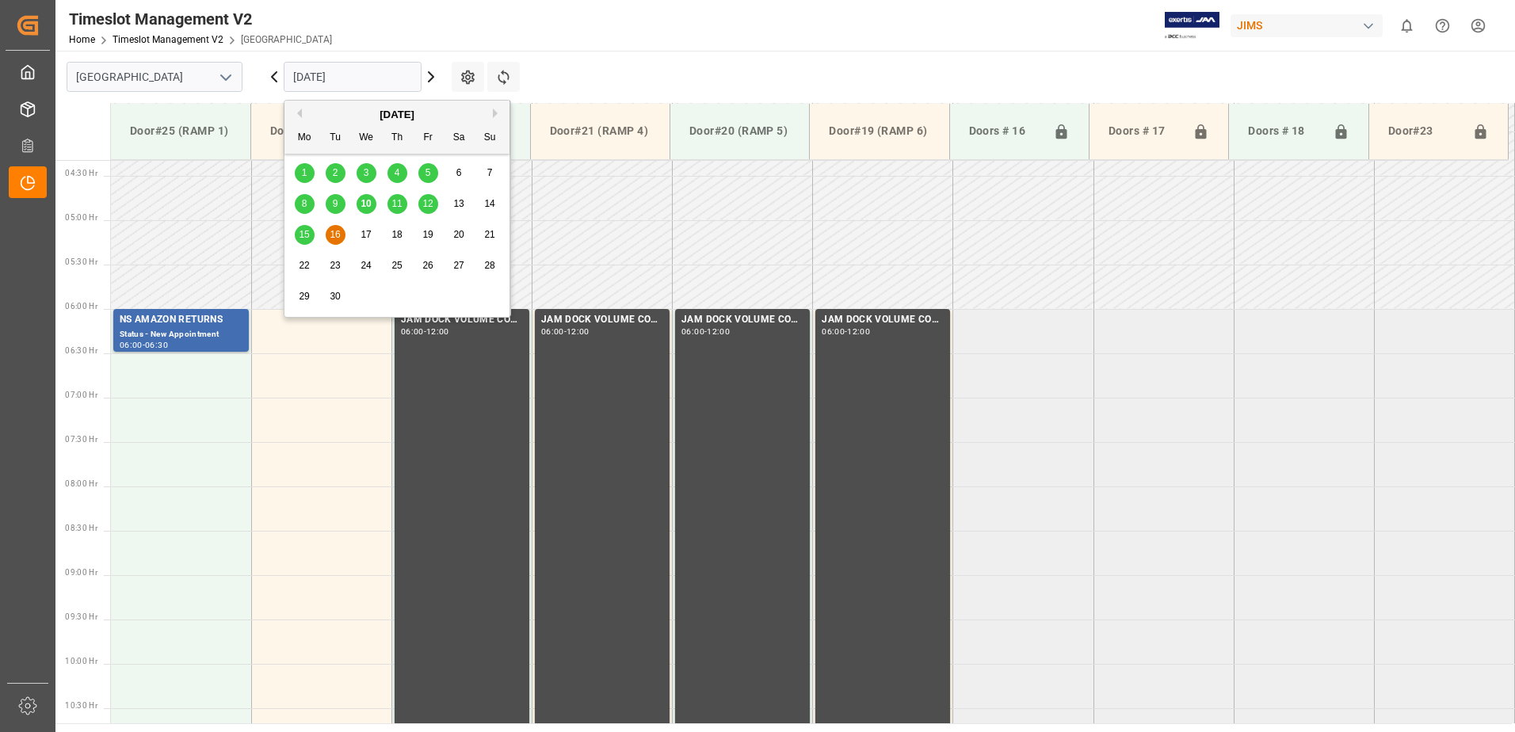
click at [369, 74] on input "[DATE]" at bounding box center [353, 77] width 138 height 30
click at [431, 204] on span "12" at bounding box center [427, 203] width 10 height 11
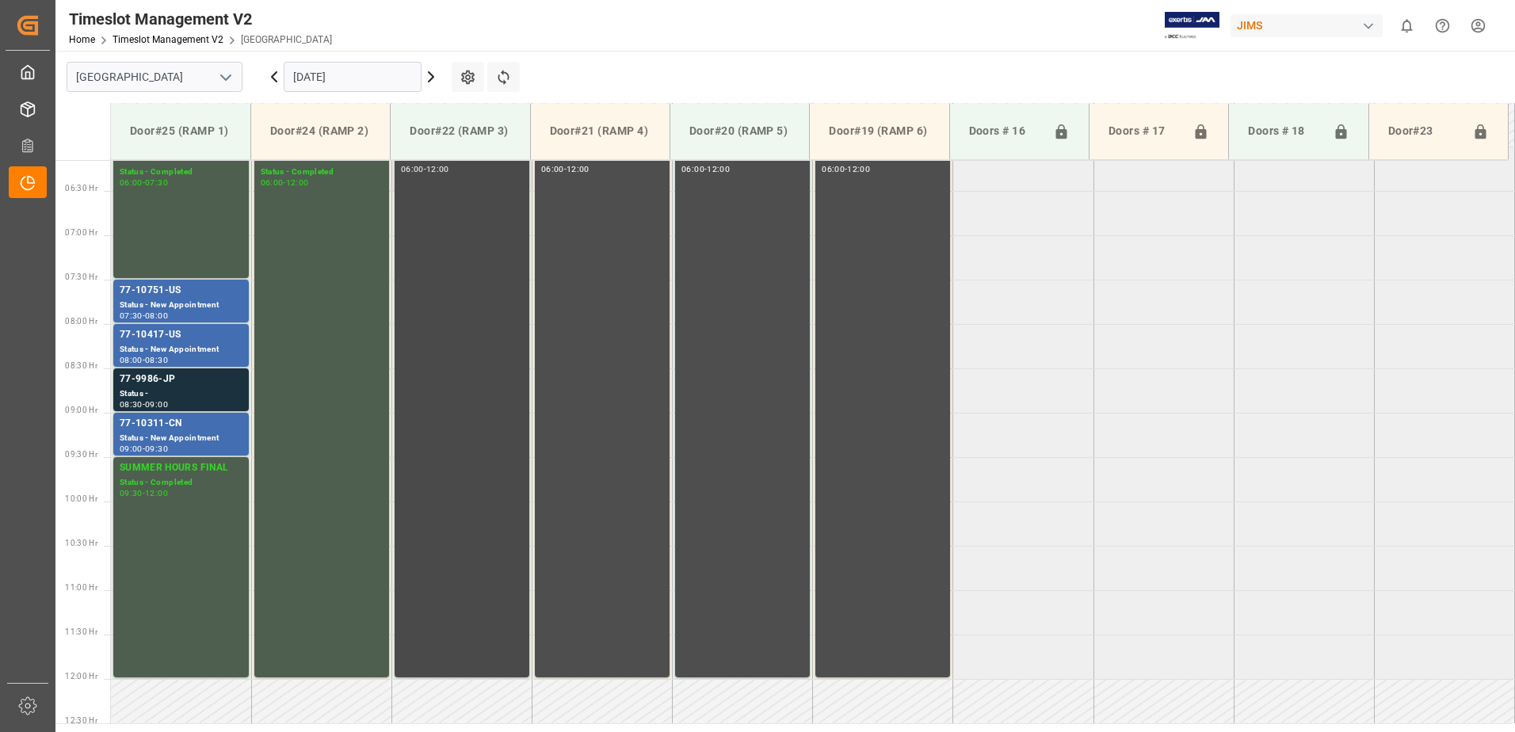
scroll to position [542, 0]
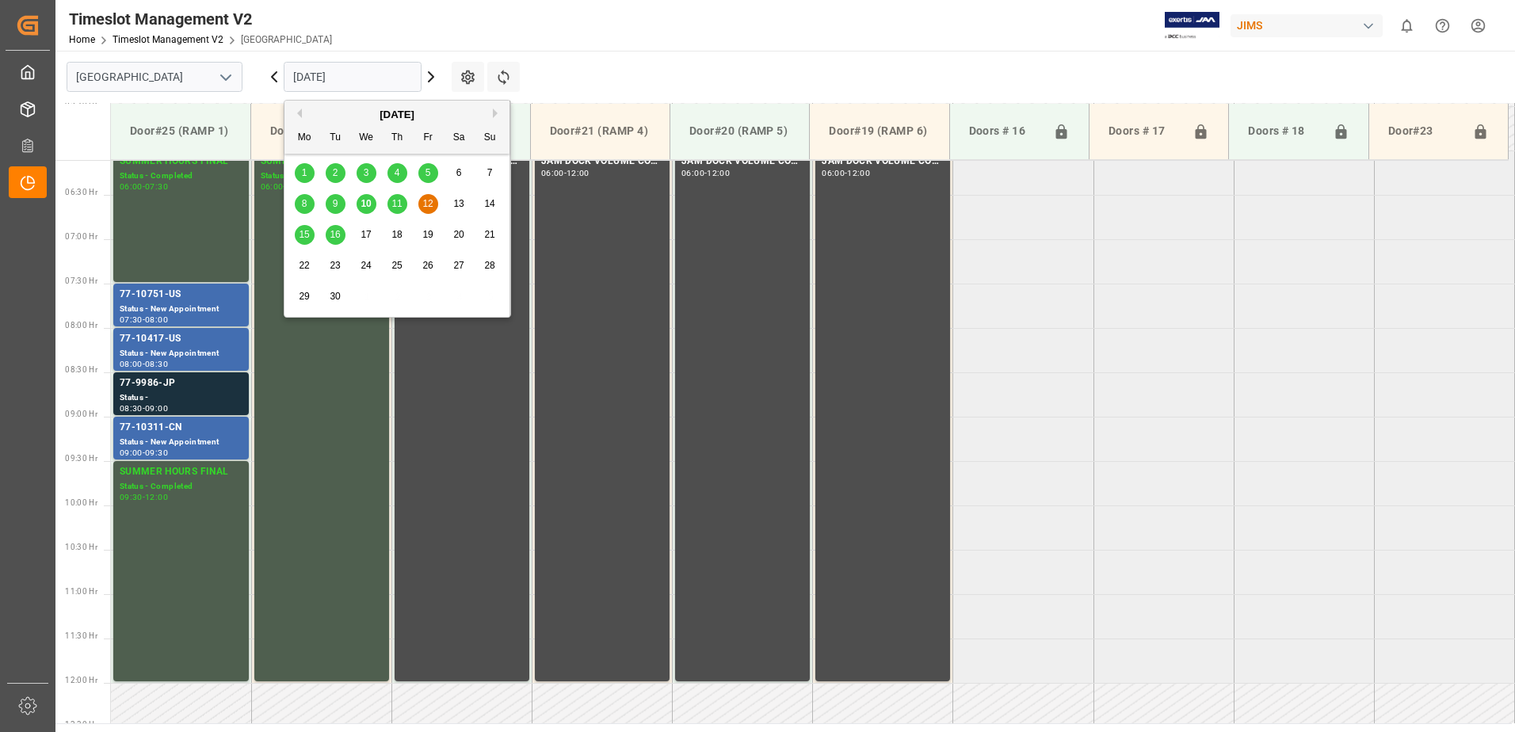
click at [363, 74] on input "[DATE]" at bounding box center [353, 77] width 138 height 30
click at [396, 205] on span "11" at bounding box center [396, 203] width 10 height 11
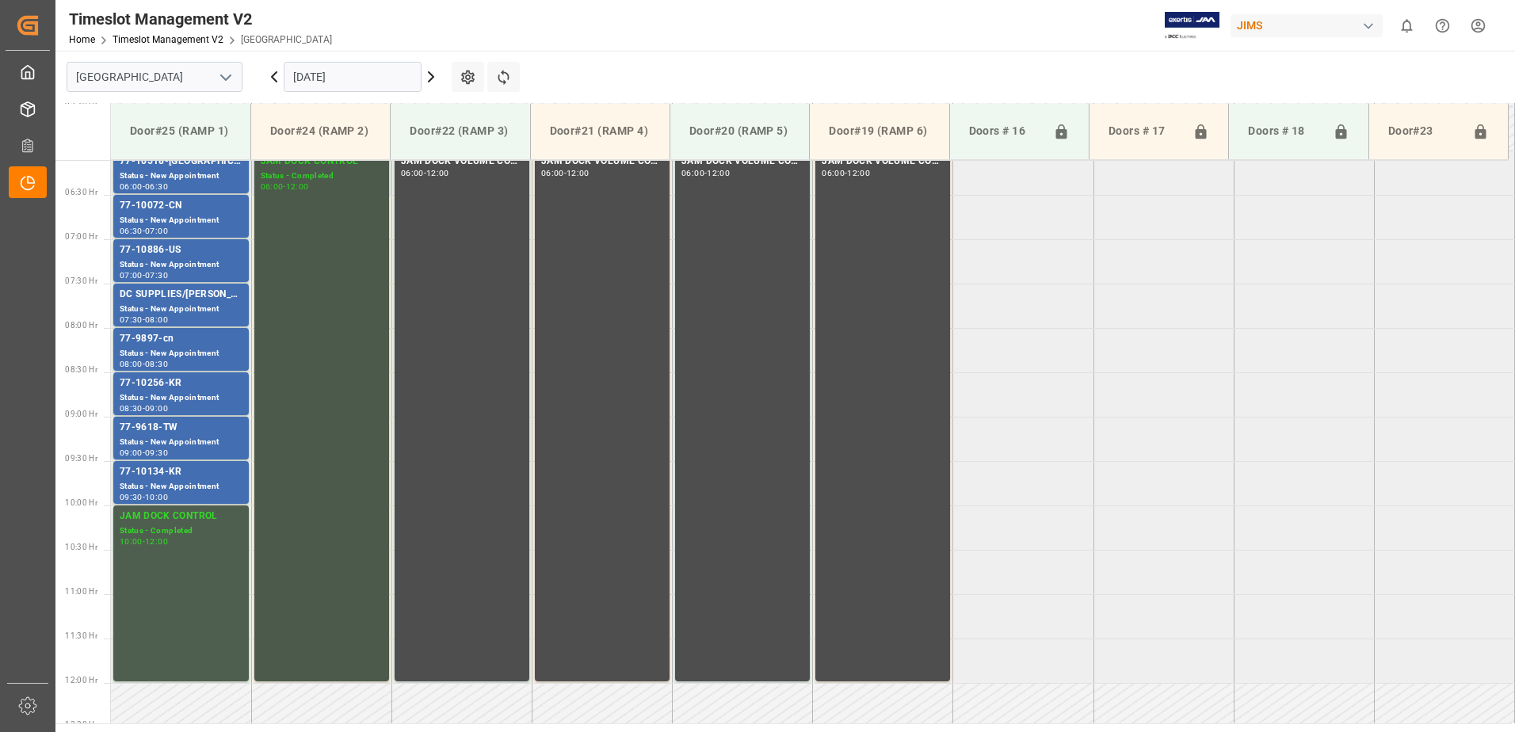
scroll to position [463, 0]
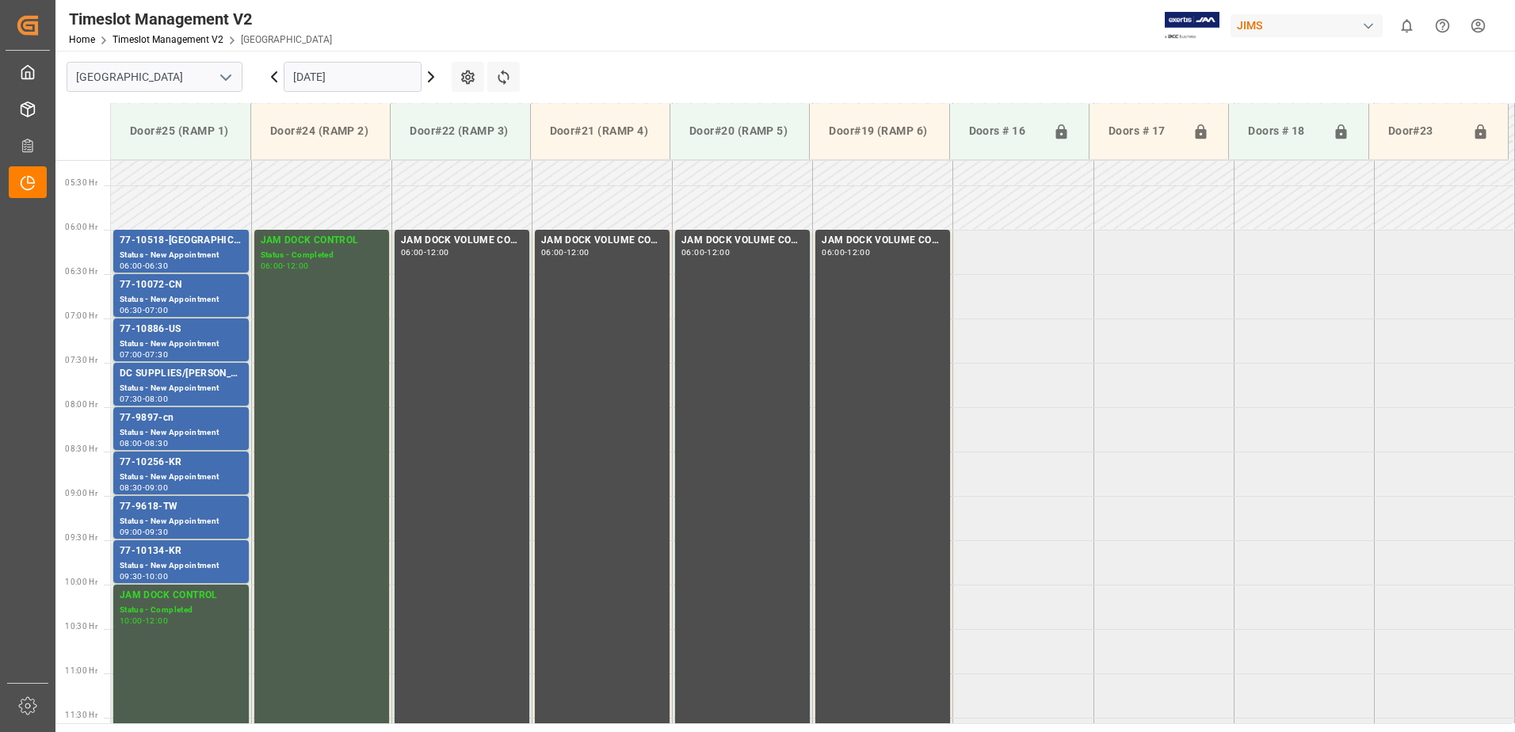
click at [367, 76] on input "11.09.2025" at bounding box center [353, 77] width 138 height 30
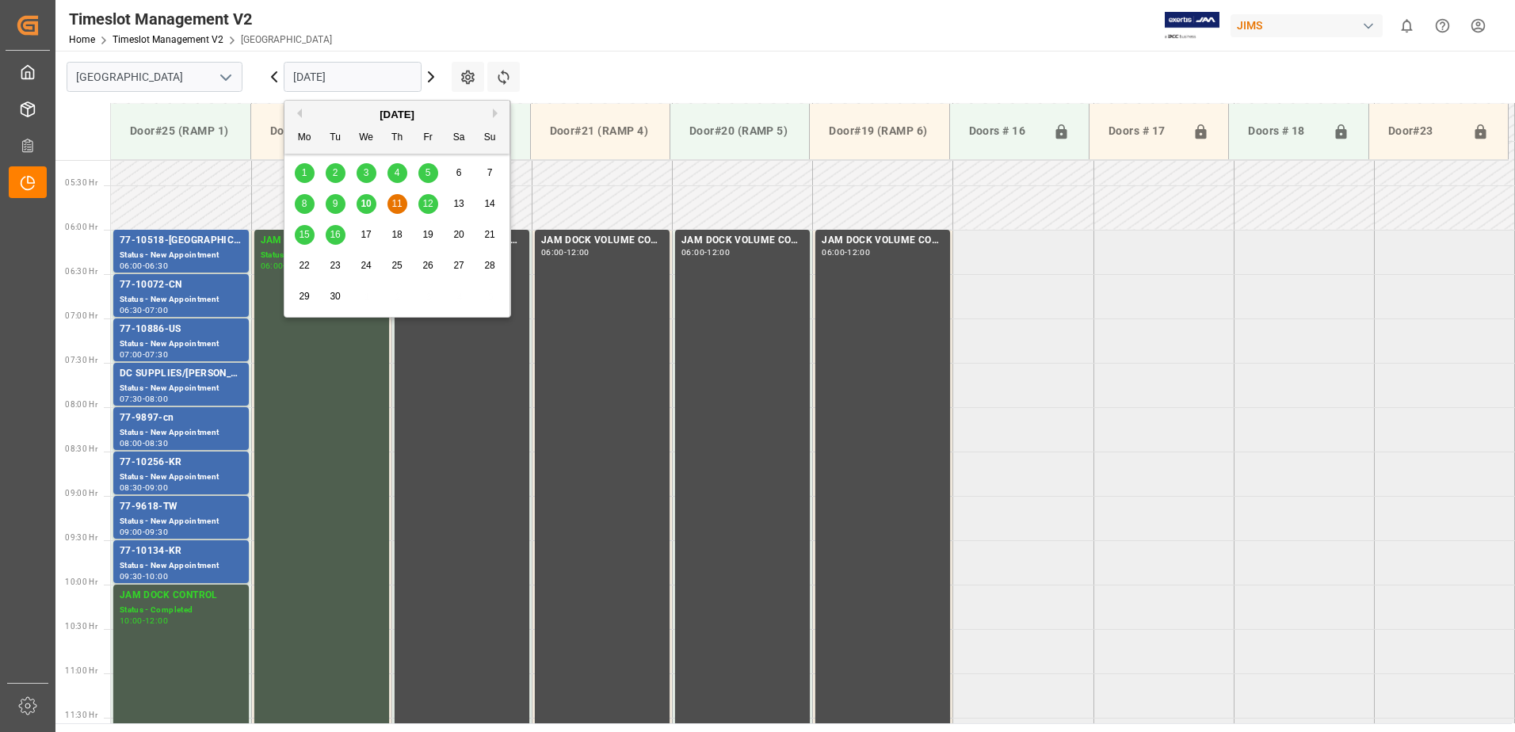
click at [369, 208] on span "10" at bounding box center [366, 203] width 10 height 11
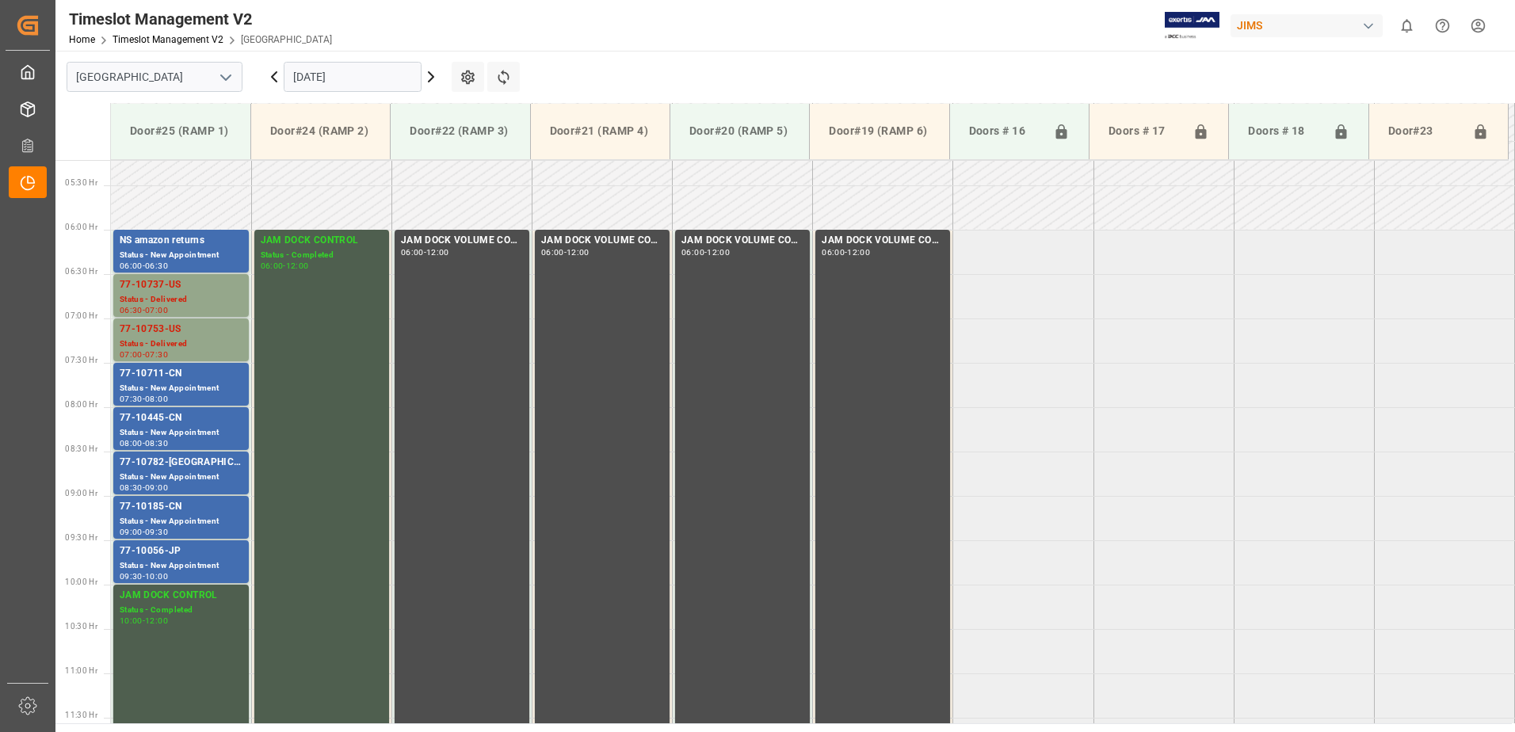
click at [368, 71] on input "[DATE]" at bounding box center [353, 77] width 138 height 30
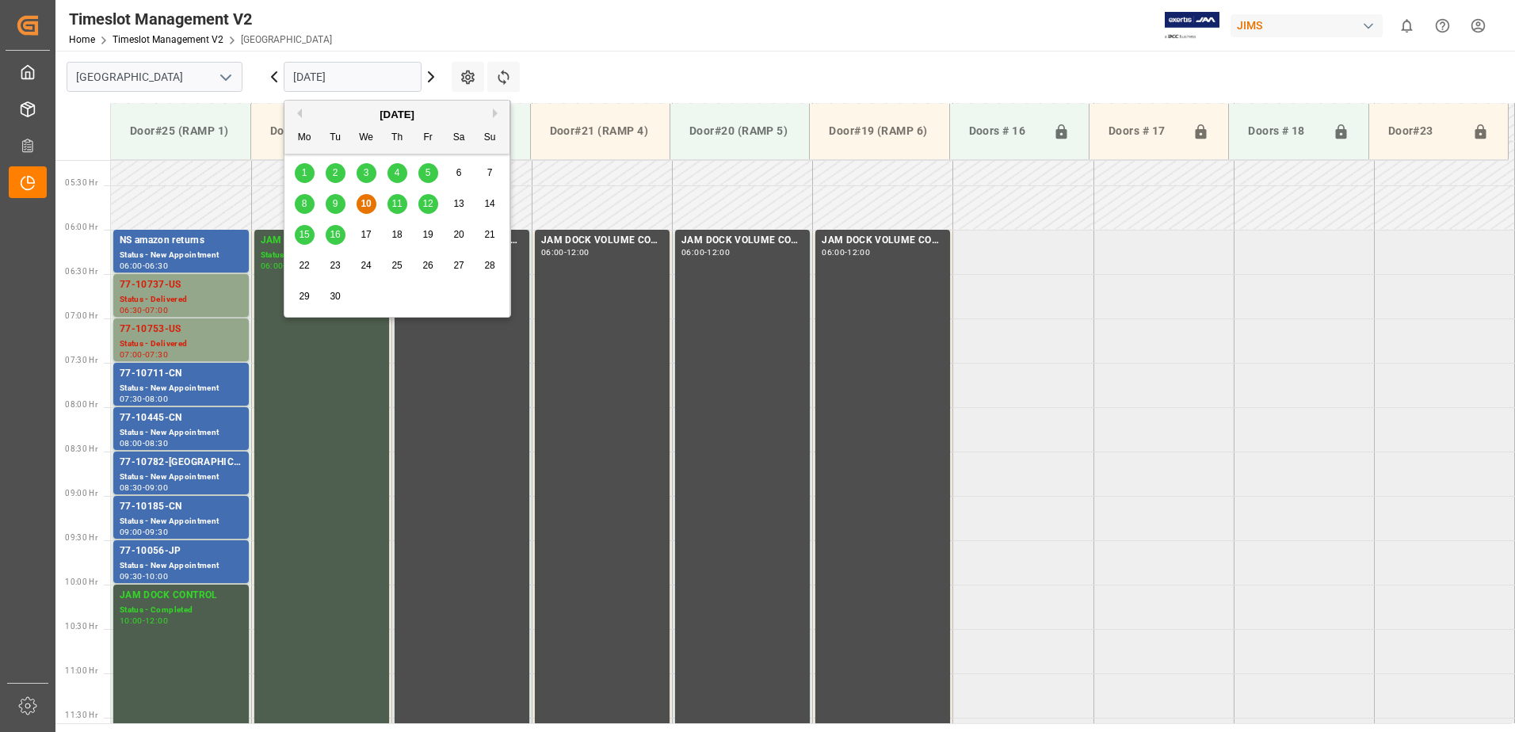
click at [334, 200] on span "9" at bounding box center [336, 203] width 6 height 11
